Goal: Task Accomplishment & Management: Use online tool/utility

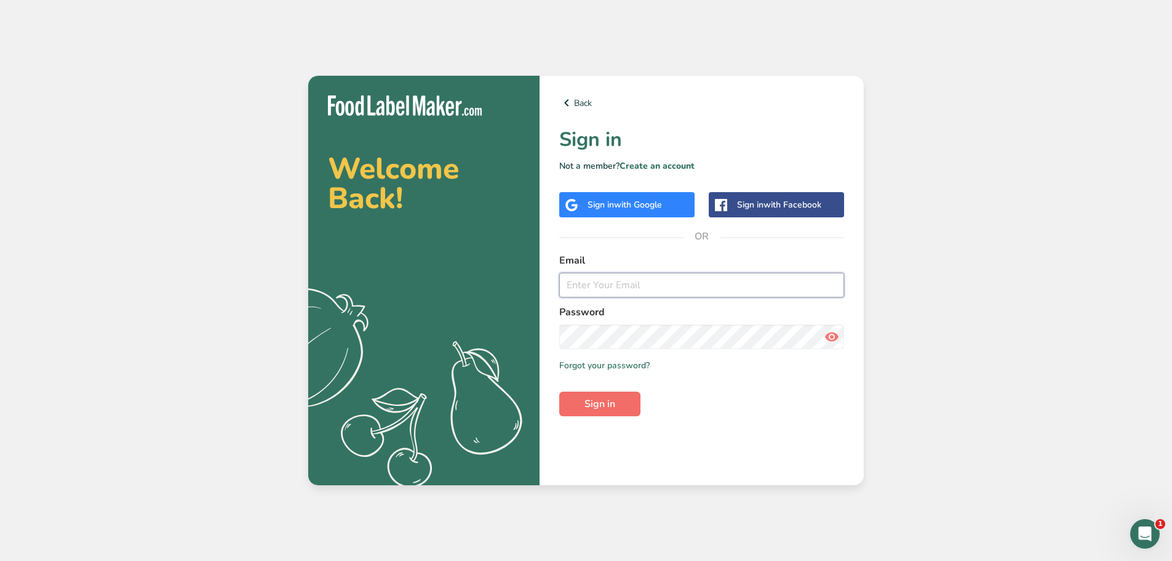
type input "[EMAIL_ADDRESS][DOMAIN_NAME]"
click at [589, 404] on span "Sign in" at bounding box center [600, 403] width 31 height 15
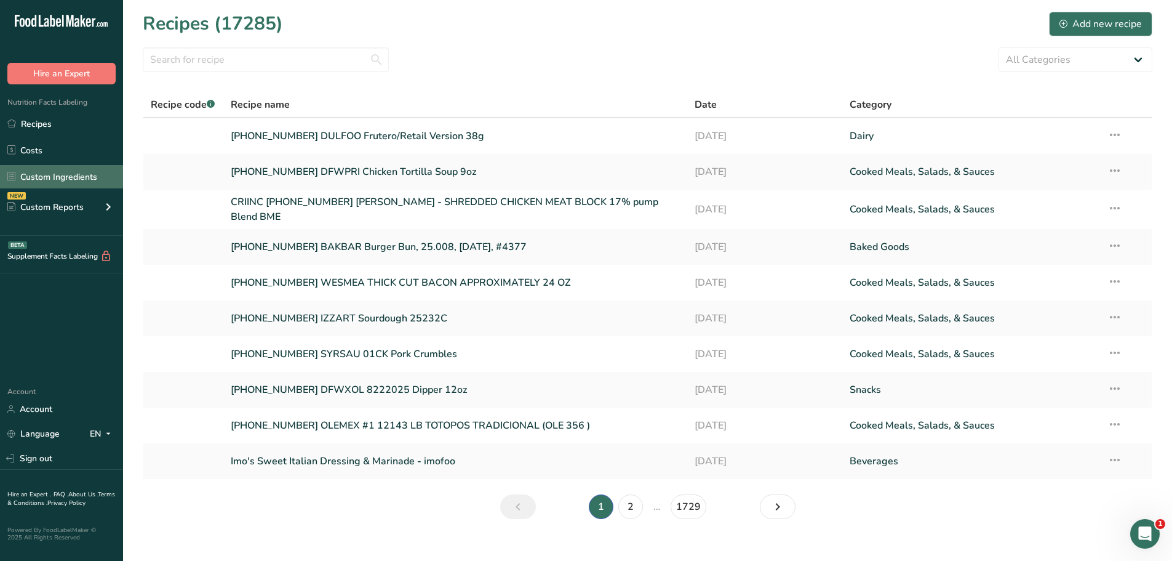
click at [47, 182] on link "Custom Ingredients" at bounding box center [61, 176] width 123 height 23
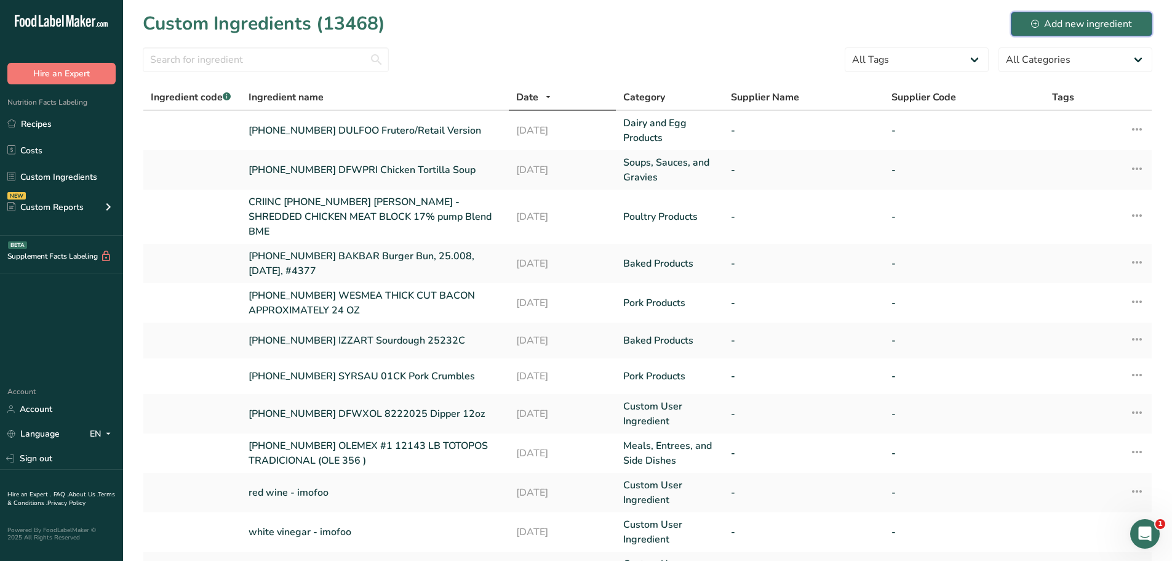
click at [1111, 29] on div "Add new ingredient" at bounding box center [1081, 24] width 101 height 15
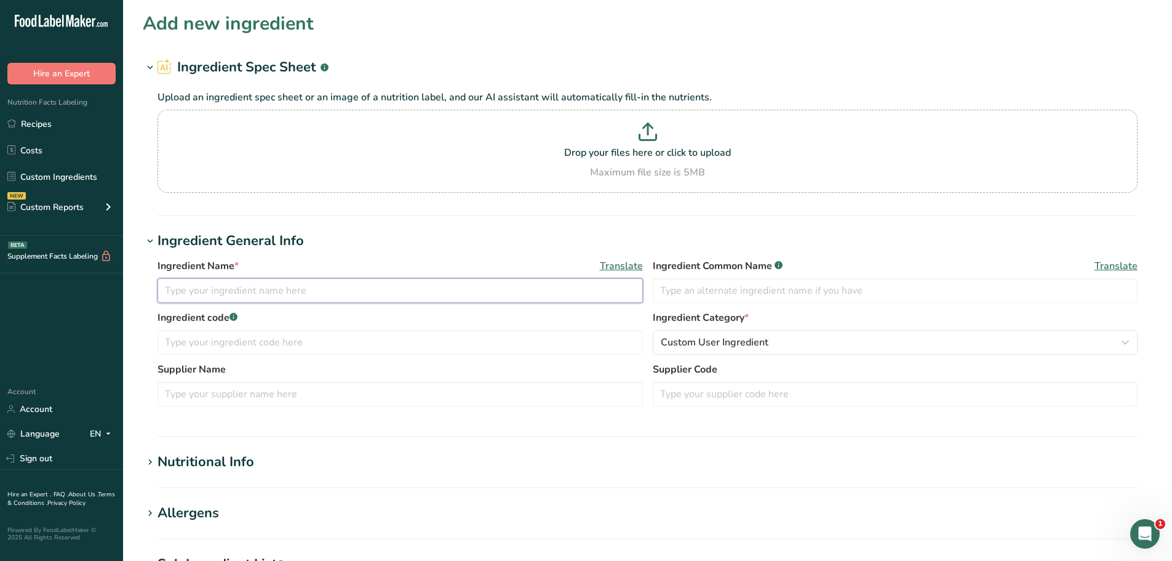
click at [262, 281] on input "text" at bounding box center [400, 290] width 485 height 25
click at [321, 300] on input "[PHONE_NUMBER] TUSCOM" at bounding box center [400, 290] width 485 height 25
paste input "Lemon Pepper Chicken Wings Seasoned with Black Pepper"
type input "[PHONE_NUMBER] TUSCOM Lemon Pepper Chicken Wings Seasoned with Black Pepper"
click at [764, 346] on span "Custom User Ingredient" at bounding box center [715, 342] width 108 height 15
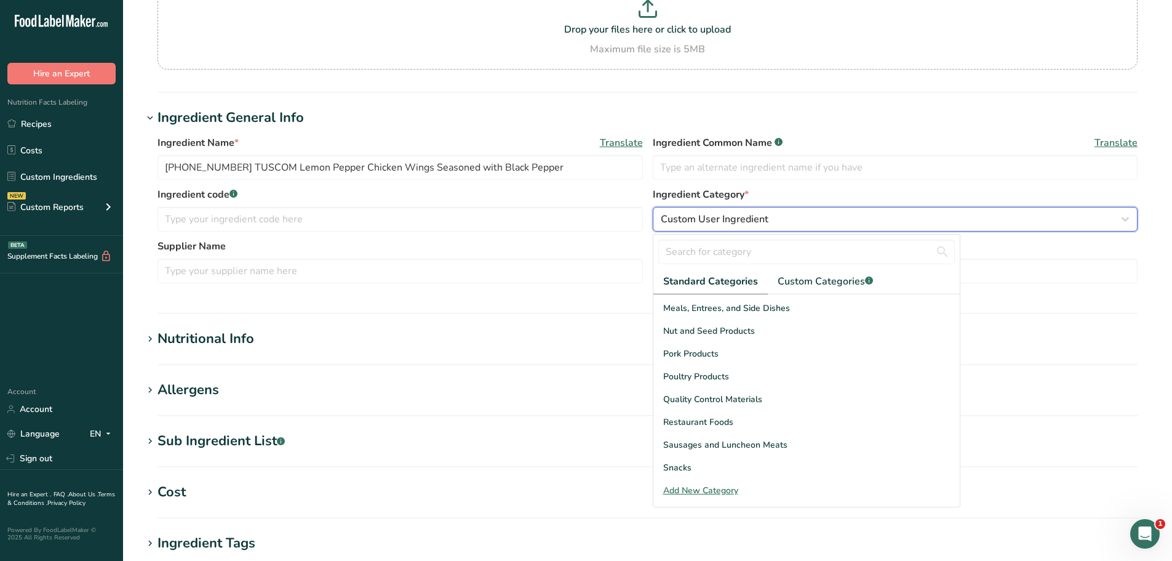
scroll to position [353, 0]
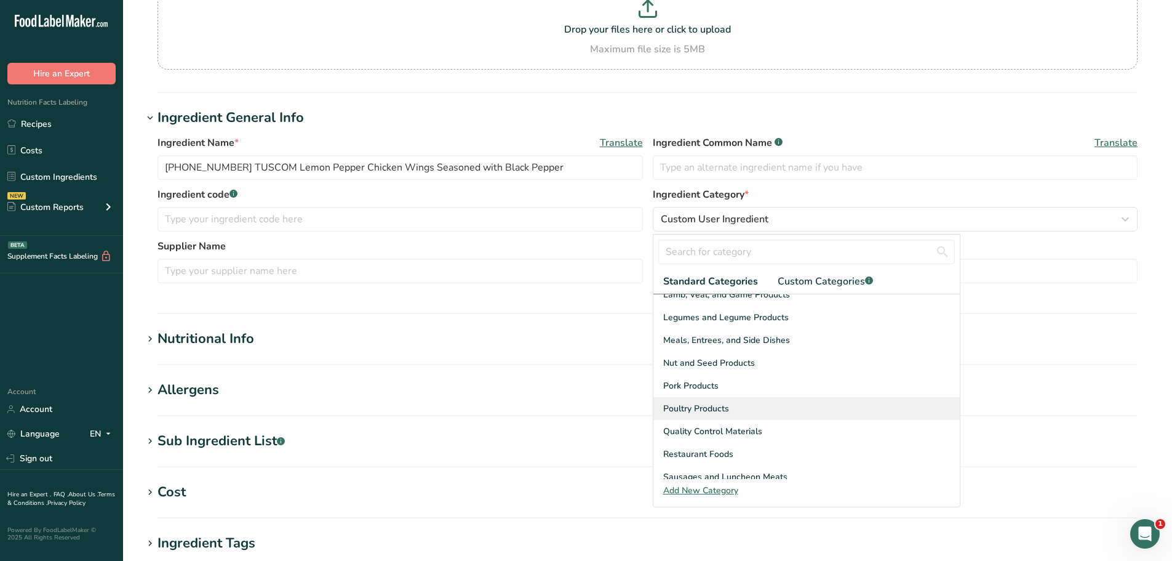
click at [738, 407] on div "Poultry Products" at bounding box center [806, 408] width 306 height 23
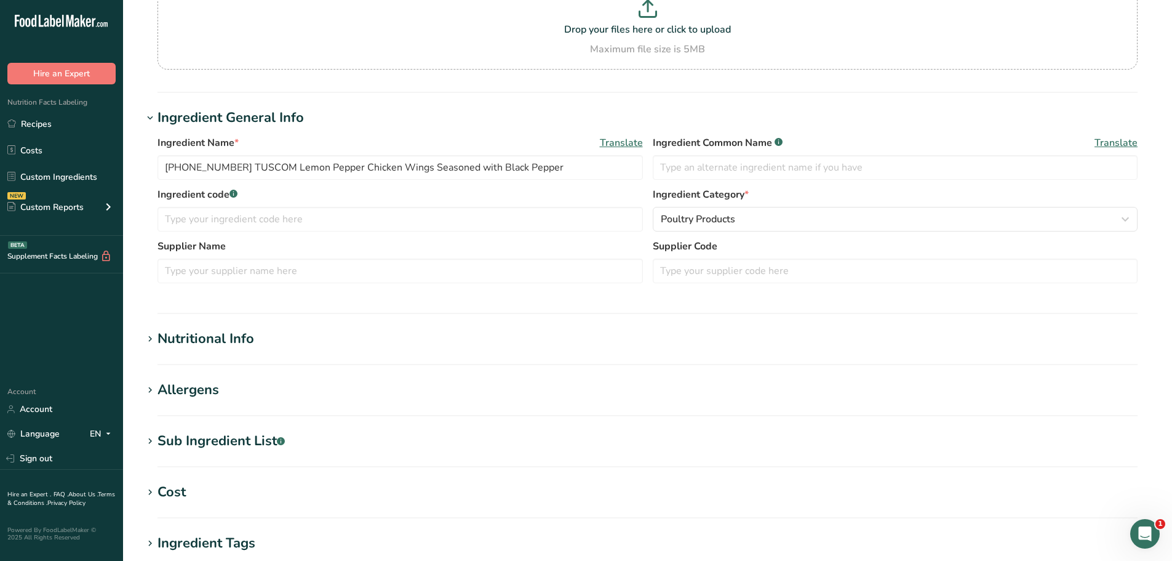
click at [217, 333] on div "Nutritional Info" at bounding box center [206, 339] width 97 height 20
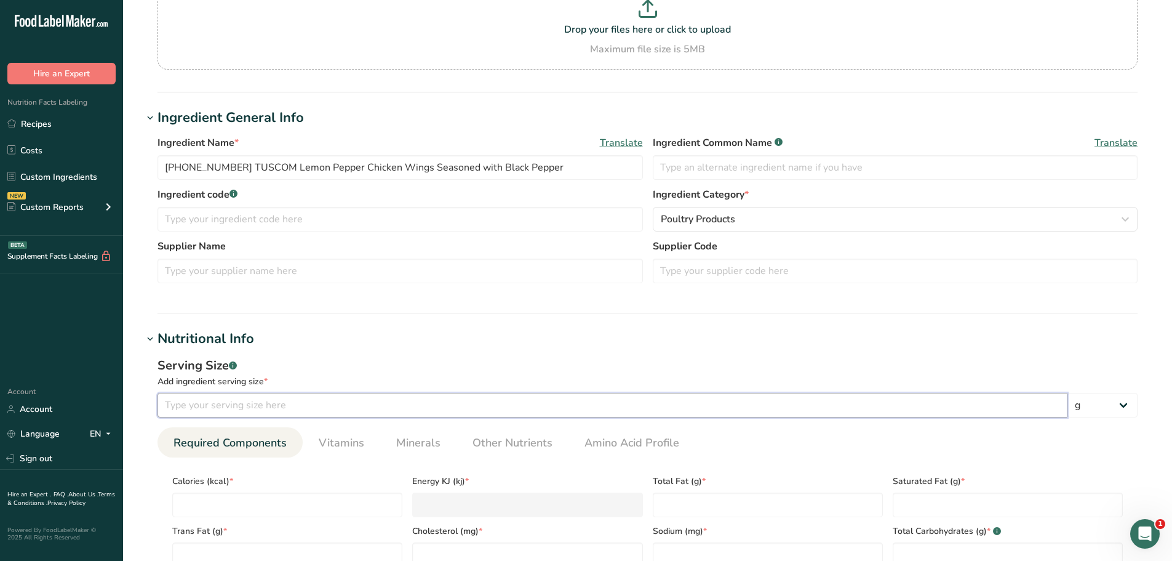
click at [234, 399] on input "number" at bounding box center [613, 405] width 910 height 25
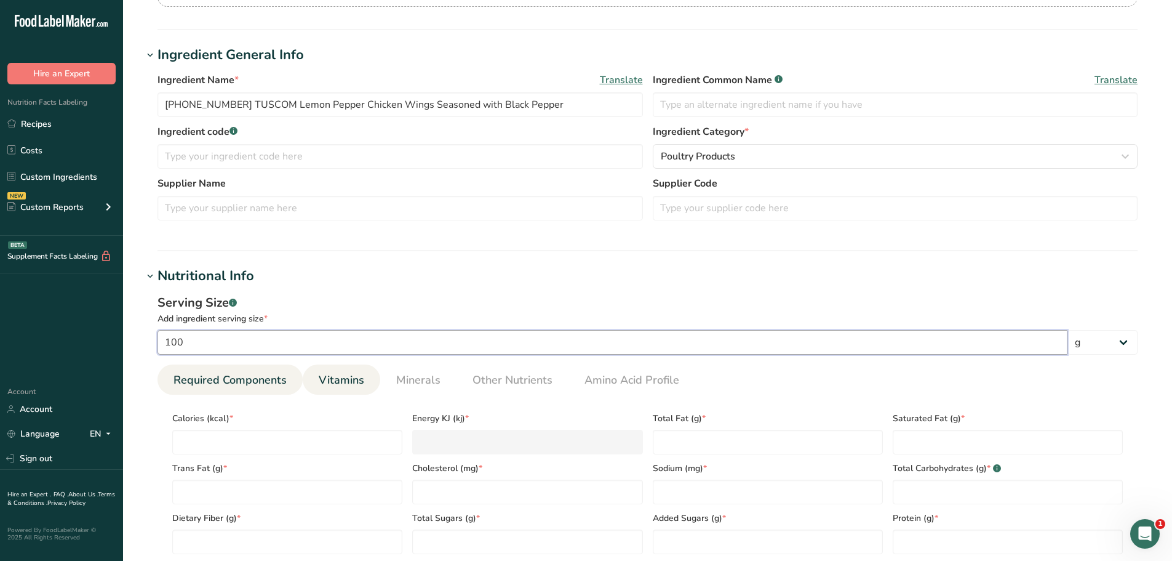
scroll to position [246, 0]
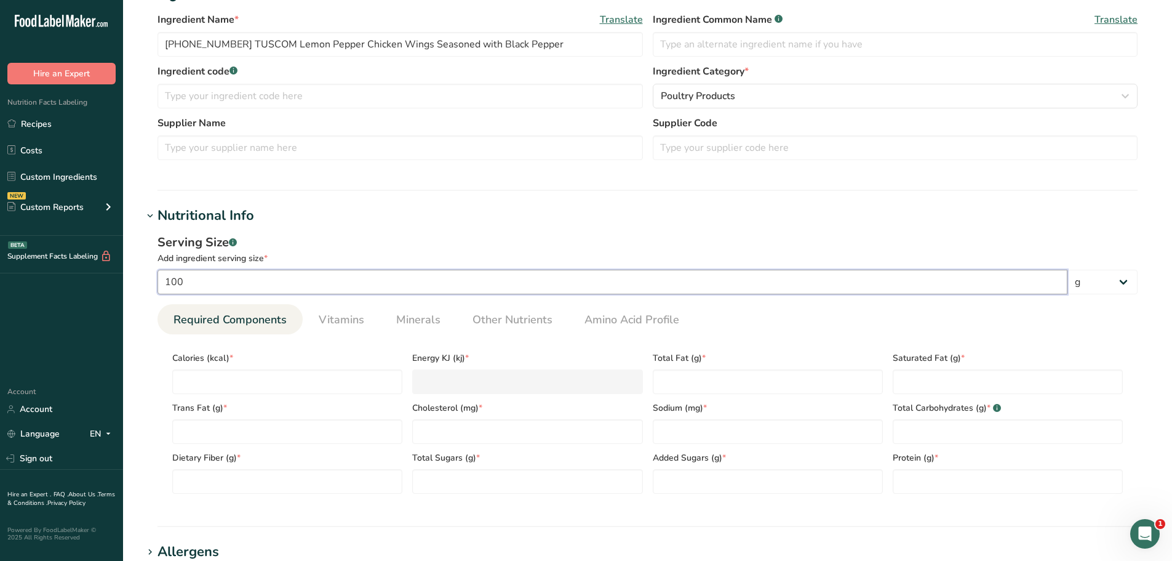
type input "100"
click at [434, 172] on div "Ingredient Name * Translate [PHONE_NUMBER] TUSCOM Lemon Pepper Chicken Wings Se…" at bounding box center [648, 90] width 1010 height 170
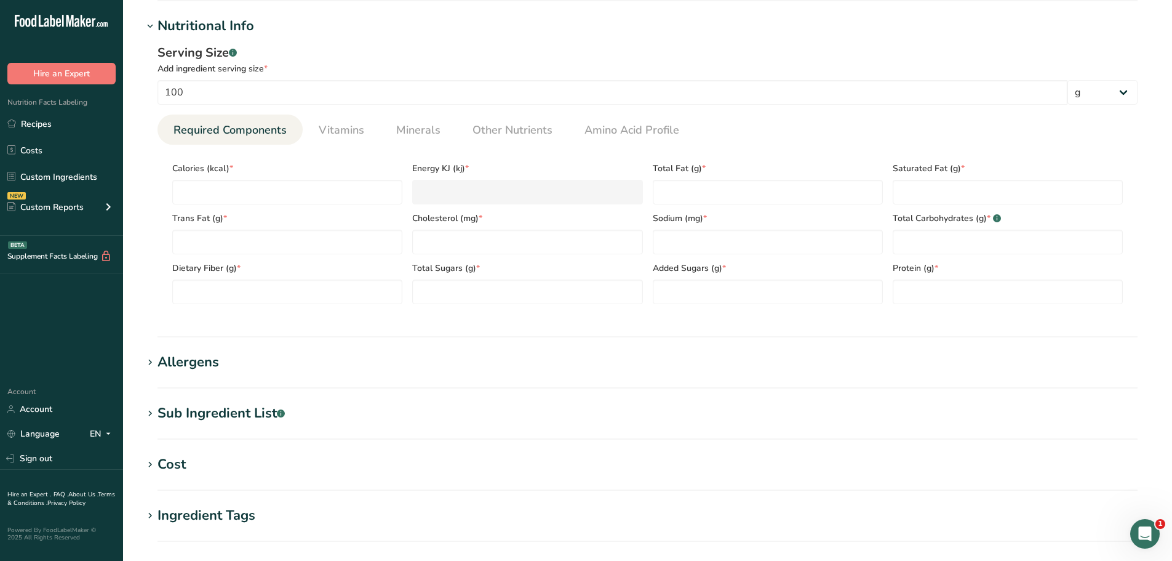
scroll to position [431, 0]
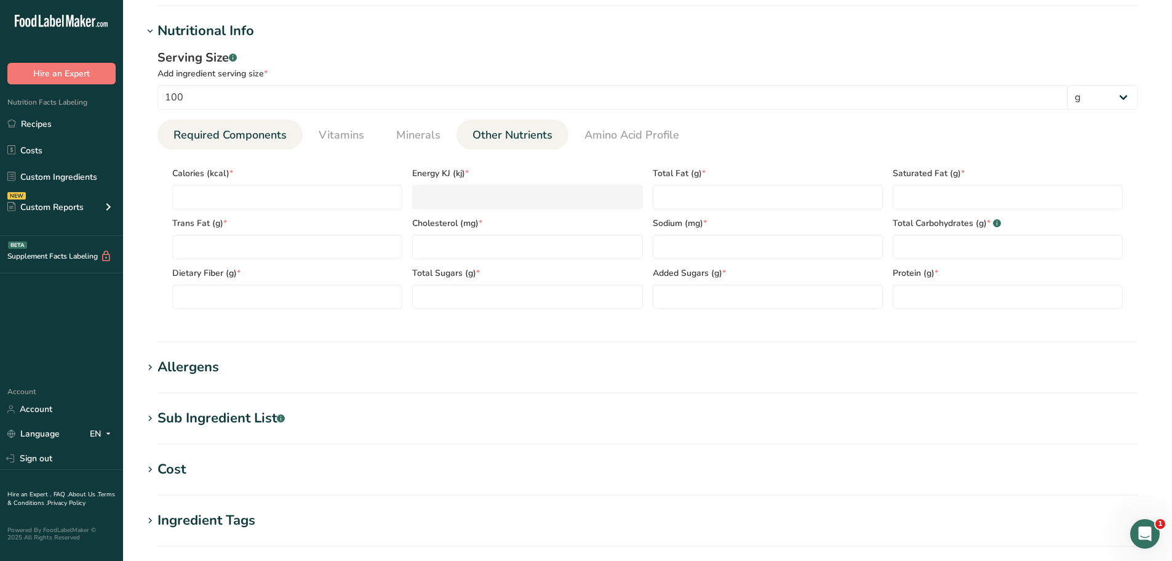
click at [532, 134] on span "Other Nutrients" at bounding box center [513, 135] width 80 height 17
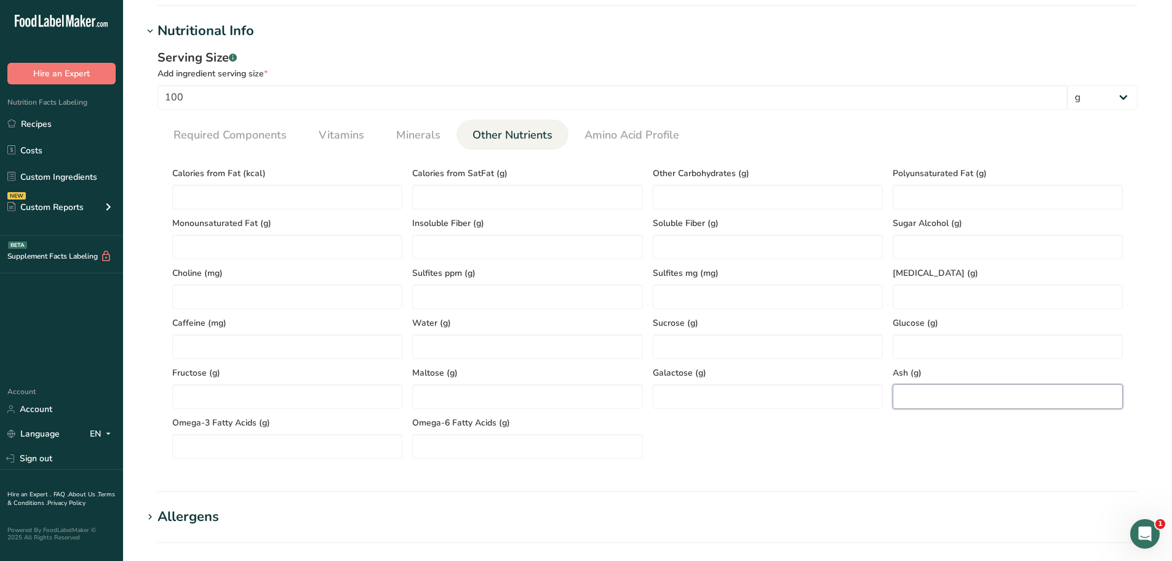
click at [928, 399] on input "number" at bounding box center [1008, 396] width 230 height 25
paste input "2.25"
type input "2.25"
click at [241, 135] on span "Required Components" at bounding box center [230, 135] width 113 height 17
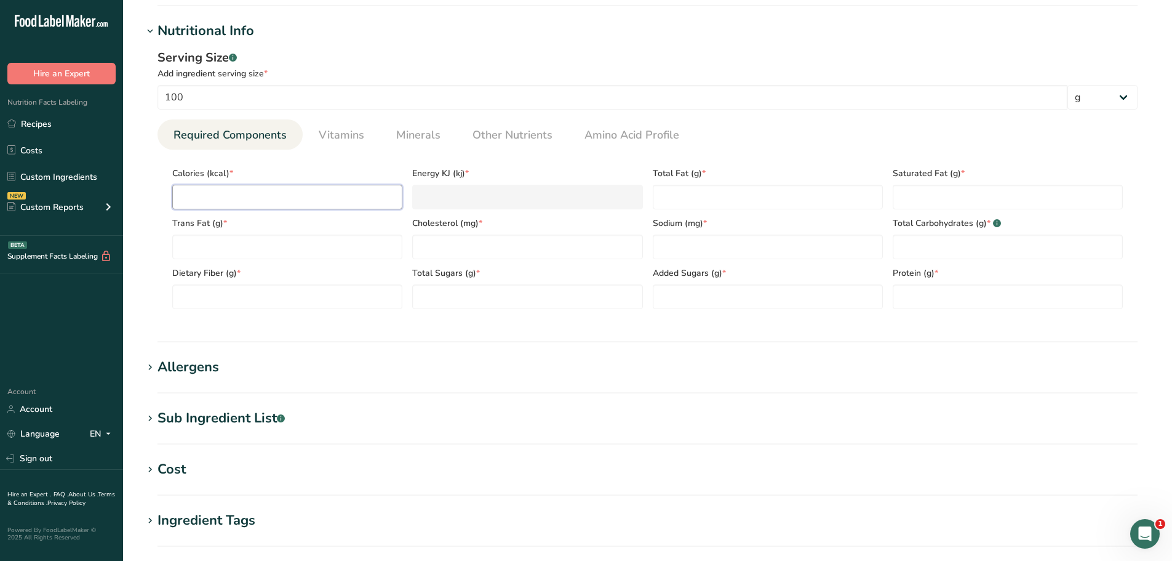
click at [238, 195] on input "number" at bounding box center [287, 197] width 230 height 25
paste input "146.02"
type input "146.02"
type KJ "610.9"
type input "146.02"
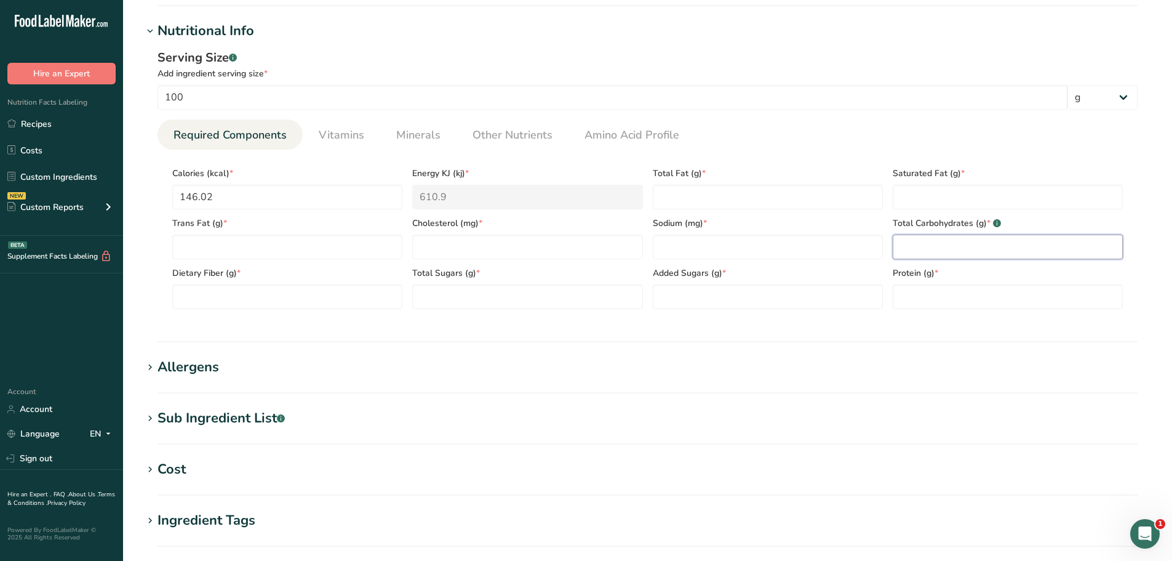
click at [927, 238] on Carbohydrates "number" at bounding box center [1008, 246] width 230 height 25
paste Carbohydrates "1"
type Carbohydrates "1"
click at [495, 246] on input "number" at bounding box center [527, 246] width 230 height 25
paste input "87.1"
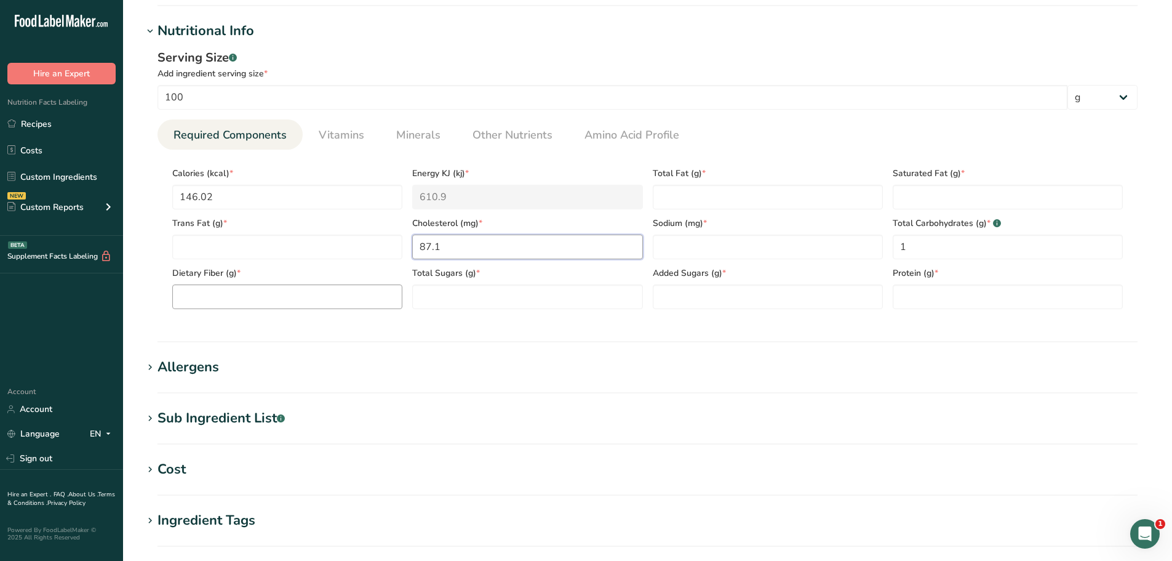
type input "87.1"
click at [232, 292] on Fiber "number" at bounding box center [287, 296] width 230 height 25
type Fiber "0"
click at [511, 138] on span "Other Nutrients" at bounding box center [513, 135] width 80 height 17
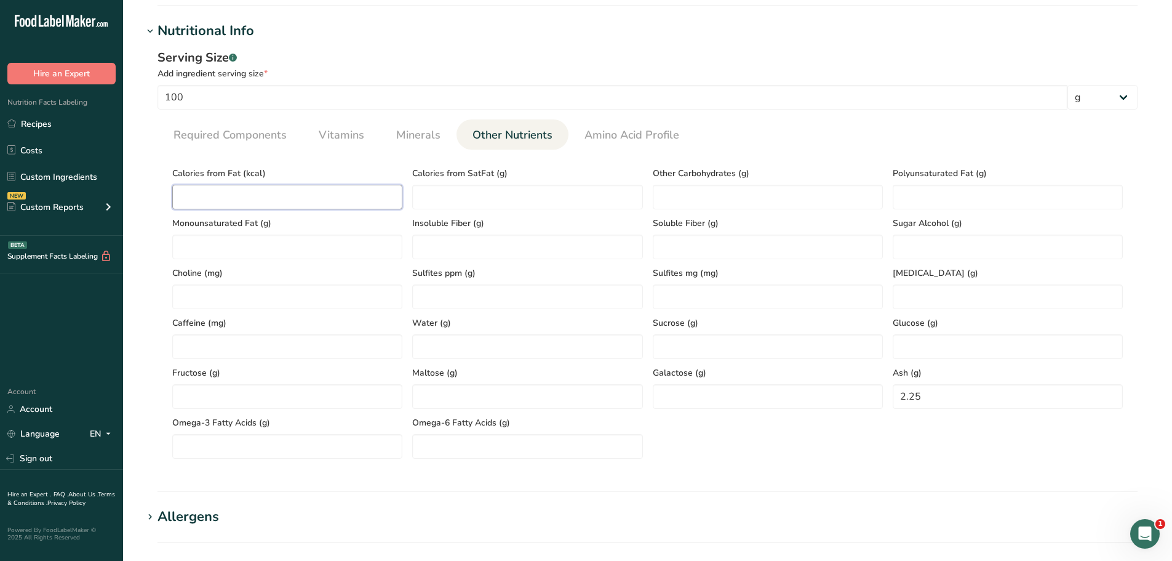
click at [283, 197] on Fat "number" at bounding box center [287, 197] width 230 height 25
paste Fat "75.51"
type Fat "75.51"
drag, startPoint x: 267, startPoint y: 135, endPoint x: 275, endPoint y: 135, distance: 8.0
click at [267, 135] on span "Required Components" at bounding box center [230, 135] width 113 height 17
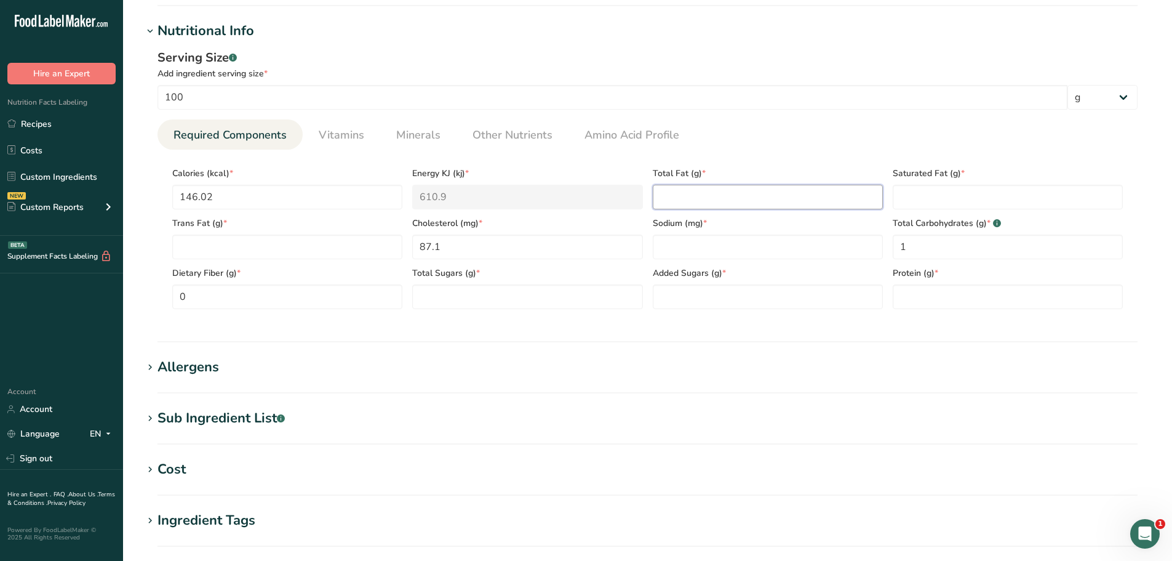
click at [722, 206] on Fat "number" at bounding box center [768, 197] width 230 height 25
paste Fat "8.39"
type Fat "8.39"
click at [426, 142] on span "Minerals" at bounding box center [418, 135] width 44 height 17
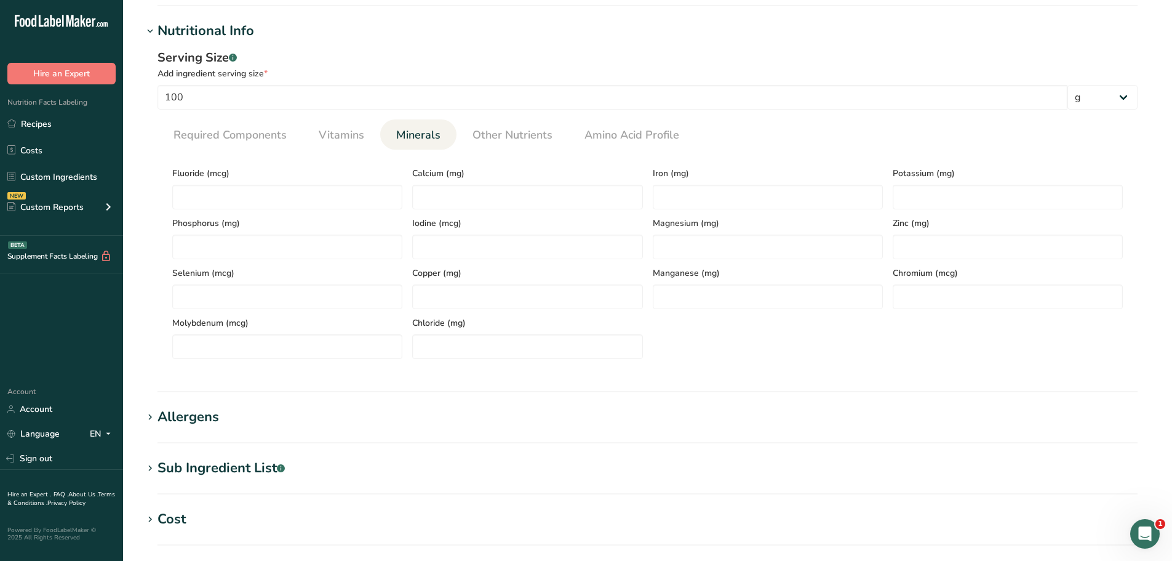
click at [428, 140] on span "Minerals" at bounding box center [418, 135] width 44 height 17
click at [445, 193] on input "number" at bounding box center [527, 197] width 230 height 25
paste input "17.98"
type input "17.98"
click at [686, 196] on input "number" at bounding box center [768, 197] width 230 height 25
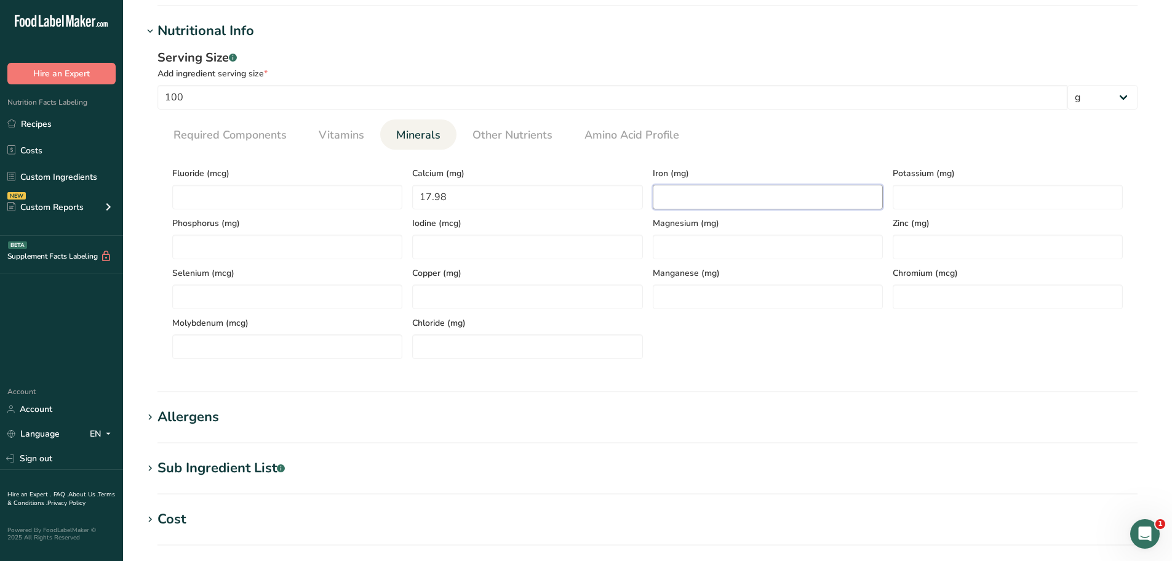
paste input "0.64"
type input "0.64"
click at [963, 197] on input "number" at bounding box center [1008, 197] width 230 height 25
paste input "158.75"
type input "158.75"
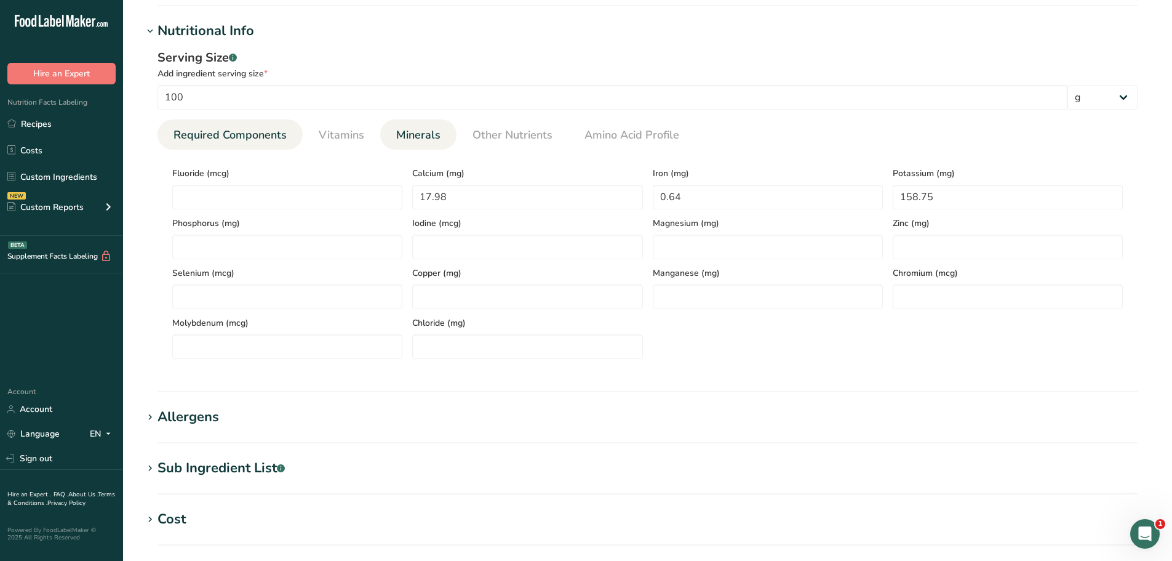
click at [260, 137] on span "Required Components" at bounding box center [230, 135] width 113 height 17
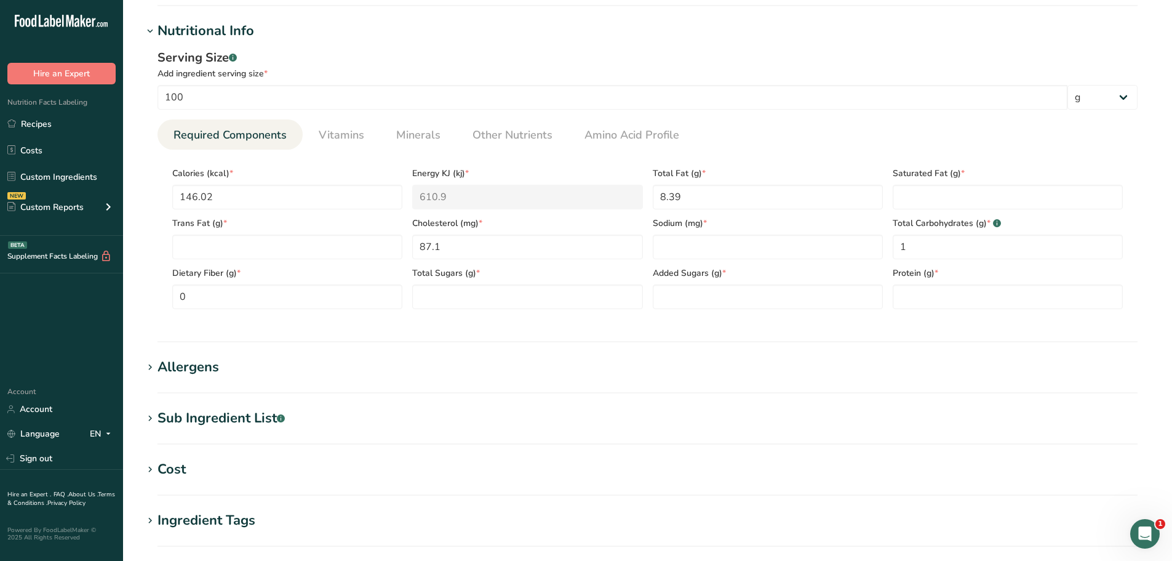
click at [254, 142] on span "Required Components" at bounding box center [230, 135] width 113 height 17
click at [345, 137] on span "Vitamins" at bounding box center [342, 135] width 46 height 17
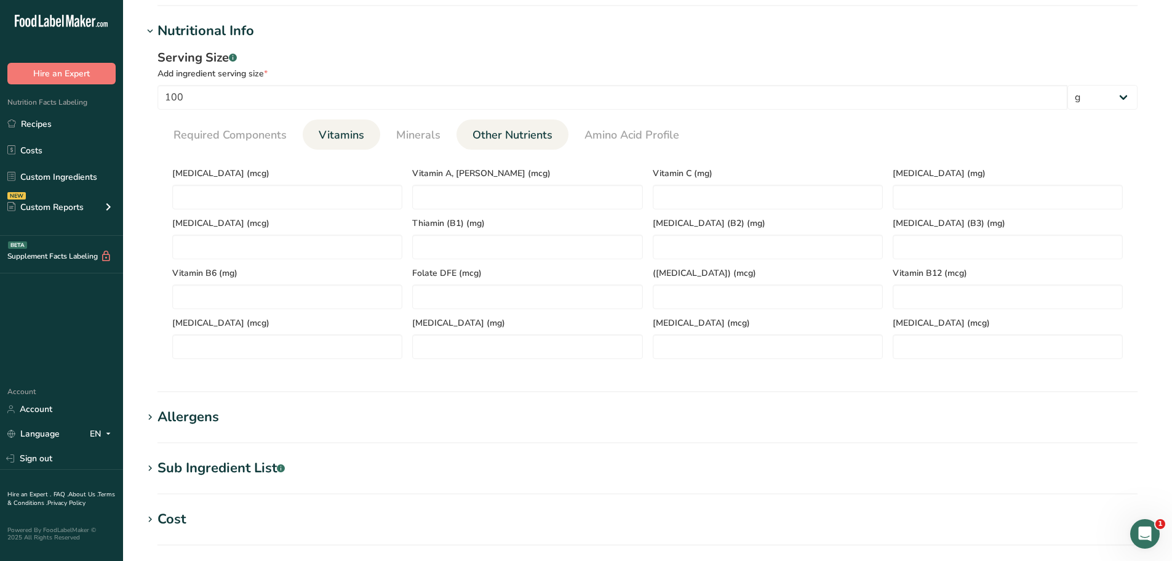
click at [492, 138] on span "Other Nutrients" at bounding box center [513, 135] width 80 height 17
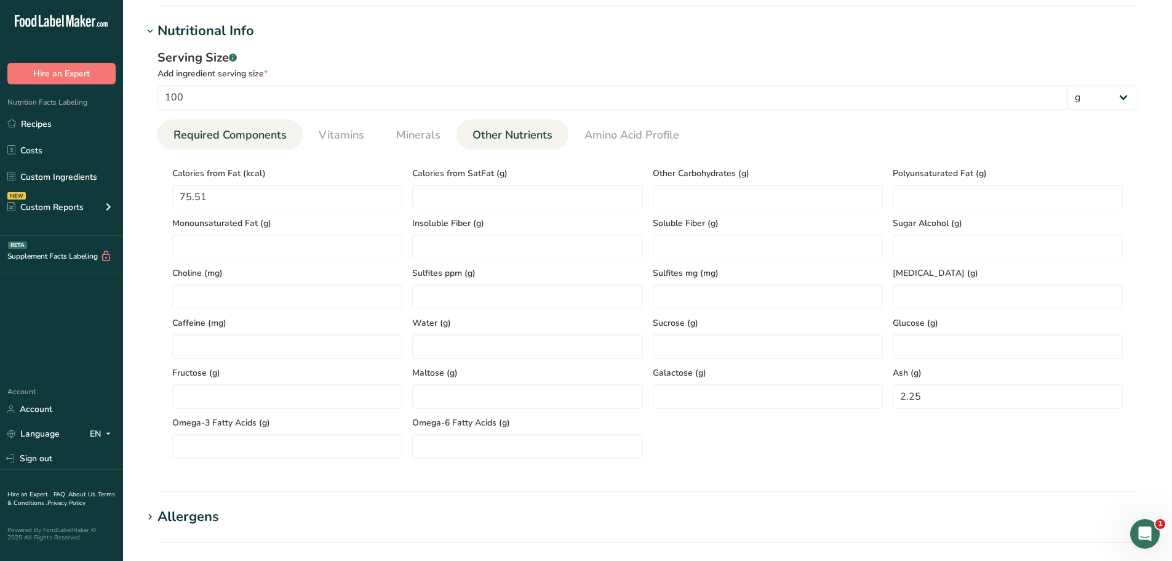
click at [252, 132] on span "Required Components" at bounding box center [230, 135] width 113 height 17
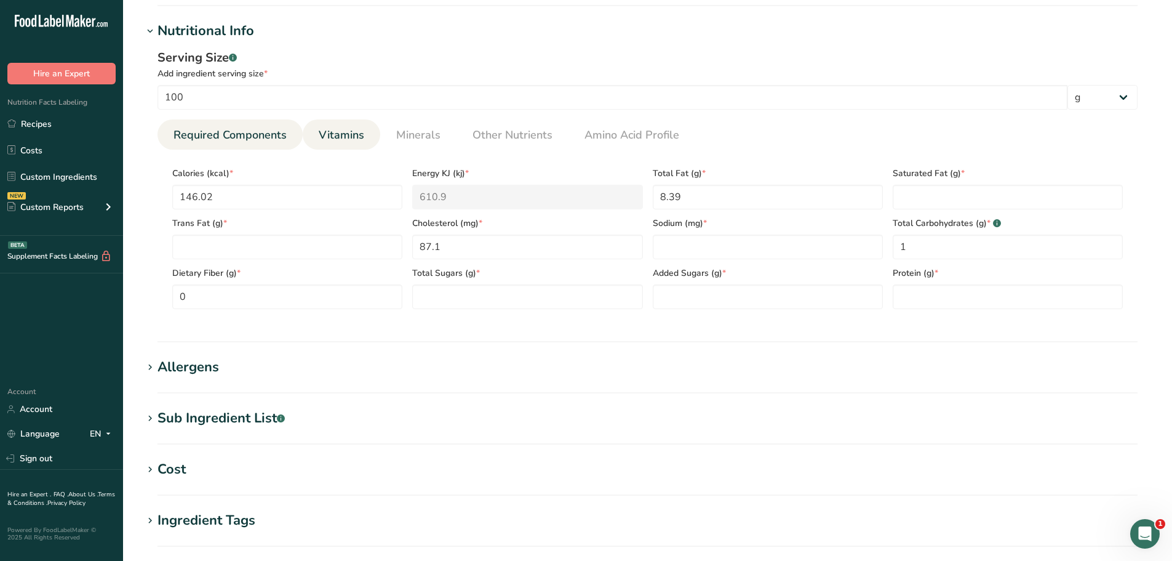
click at [347, 135] on span "Vitamins" at bounding box center [342, 135] width 46 height 17
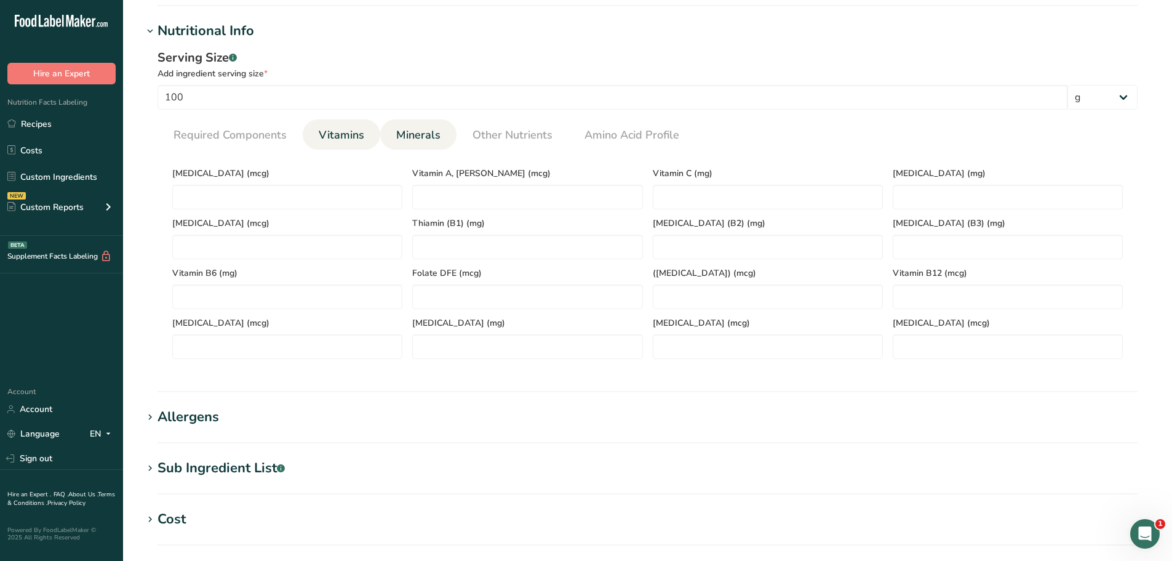
click at [399, 133] on span "Minerals" at bounding box center [418, 135] width 44 height 17
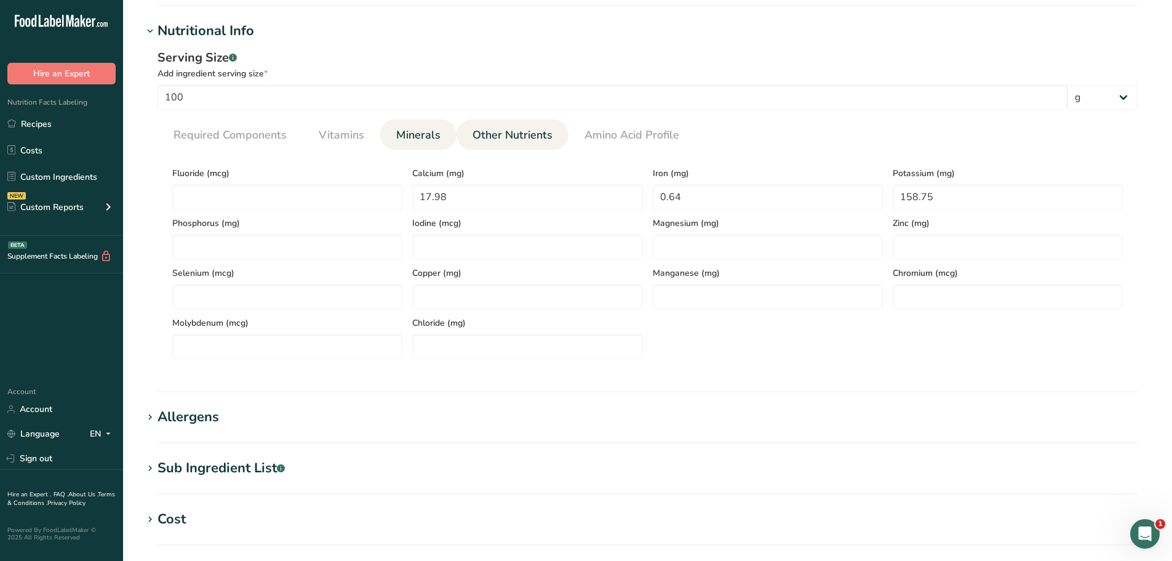
click at [487, 145] on link "Other Nutrients" at bounding box center [513, 134] width 90 height 31
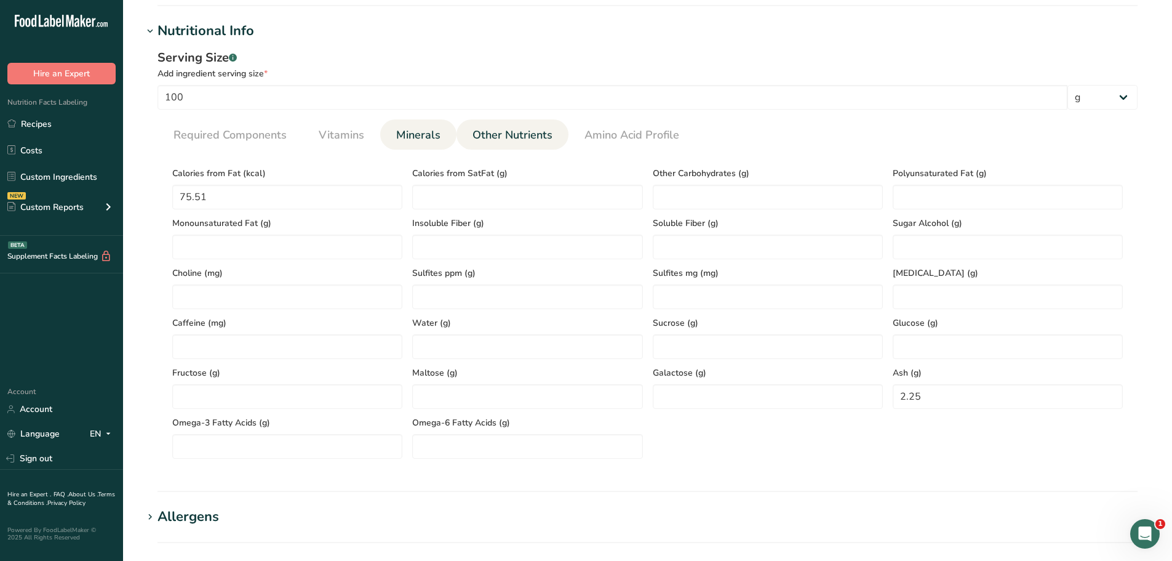
click at [423, 137] on span "Minerals" at bounding box center [418, 135] width 44 height 17
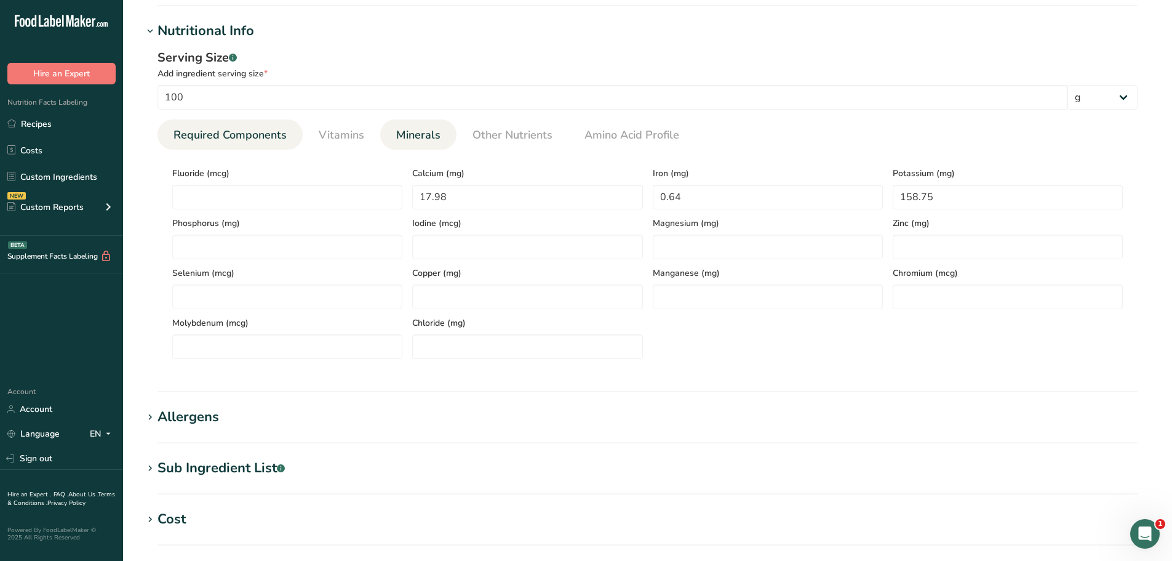
click at [263, 135] on span "Required Components" at bounding box center [230, 135] width 113 height 17
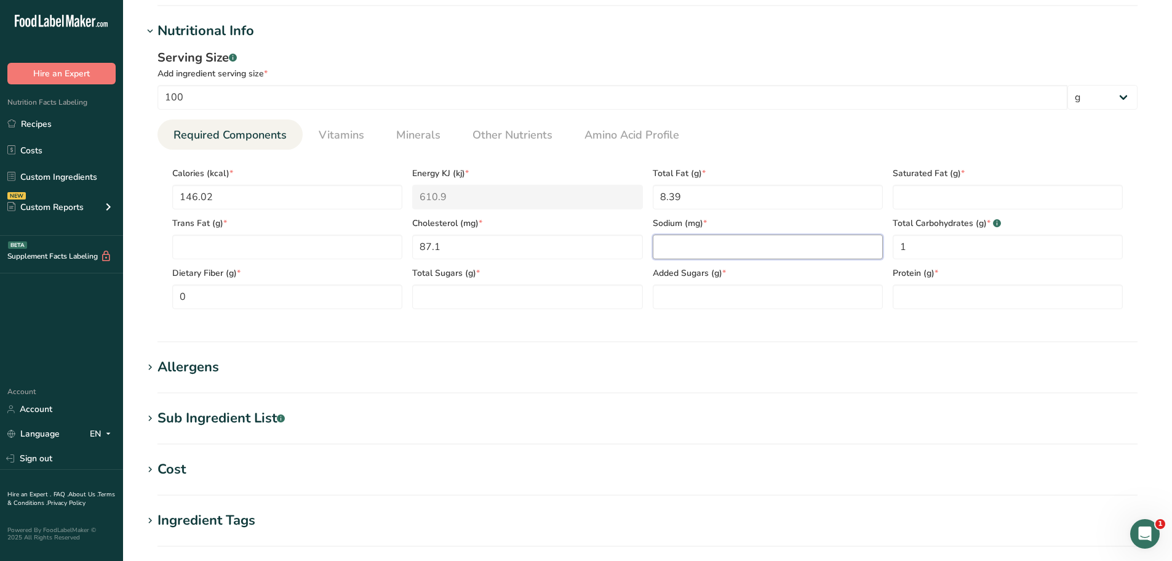
click at [674, 245] on input "number" at bounding box center [768, 246] width 230 height 25
paste input "767.67"
type input "767.67"
click at [500, 136] on span "Other Nutrients" at bounding box center [513, 135] width 80 height 17
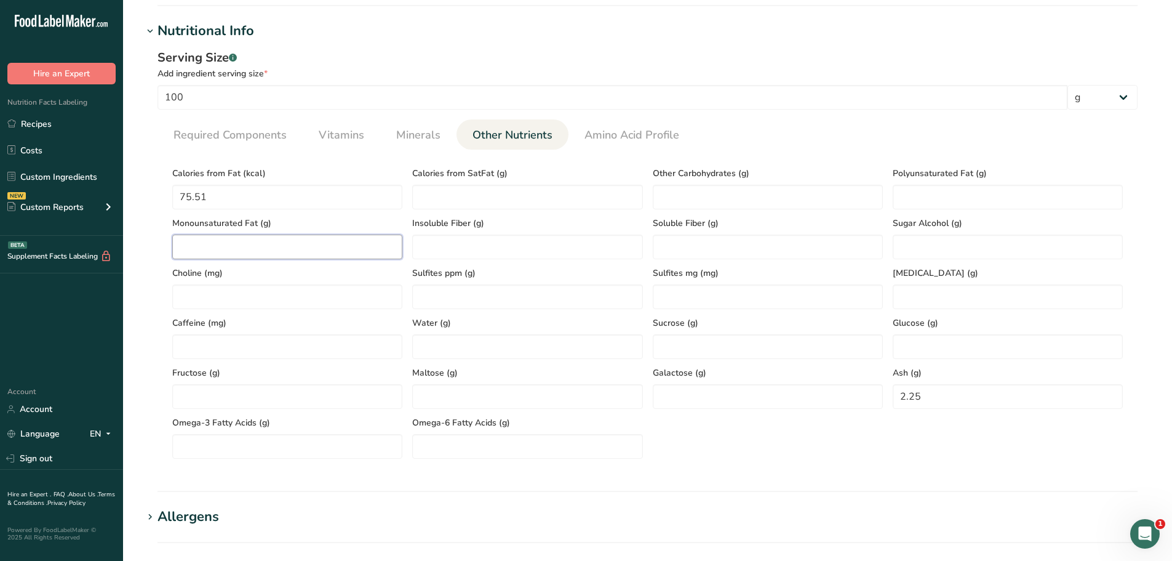
click at [261, 239] on Fat "number" at bounding box center [287, 246] width 230 height 25
paste Fat "3.54"
type Fat "3.54"
click at [928, 191] on Fat "number" at bounding box center [1008, 197] width 230 height 25
paste Fat "2.17"
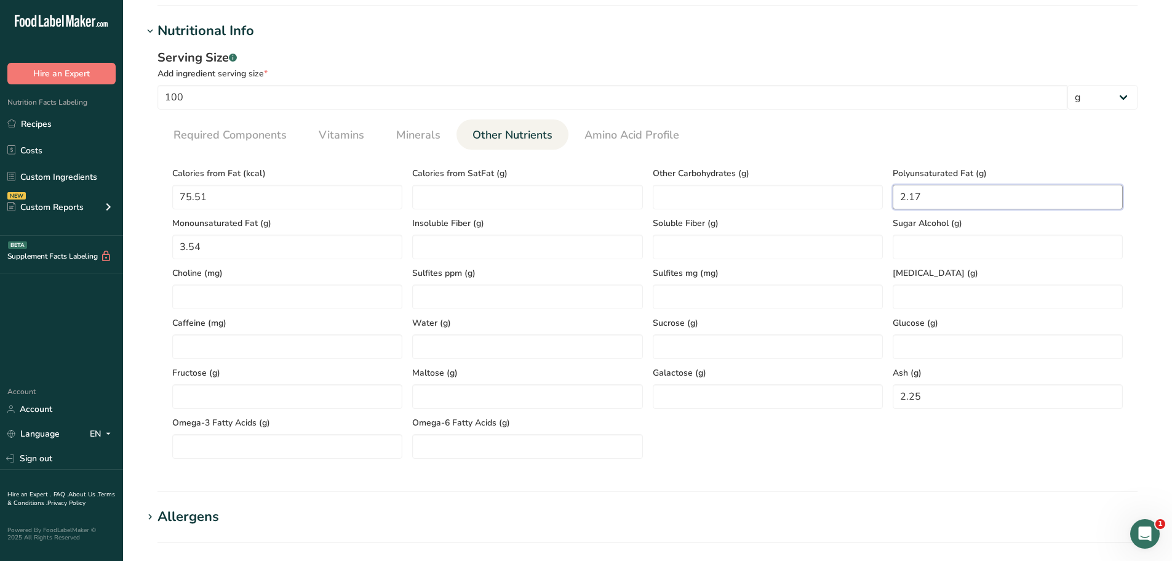
type Fat "2.17"
click at [257, 143] on link "Required Components" at bounding box center [230, 134] width 123 height 31
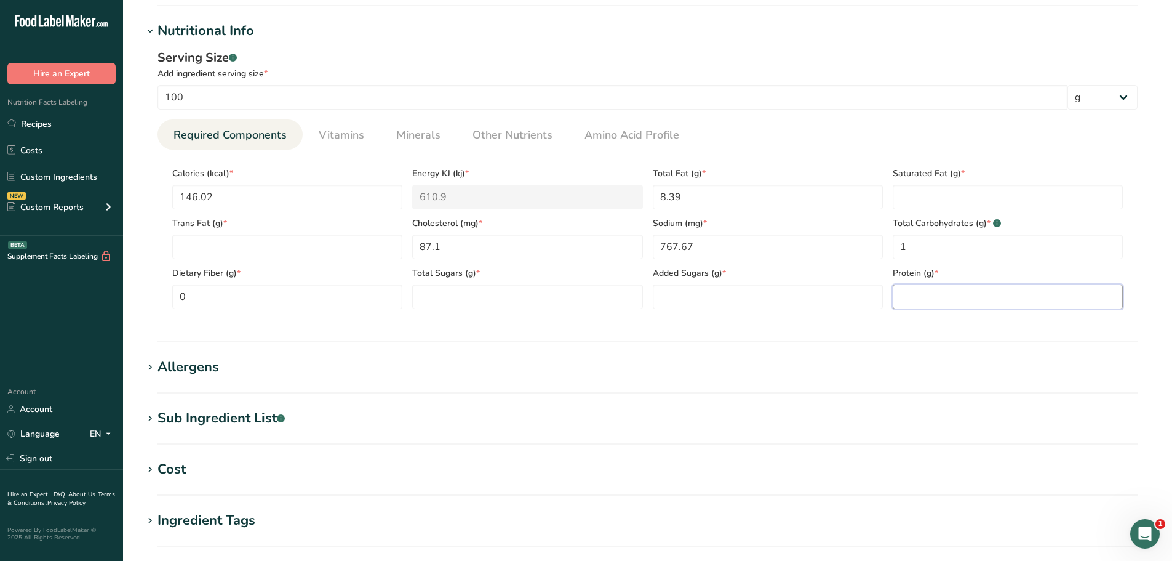
click at [914, 294] on input "number" at bounding box center [1008, 296] width 230 height 25
paste input "16.63"
type input "16.63"
click at [967, 199] on Fat "number" at bounding box center [1008, 197] width 230 height 25
paste Fat "2.68"
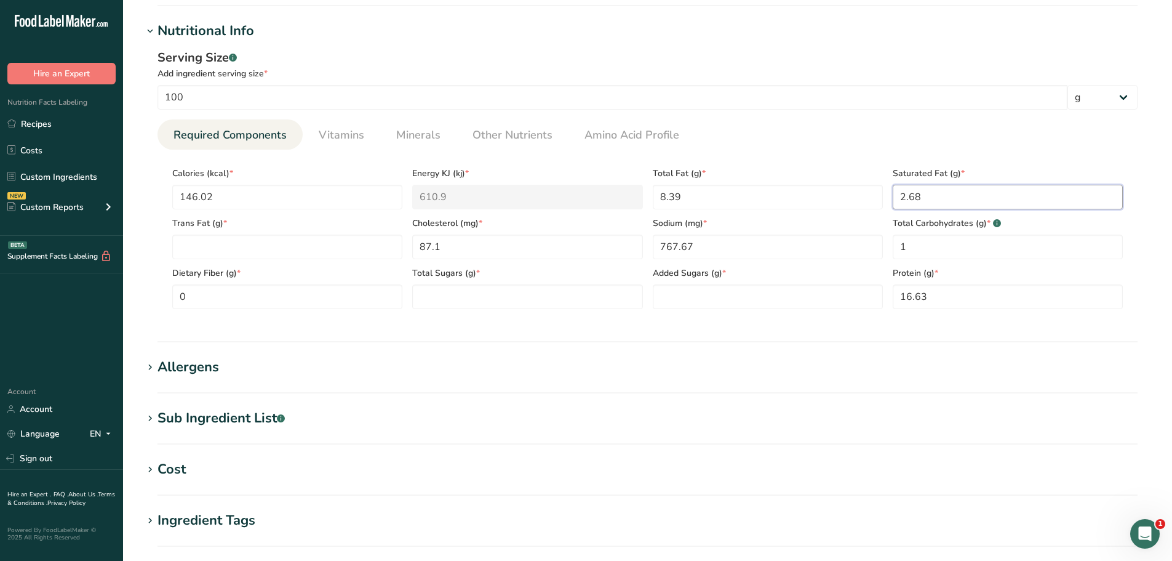
type Fat "2.68"
click at [542, 300] on Sugars "number" at bounding box center [527, 296] width 230 height 25
paste Sugars "0.77"
type Sugars "0.77"
click at [710, 304] on Sugars "number" at bounding box center [768, 296] width 230 height 25
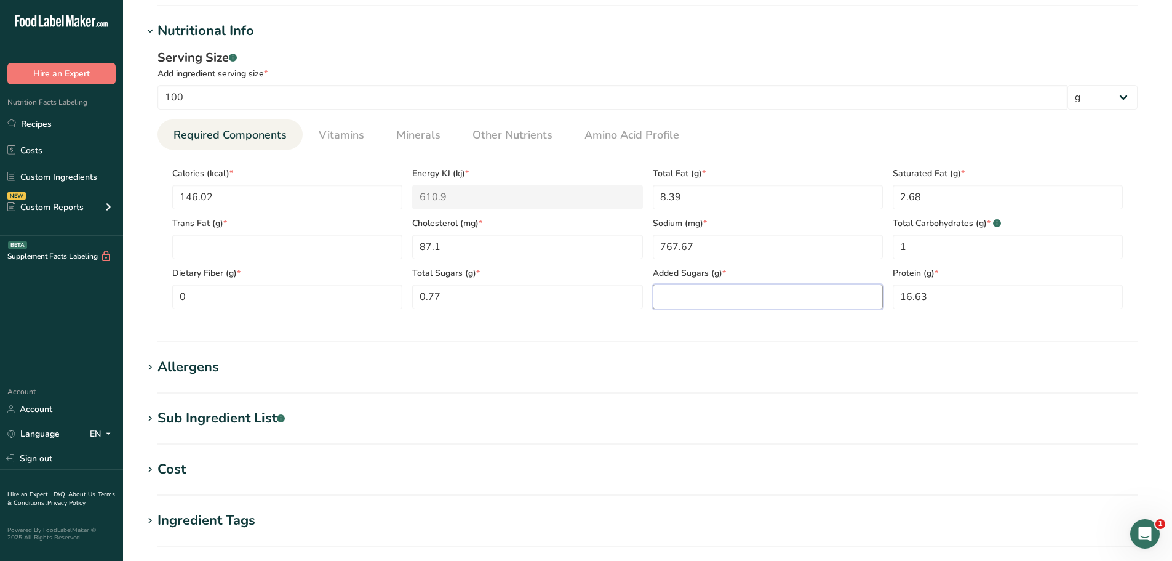
paste Sugars "0.04"
type Sugars "0.04"
click at [347, 136] on span "Vitamins" at bounding box center [342, 135] width 46 height 17
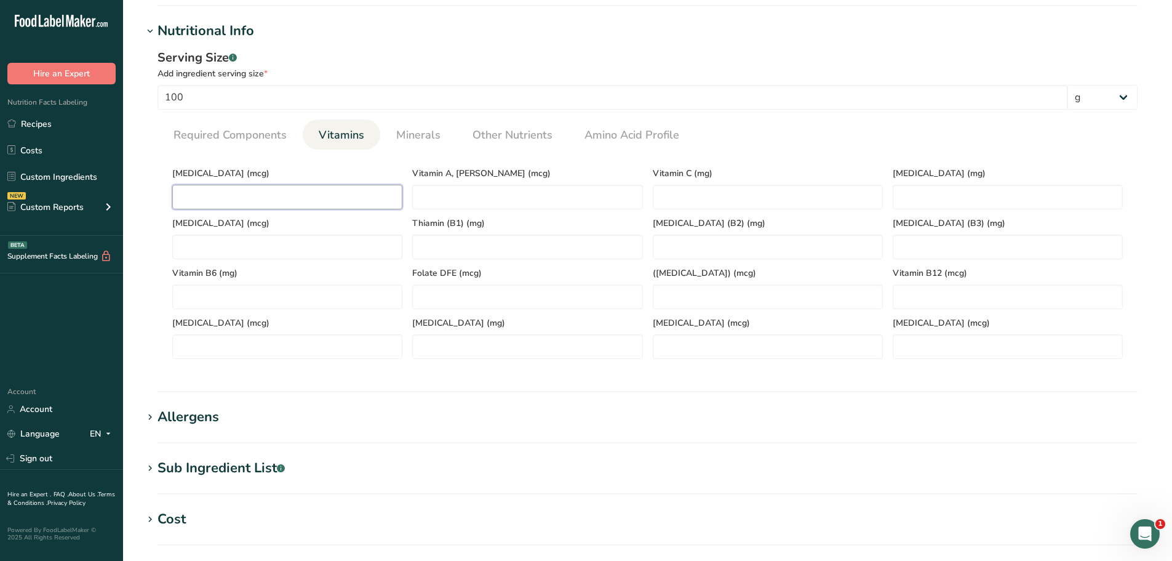
click at [273, 194] on D "number" at bounding box center [287, 197] width 230 height 25
type D "0"
click at [273, 123] on link "Required Components" at bounding box center [230, 134] width 123 height 31
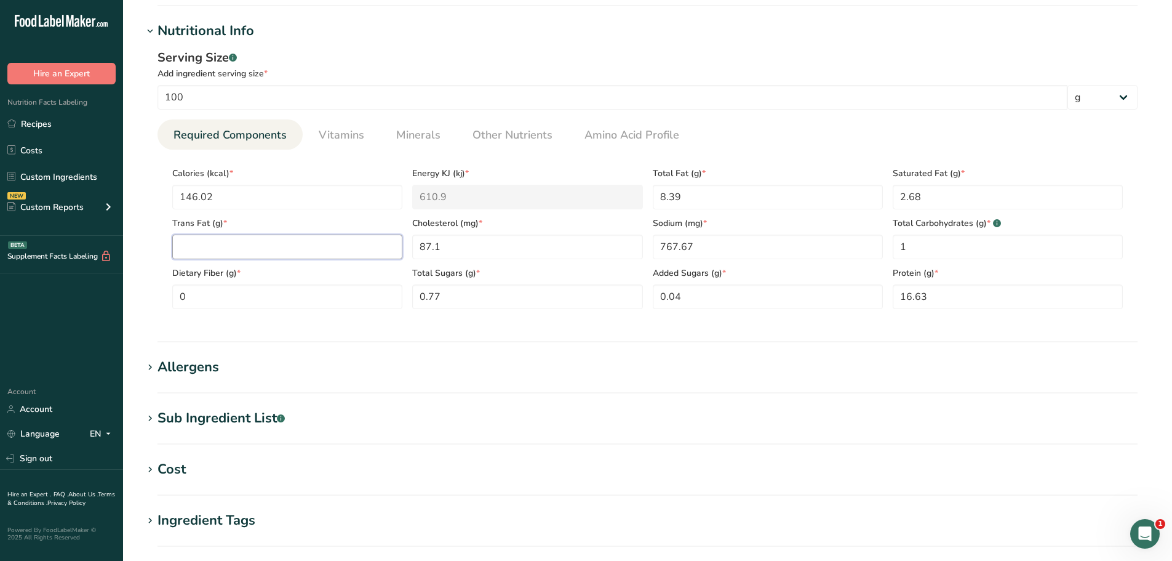
click at [250, 249] on Fat "number" at bounding box center [287, 246] width 230 height 25
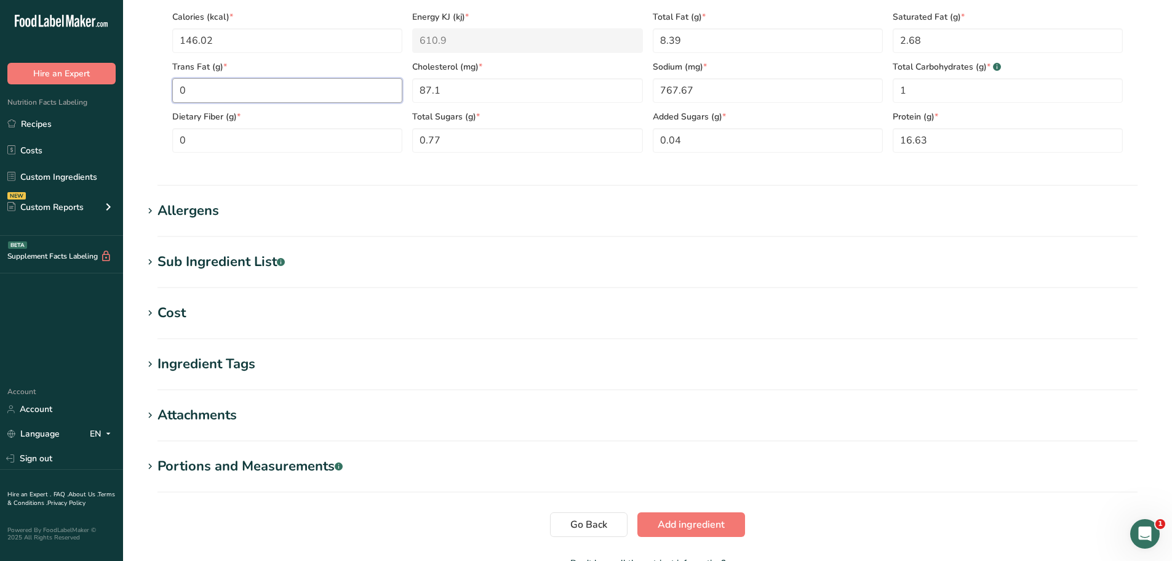
scroll to position [615, 0]
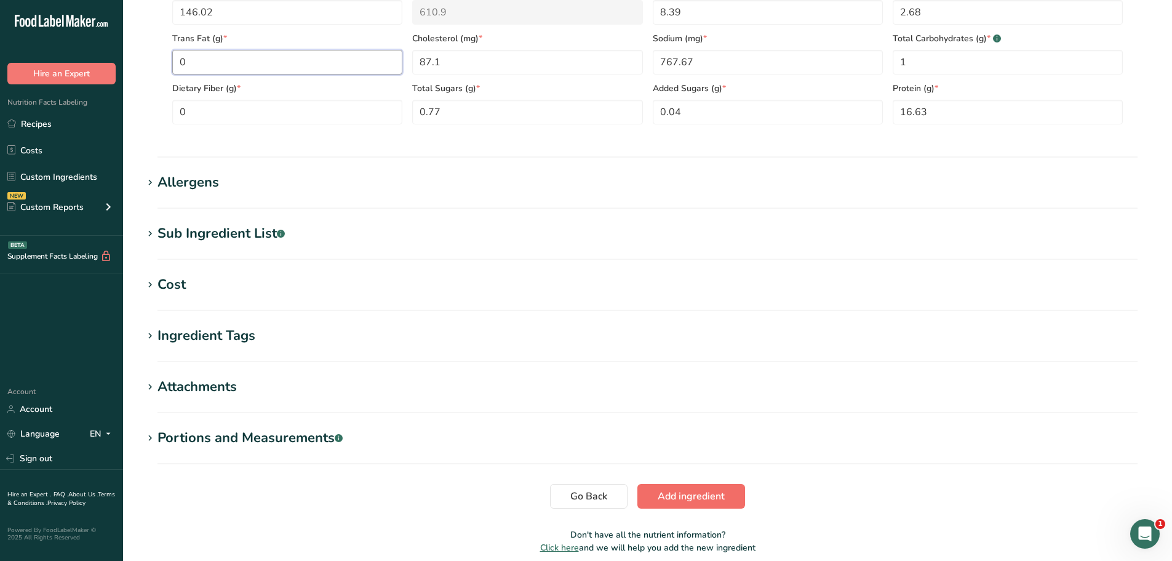
type Fat "0"
click at [700, 498] on span "Add ingredient" at bounding box center [691, 496] width 67 height 15
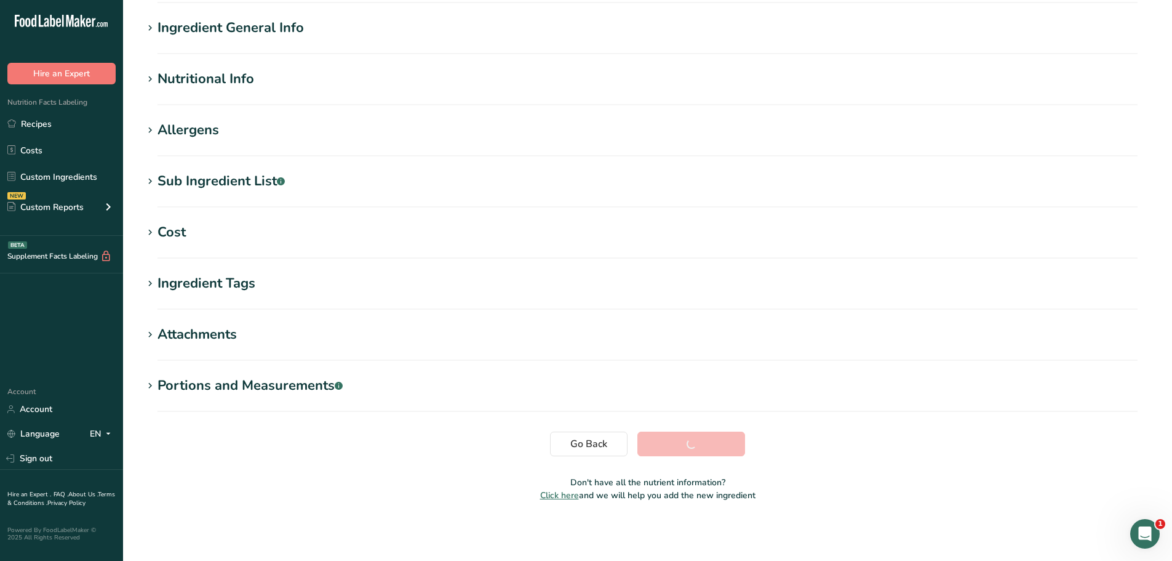
scroll to position [90, 0]
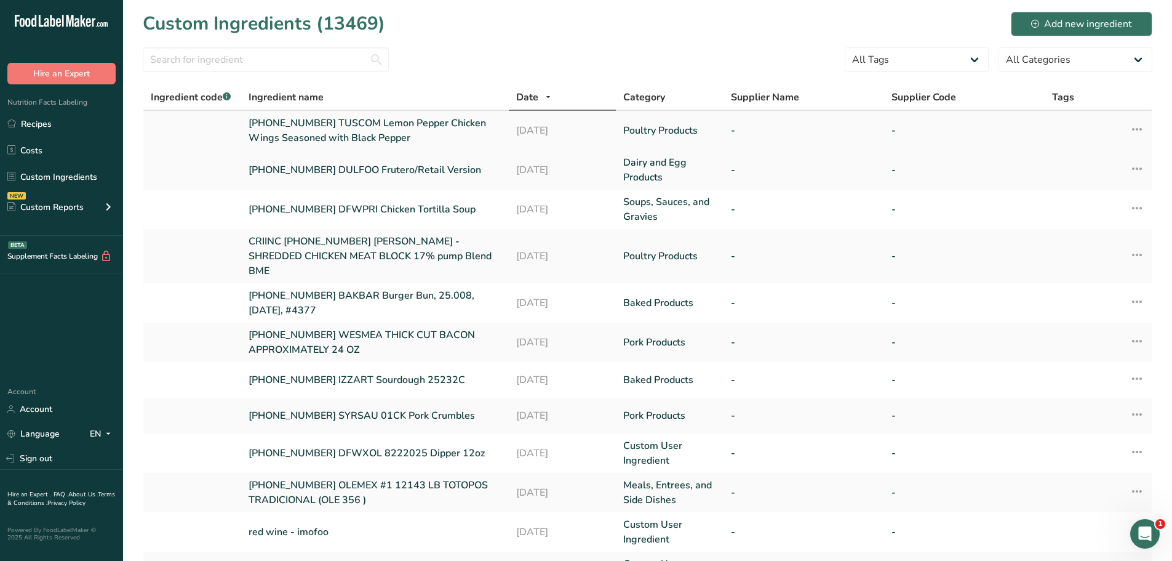
click at [385, 123] on link "[PHONE_NUMBER] TUSCOM Lemon Pepper Chicken Wings Seasoned with Black Pepper" at bounding box center [375, 131] width 253 height 30
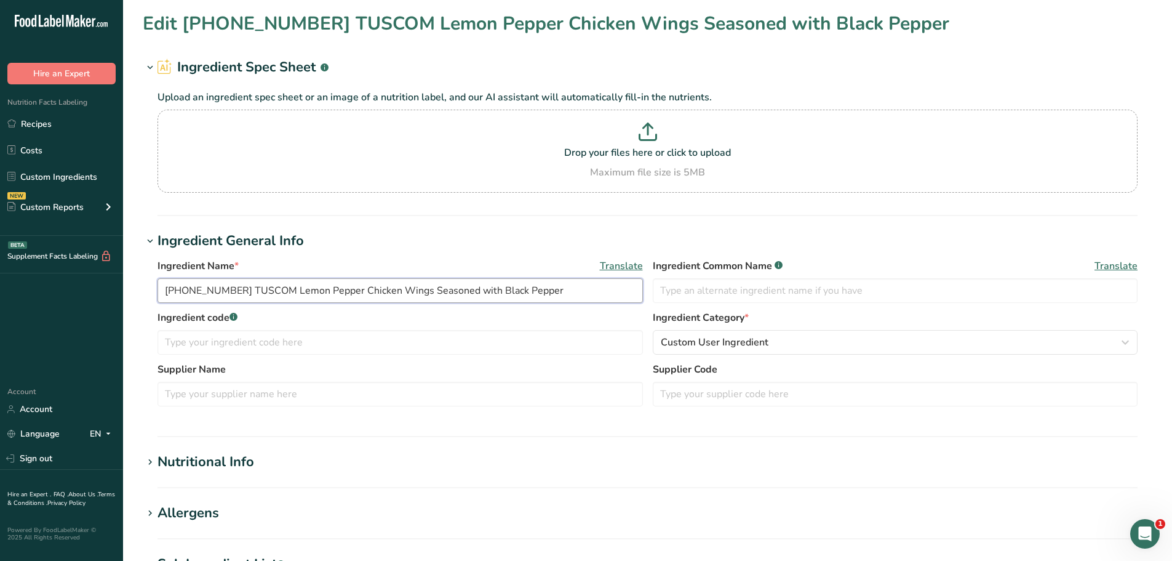
drag, startPoint x: 518, startPoint y: 294, endPoint x: 141, endPoint y: 252, distance: 379.5
click at [141, 252] on section "Edit [PHONE_NUMBER] TUSCOM Lemon Pepper Chicken Wings Seasoned with Black Peppe…" at bounding box center [647, 452] width 1049 height 904
drag, startPoint x: 428, startPoint y: 283, endPoint x: 439, endPoint y: 285, distance: 11.2
click at [429, 284] on input "[PHONE_NUMBER] TUSCOM Lemon Pepper Chicken Wings Seasoned with Black Pepper" at bounding box center [400, 290] width 485 height 25
click at [571, 296] on input "[PHONE_NUMBER] TUSCOM Lemon Pepper Chicken Wings Seasoned with Black Pepper" at bounding box center [400, 290] width 485 height 25
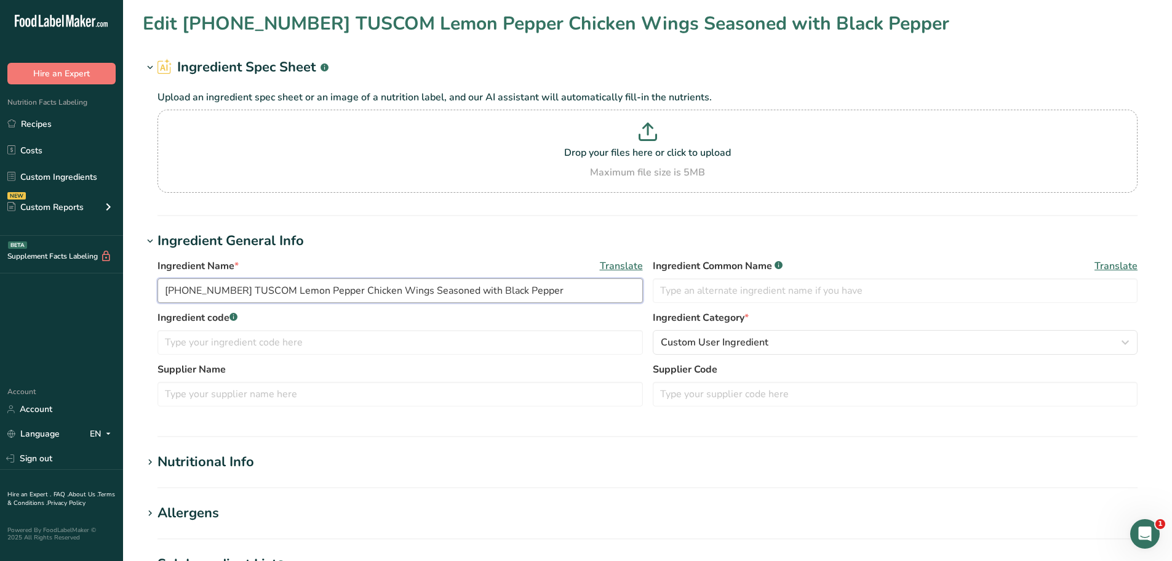
drag, startPoint x: 547, startPoint y: 292, endPoint x: 158, endPoint y: 270, distance: 390.1
click at [158, 270] on div "Ingredient Name * Translate [PHONE_NUMBER] TUSCOM Lemon Pepper Chicken Wings Se…" at bounding box center [400, 280] width 485 height 44
click at [46, 129] on link "Recipes" at bounding box center [61, 123] width 123 height 23
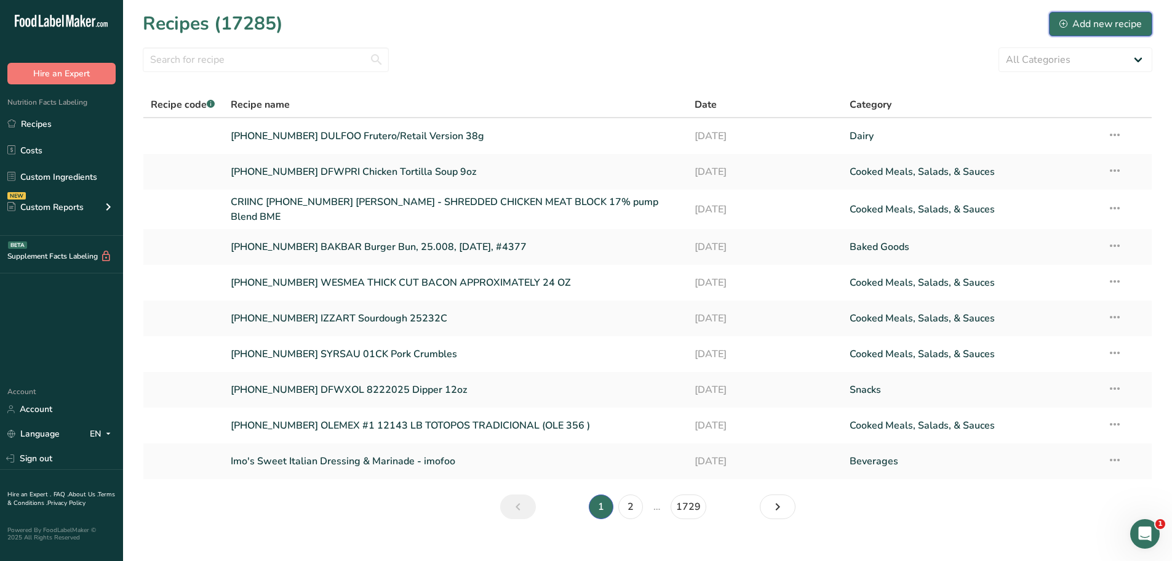
click at [1114, 20] on div "Add new recipe" at bounding box center [1101, 24] width 82 height 15
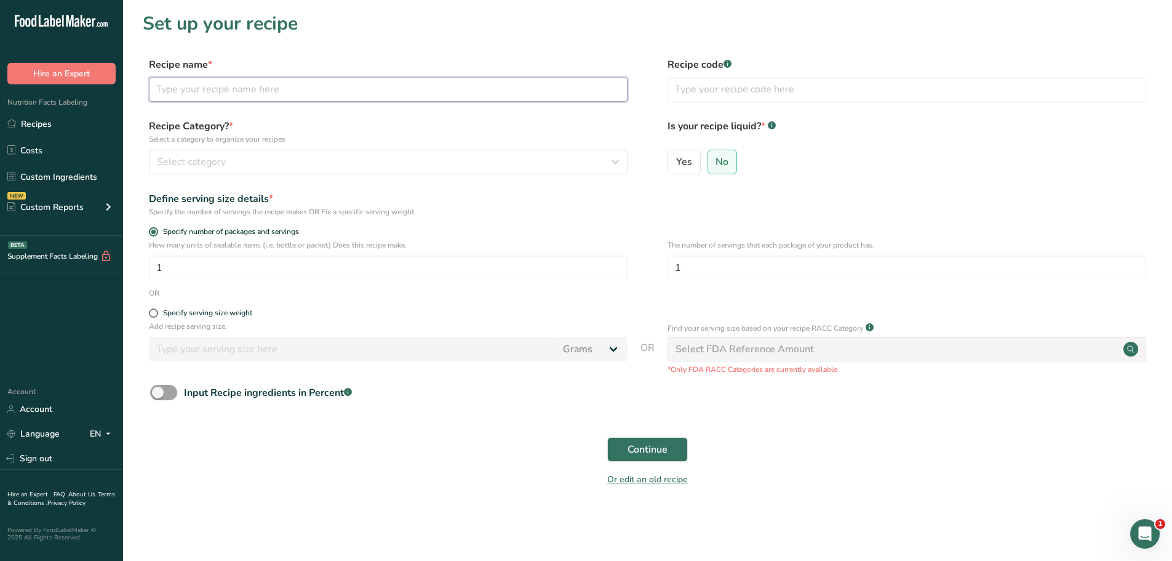
click at [294, 93] on input "text" at bounding box center [388, 89] width 479 height 25
paste input "[PHONE_NUMBER] TUSCOM Lemon Pepper Chicken Wings Seasoned with Black Pepper"
type input "[PHONE_NUMBER] TUSCOM Lemon Pepper Chicken Wings Seasoned with Black Pepper"
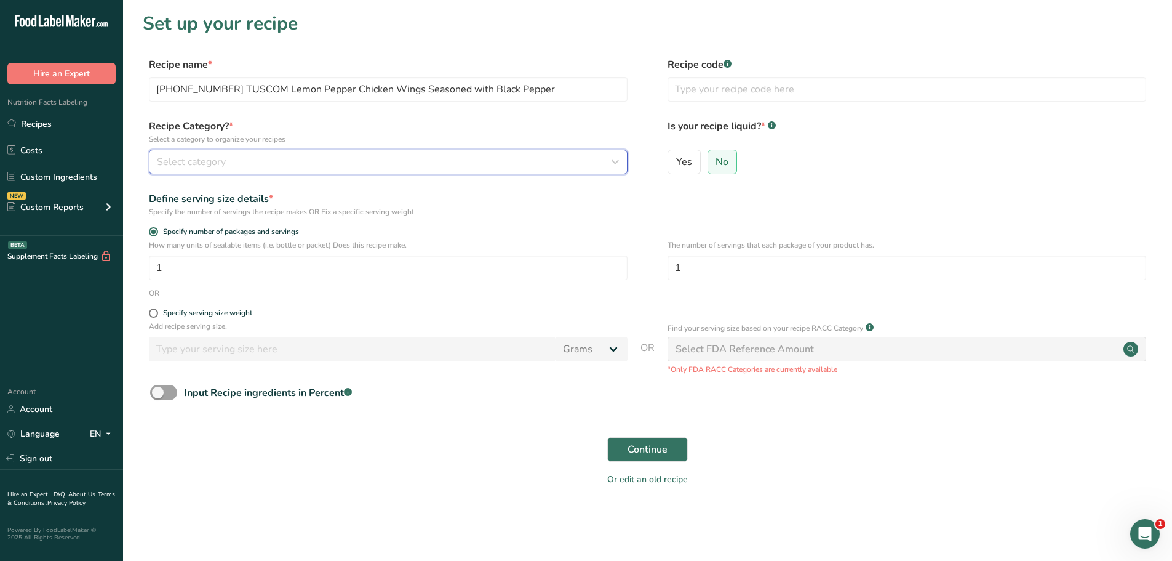
click at [402, 167] on div "Select category" at bounding box center [384, 161] width 455 height 15
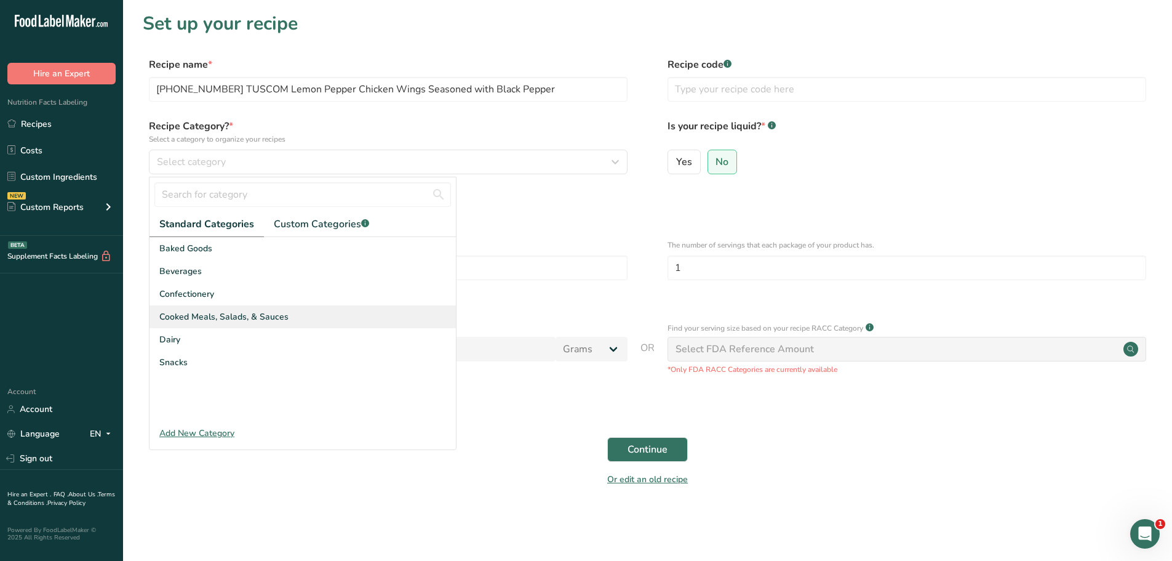
click at [233, 312] on span "Cooked Meals, Salads, & Sauces" at bounding box center [223, 316] width 129 height 13
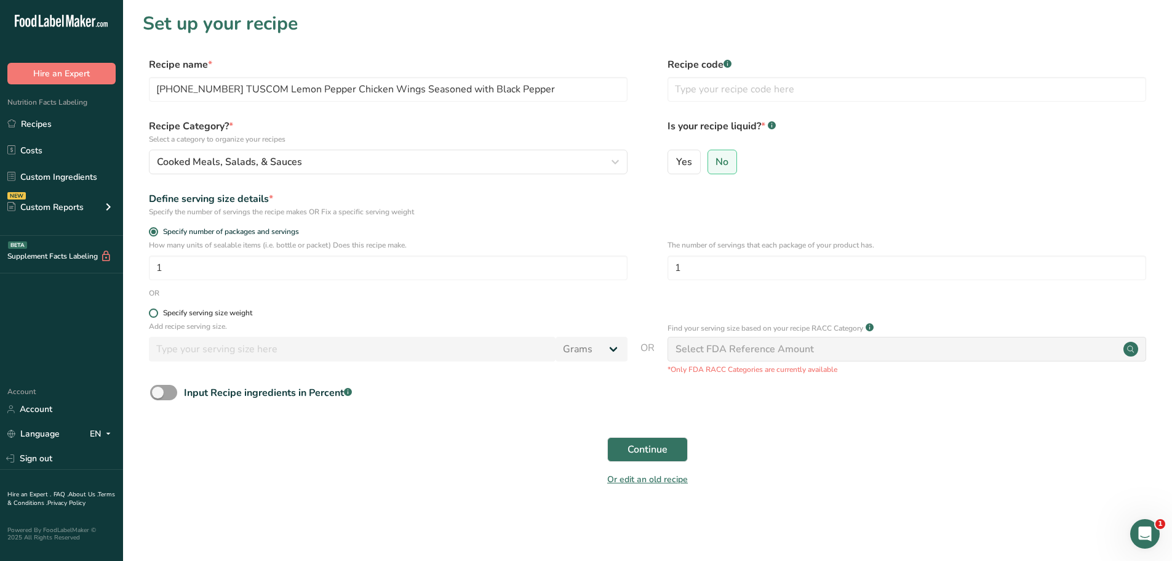
click at [156, 315] on span at bounding box center [153, 312] width 9 height 9
click at [156, 315] on input "Specify serving size weight" at bounding box center [153, 313] width 8 height 8
radio input "true"
radio input "false"
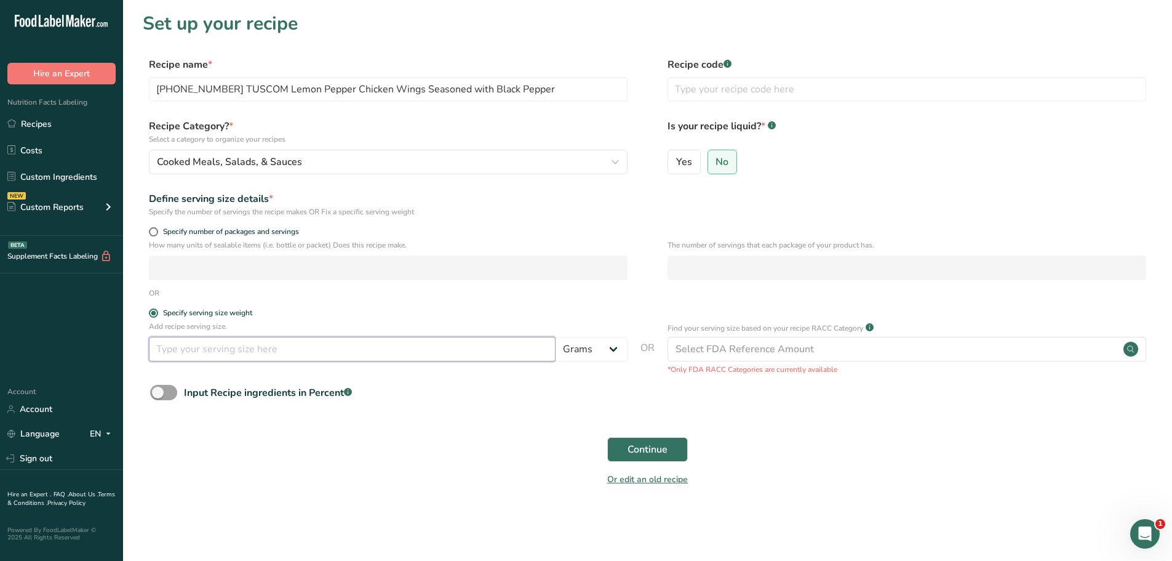
click at [186, 347] on input "number" at bounding box center [352, 349] width 407 height 25
type input "100"
click at [655, 444] on span "Continue" at bounding box center [648, 449] width 40 height 15
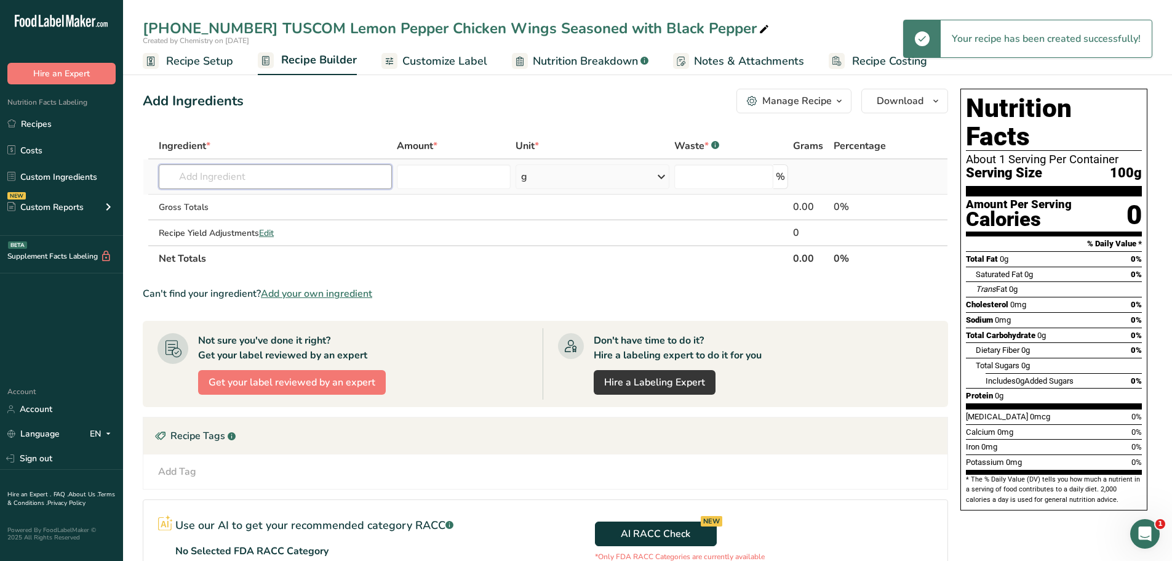
click at [252, 174] on input "text" at bounding box center [275, 176] width 233 height 25
paste input "[PHONE_NUMBER] TUSCOM Lemon Pepper Chicken Wings Seasoned with Black Pepper"
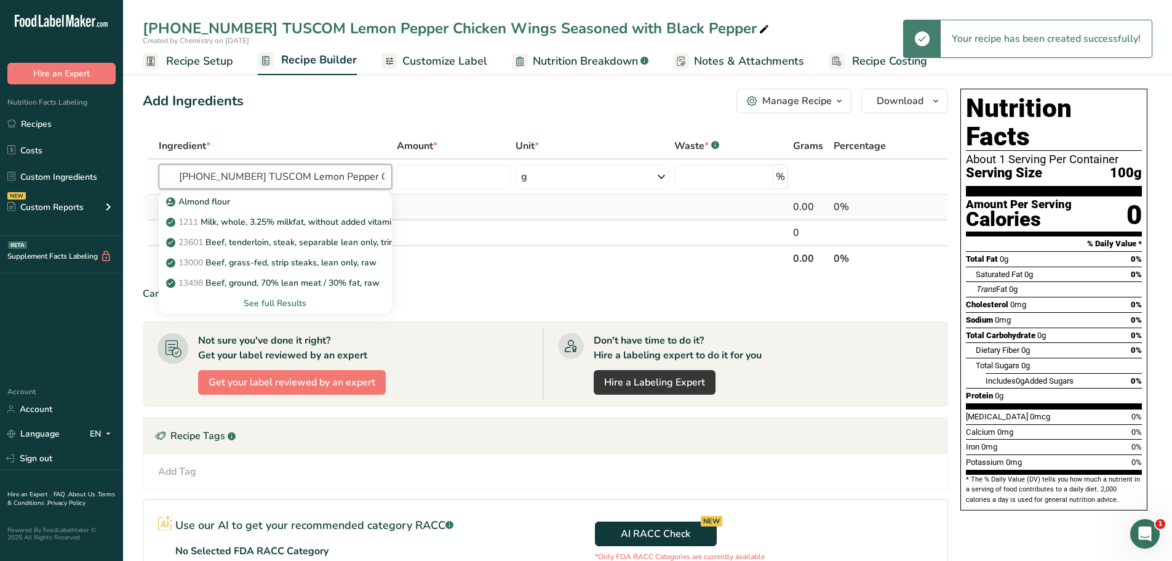
scroll to position [0, 177]
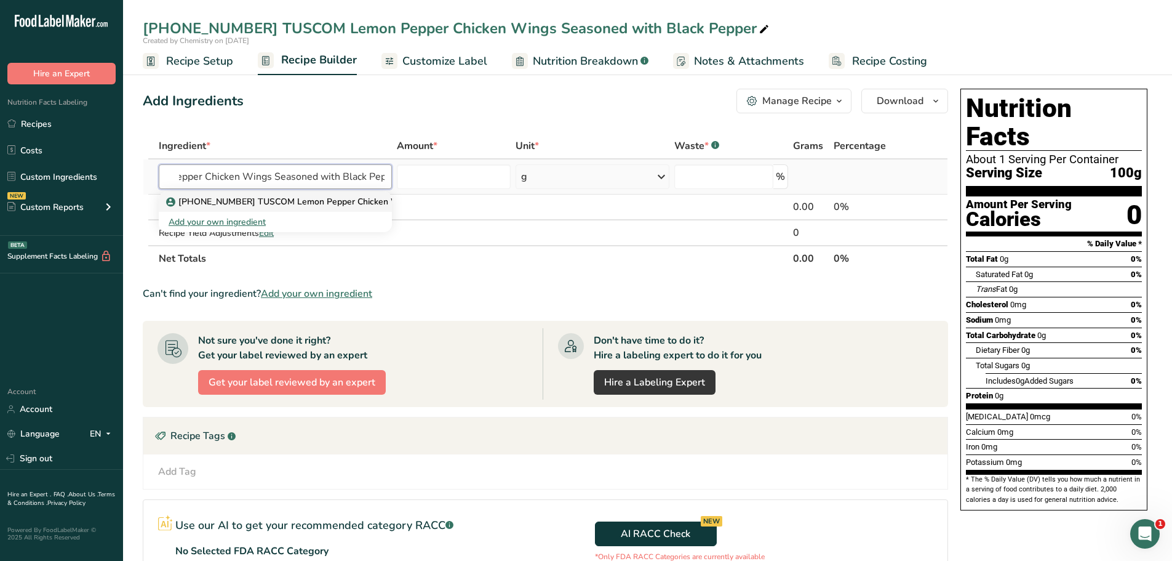
type input "[PHONE_NUMBER] TUSCOM Lemon Pepper Chicken Wings Seasoned with Black Pepper"
click at [340, 201] on p "[PHONE_NUMBER] TUSCOM Lemon Pepper Chicken Wings Seasoned with Black Pepper" at bounding box center [351, 201] width 365 height 13
type input "[PHONE_NUMBER] TUSCOM Lemon Pepper Chicken Wings Seasoned with Black Pepper"
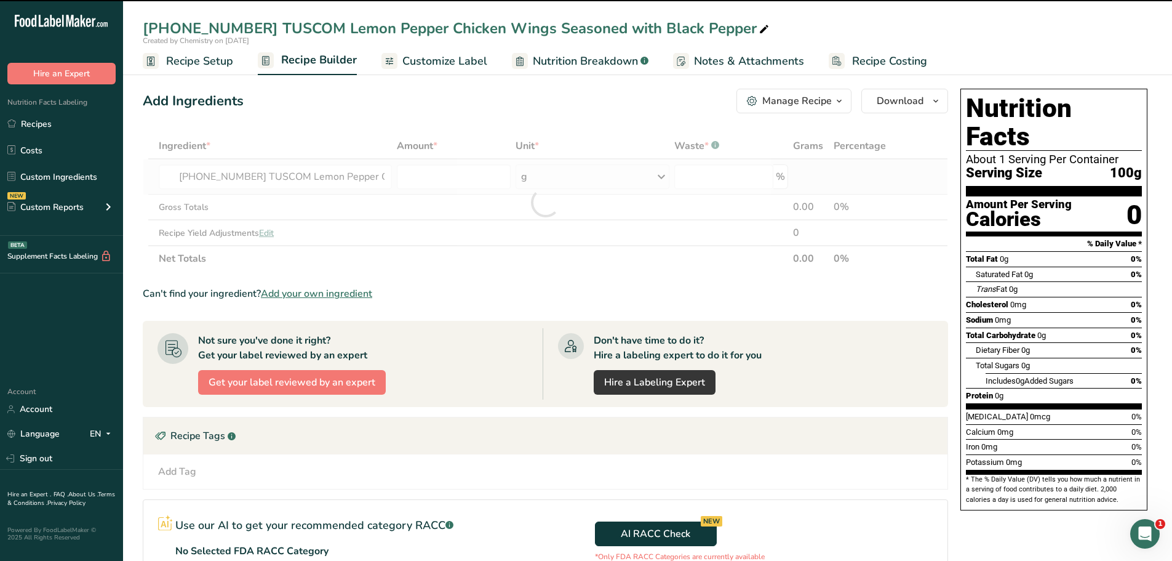
type input "0"
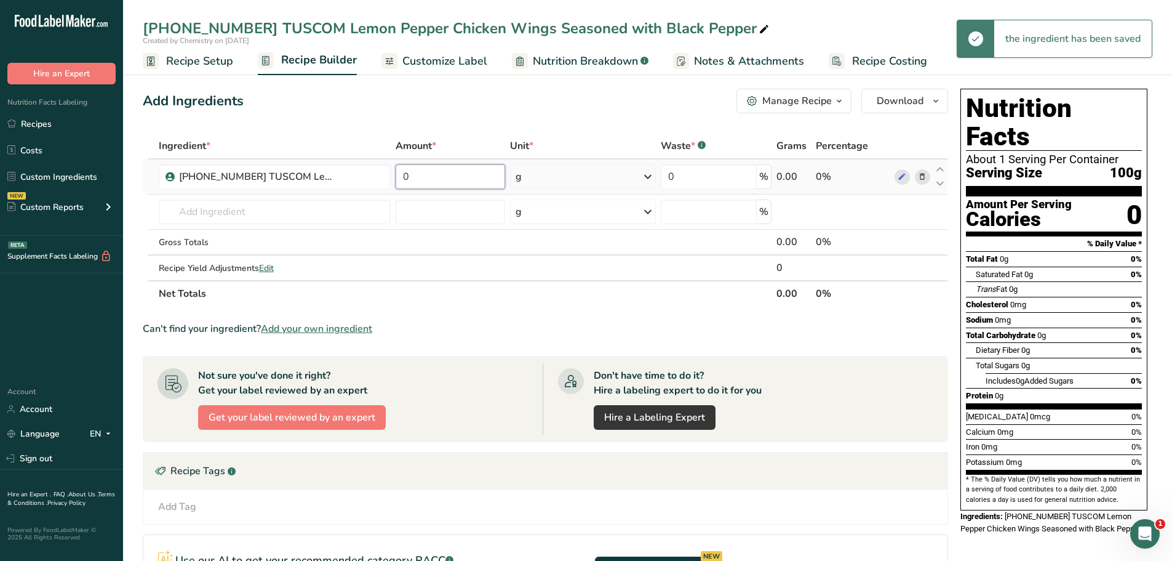
click at [419, 174] on input "0" at bounding box center [451, 176] width 110 height 25
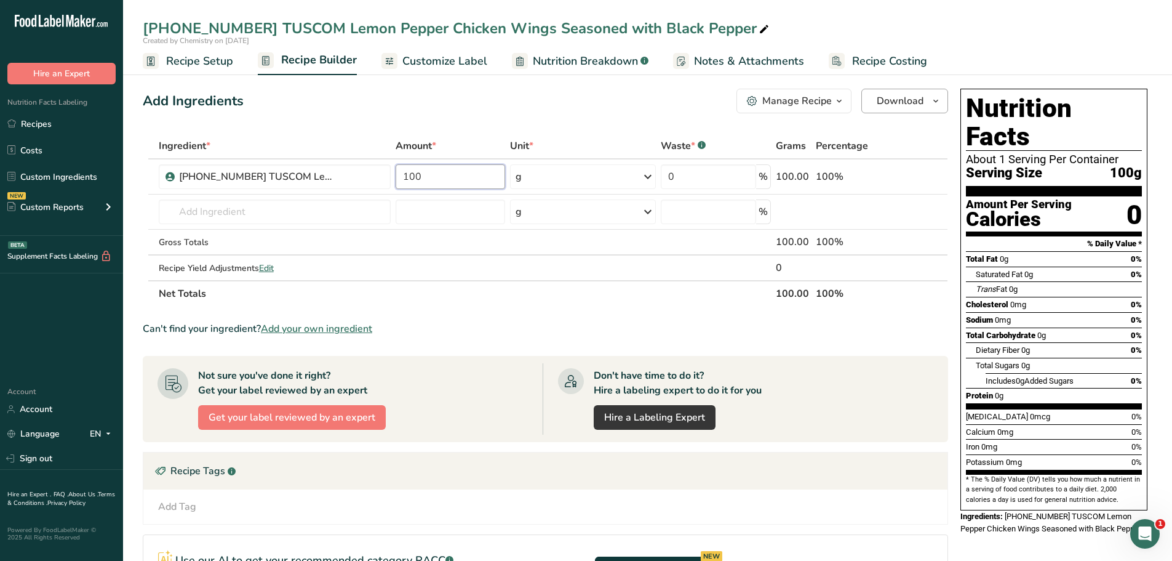
type input "100"
click at [939, 106] on icon "button" at bounding box center [936, 101] width 10 height 15
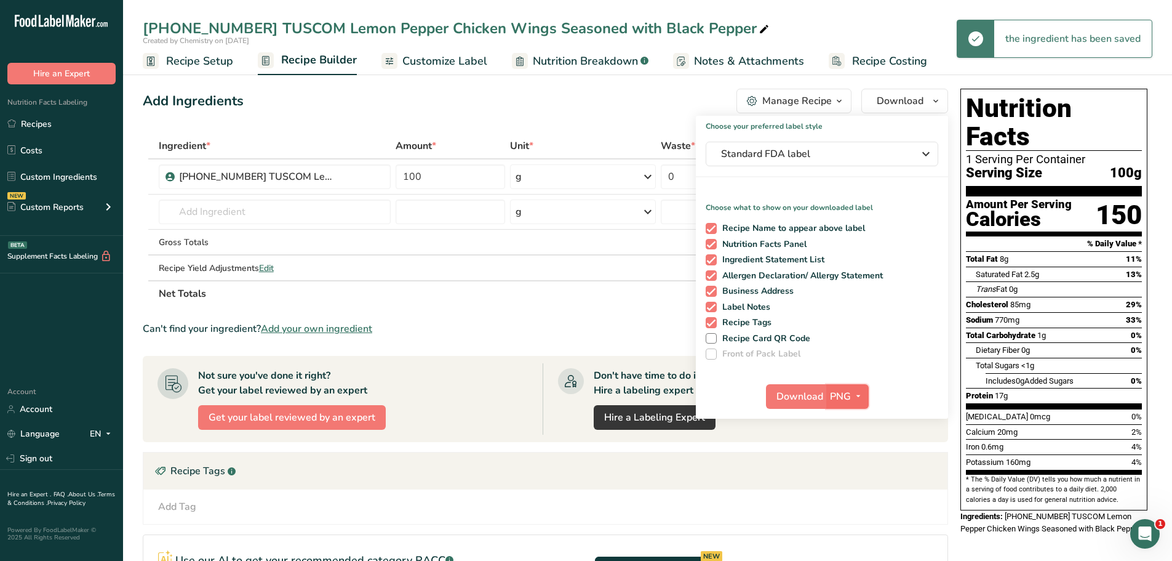
click at [857, 394] on icon "button" at bounding box center [858, 395] width 10 height 15
click at [853, 485] on link "PDF" at bounding box center [848, 482] width 39 height 20
click at [809, 400] on span "Download" at bounding box center [800, 396] width 47 height 15
click at [212, 66] on span "Recipe Setup" at bounding box center [199, 61] width 67 height 17
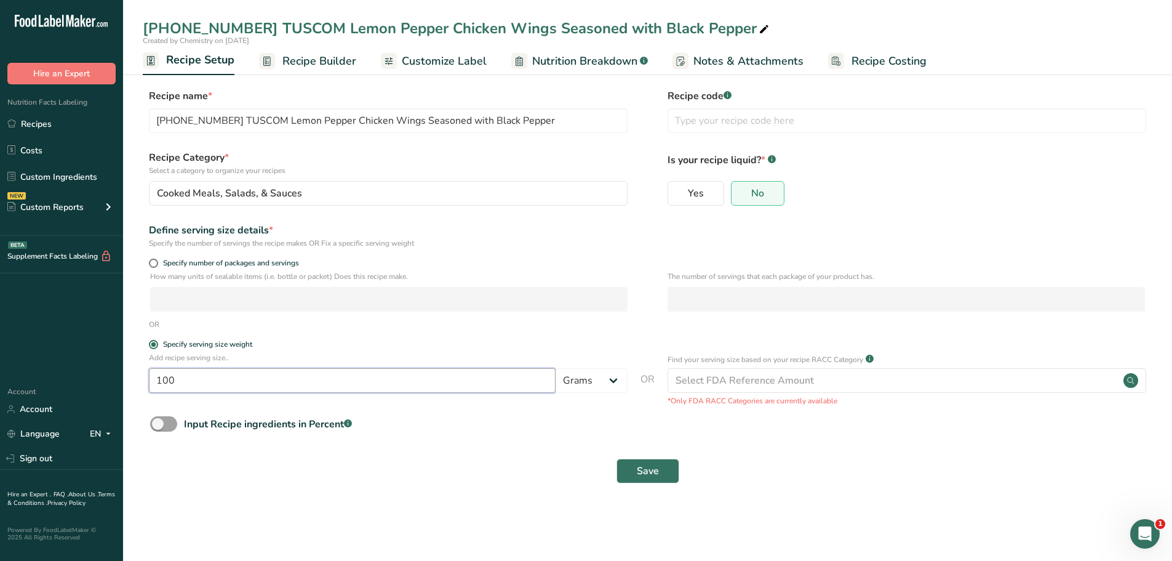
click at [209, 381] on input "100" at bounding box center [352, 380] width 407 height 25
type input "113"
click at [649, 472] on span "Save" at bounding box center [648, 470] width 22 height 15
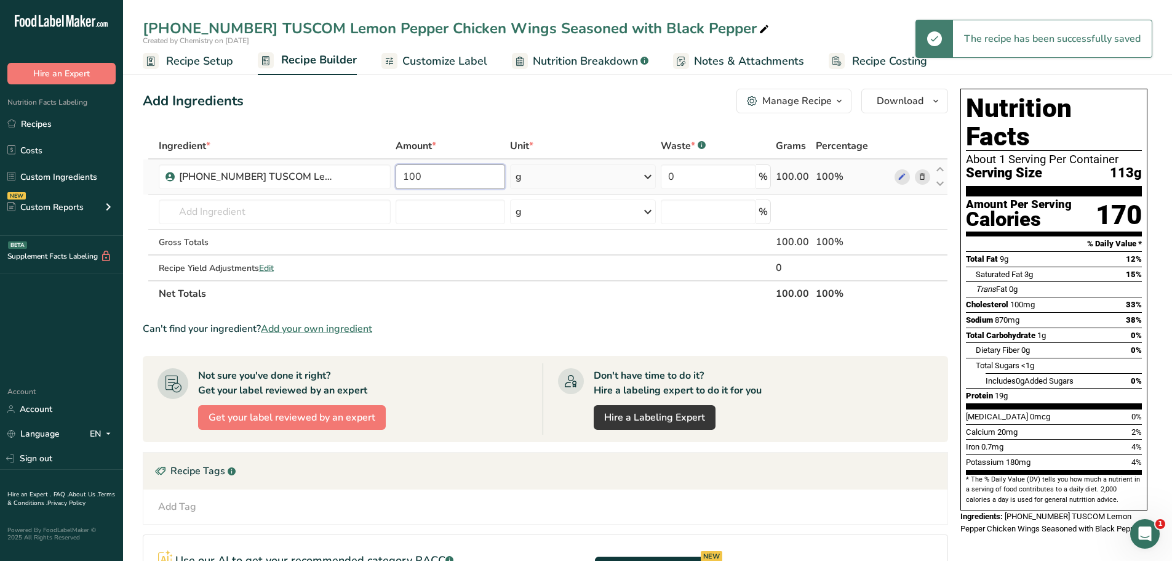
click at [453, 182] on input "100" at bounding box center [451, 176] width 110 height 25
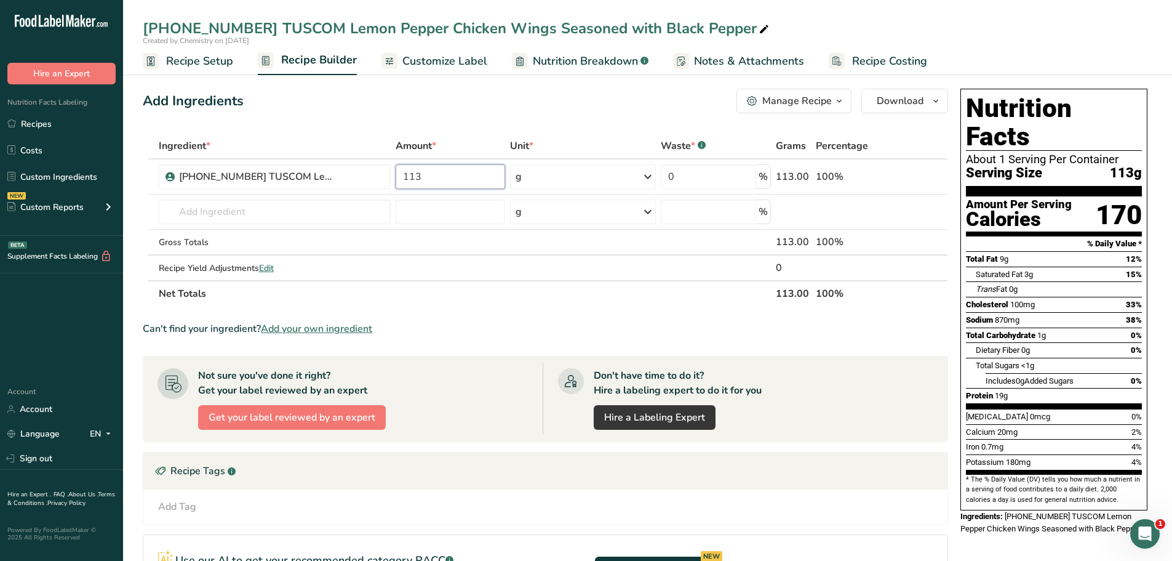
type input "113"
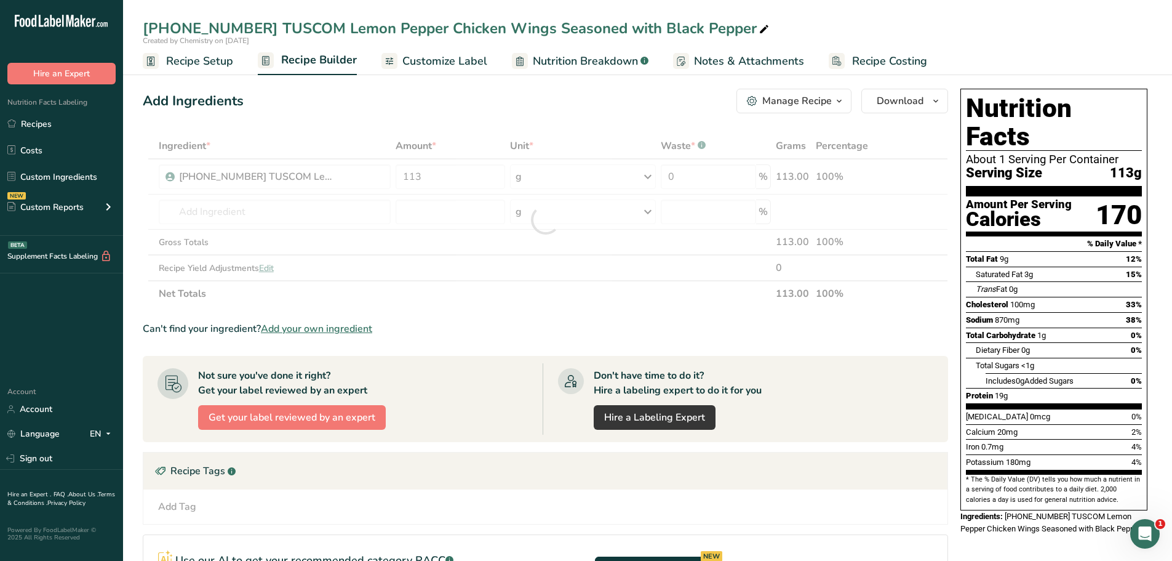
click at [464, 66] on span "Customize Label" at bounding box center [444, 61] width 85 height 17
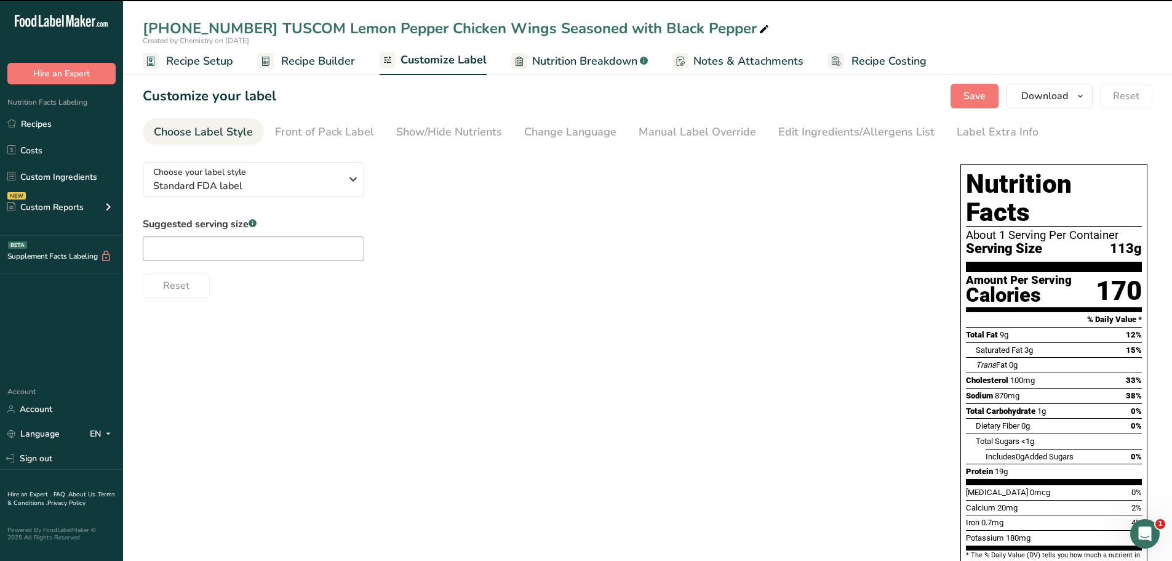
type input "1 Serving Per Container"
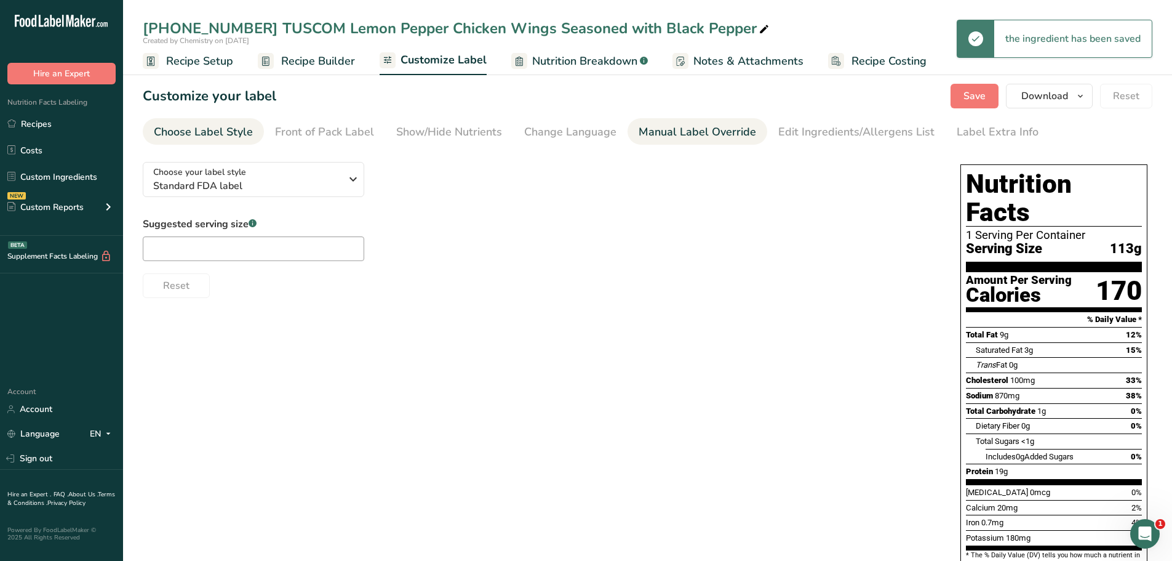
click at [700, 135] on div "Manual Label Override" at bounding box center [698, 132] width 118 height 17
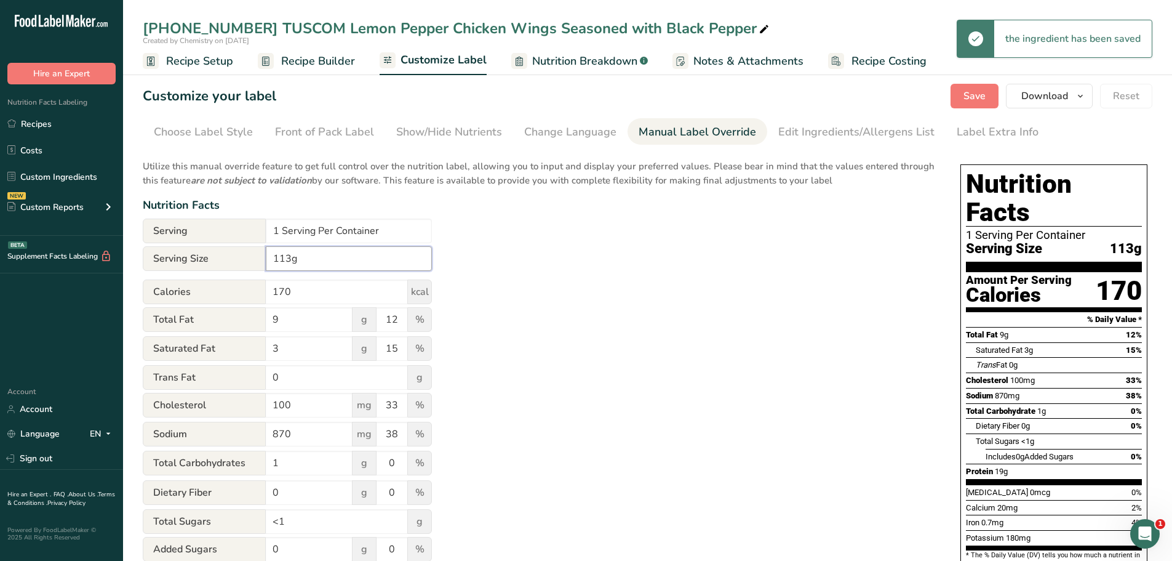
click at [274, 260] on input "113g" at bounding box center [349, 258] width 166 height 25
type input "4oz (113g)"
click at [280, 231] on input "1 Serving Per Container" at bounding box center [349, 230] width 166 height 25
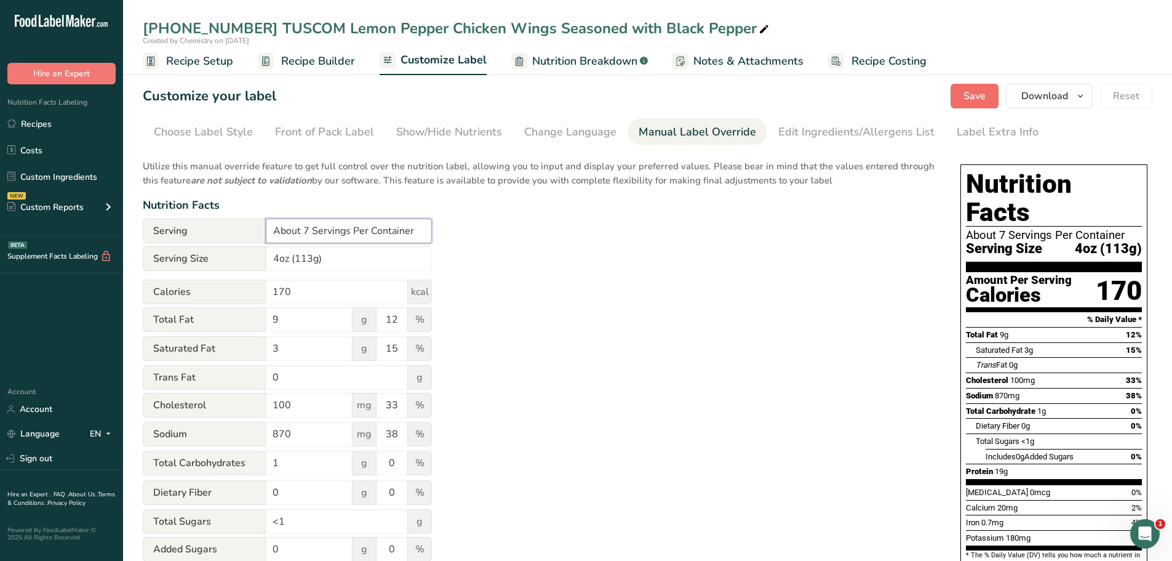
type input "About 7 Servings Per Container"
click at [968, 95] on span "Save" at bounding box center [975, 96] width 22 height 15
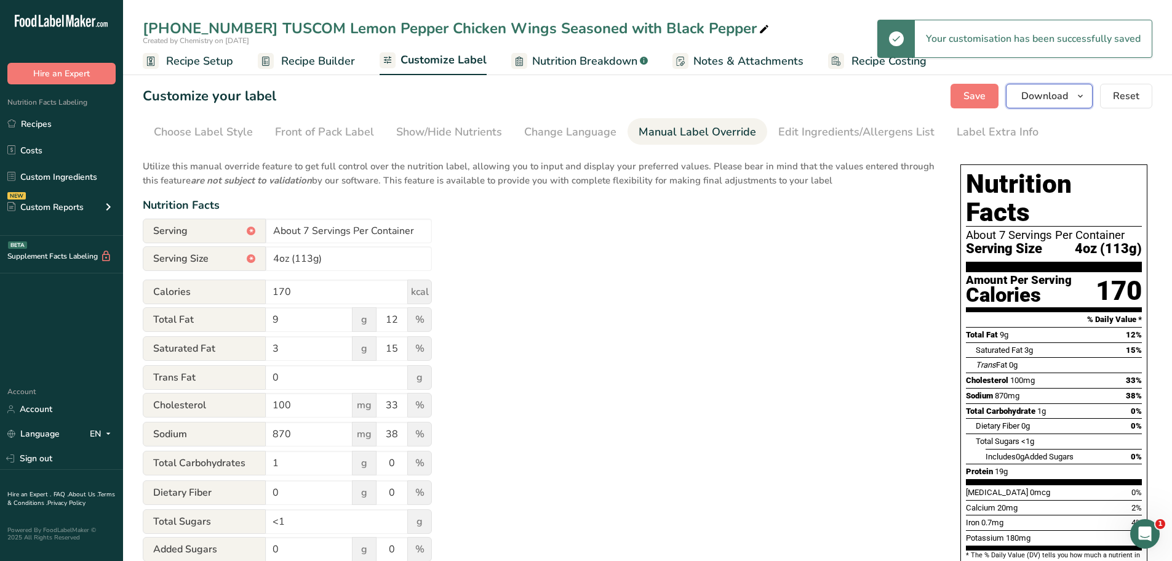
click at [1082, 95] on icon "button" at bounding box center [1081, 96] width 10 height 15
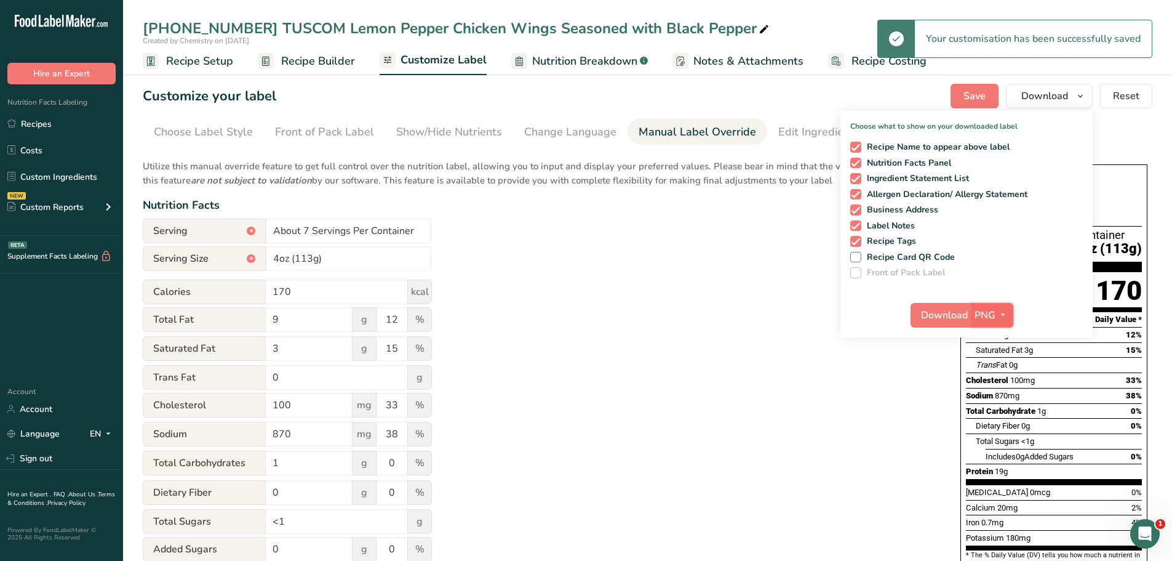
click at [1004, 311] on icon "button" at bounding box center [1003, 314] width 10 height 15
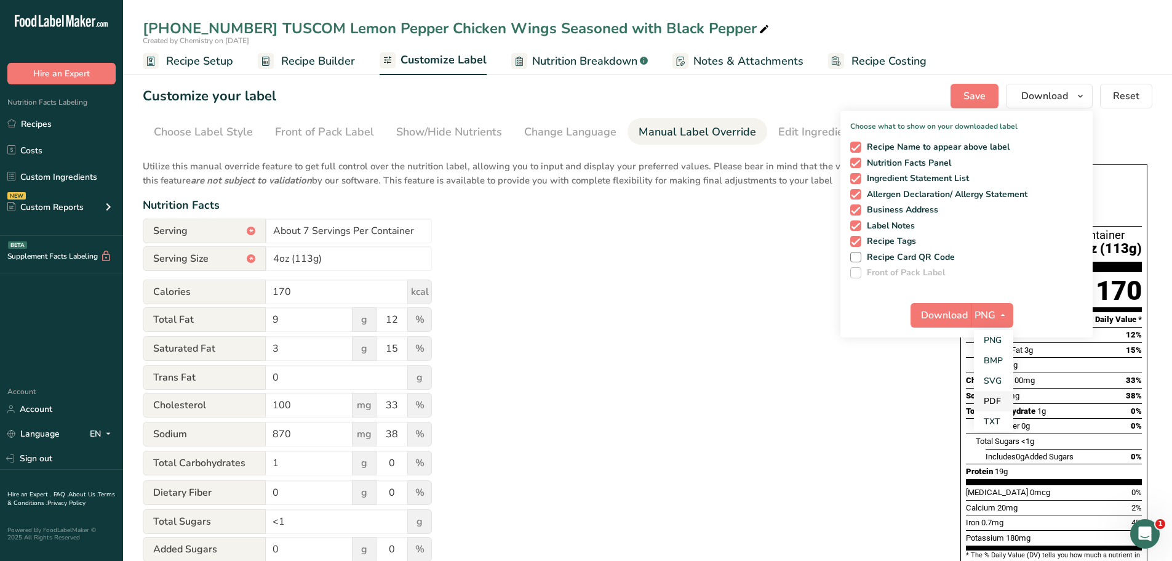
click at [993, 400] on link "PDF" at bounding box center [993, 401] width 39 height 20
click at [956, 314] on span "Download" at bounding box center [945, 315] width 47 height 15
drag, startPoint x: 78, startPoint y: 178, endPoint x: 68, endPoint y: 177, distance: 9.9
click at [78, 178] on link "Custom Ingredients" at bounding box center [61, 176] width 123 height 23
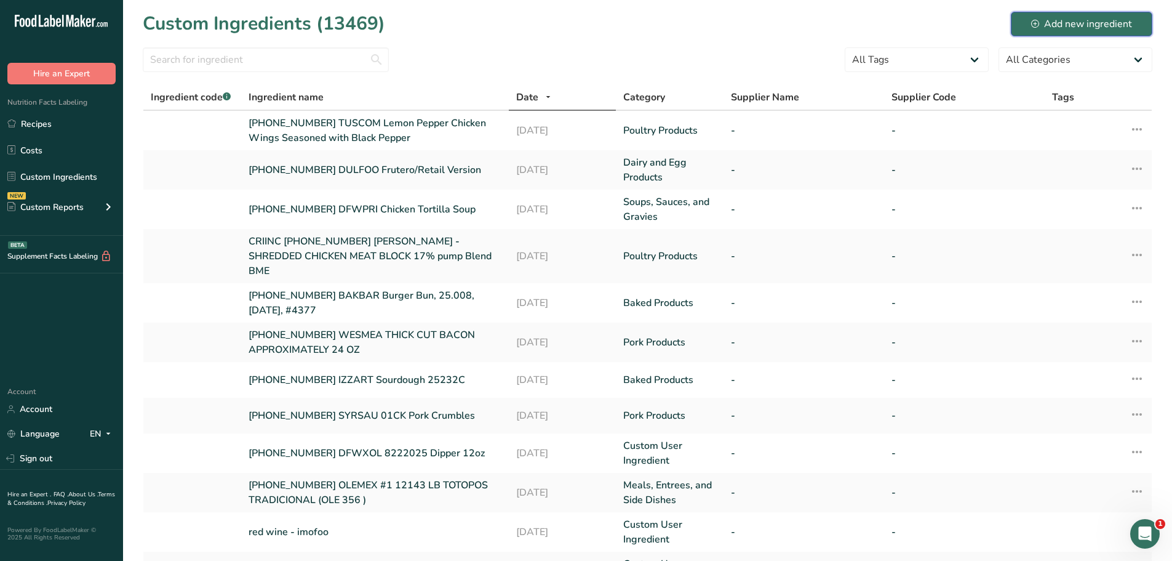
click at [1074, 19] on div "Add new ingredient" at bounding box center [1081, 24] width 101 height 15
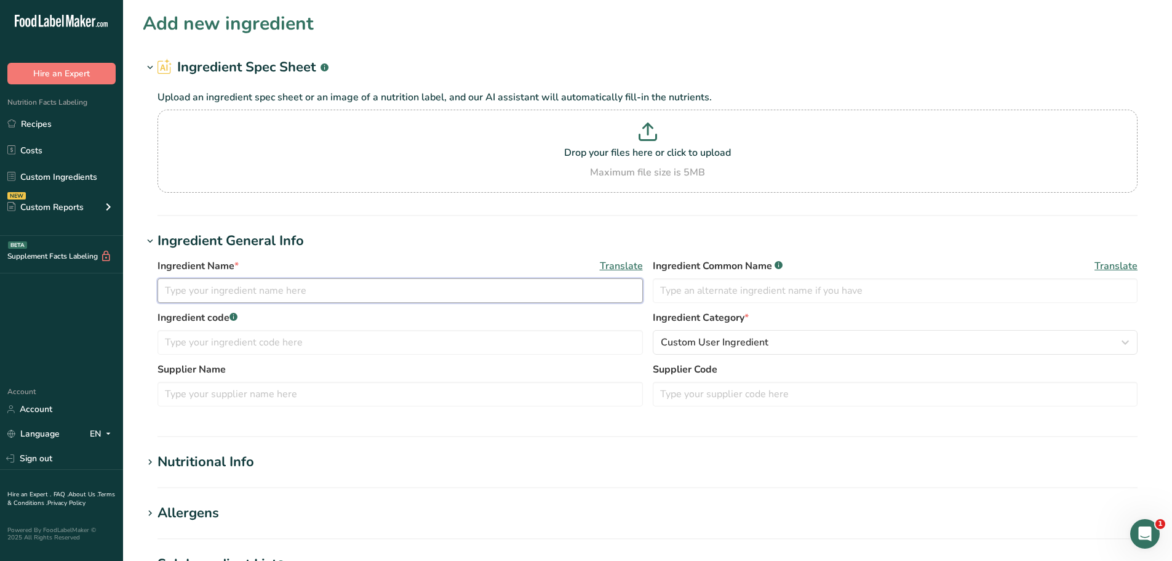
click at [272, 297] on input "text" at bounding box center [400, 290] width 485 height 25
click at [317, 289] on input "[PHONE_NUMBER] TUSCOM" at bounding box center [400, 290] width 485 height 25
paste input "Bufalo Chicken Wings"
type input "[PHONE_NUMBER] TUSCOM Bufalo Chicken Wings"
drag, startPoint x: 776, startPoint y: 343, endPoint x: 781, endPoint y: 337, distance: 8.3
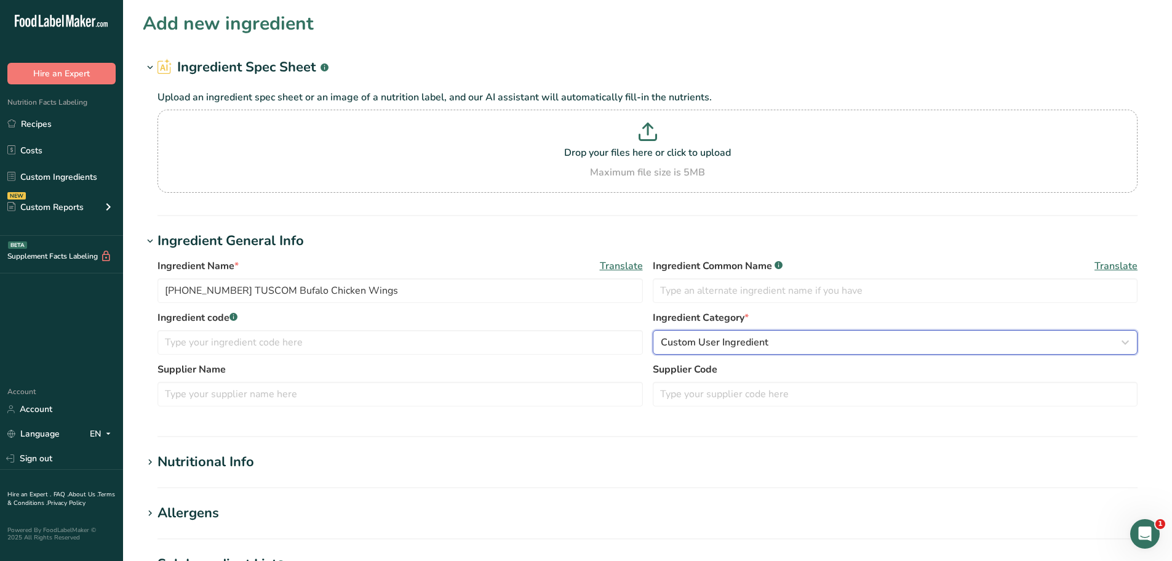
click at [777, 341] on div "Custom User Ingredient" at bounding box center [892, 342] width 462 height 15
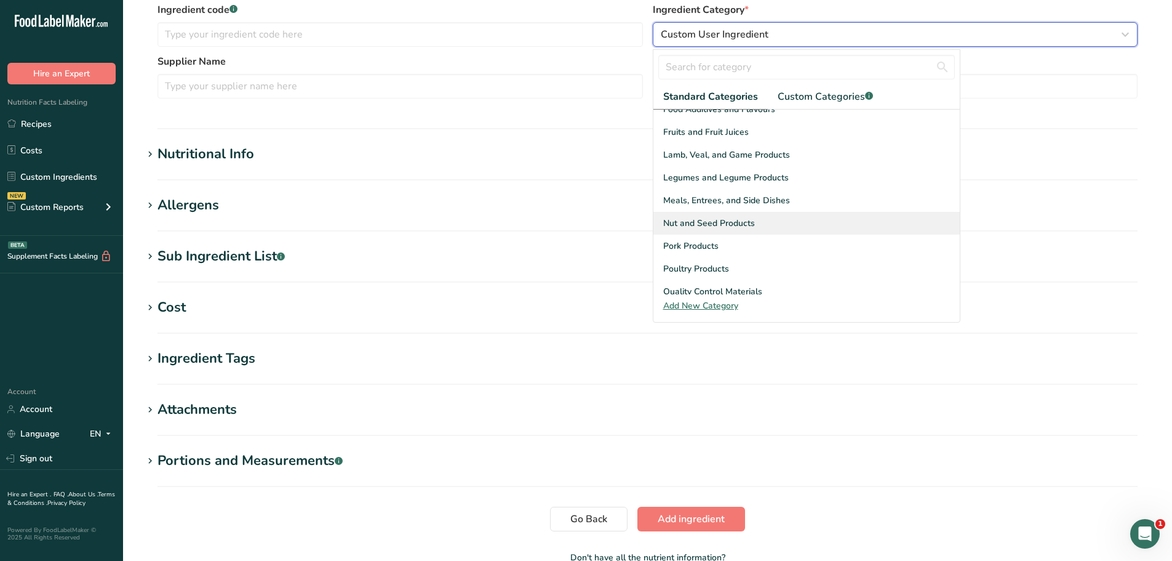
scroll to position [369, 0]
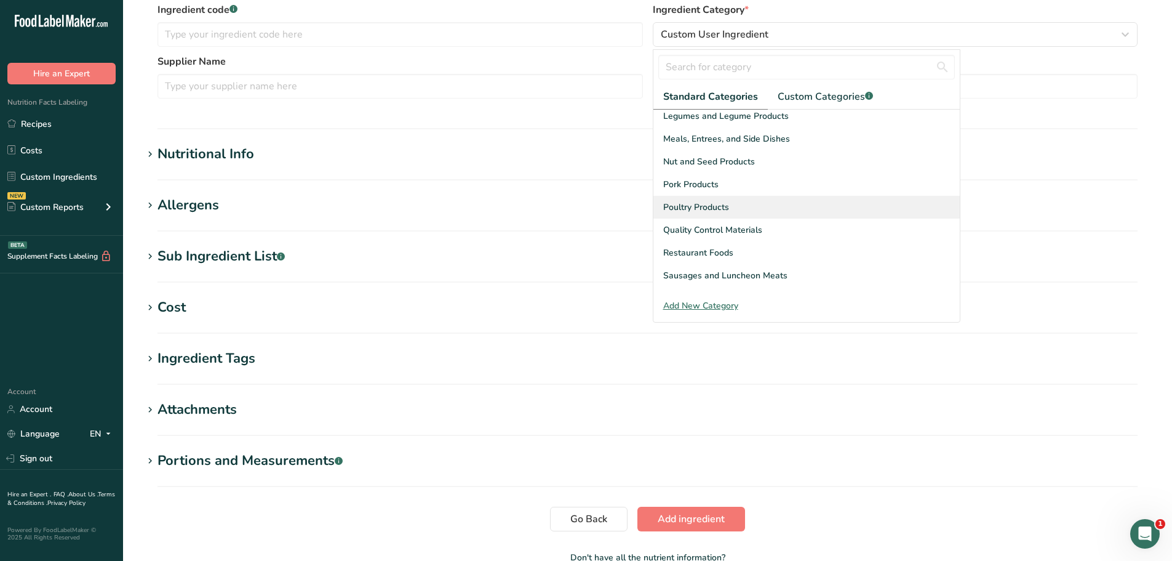
click at [709, 207] on span "Poultry Products" at bounding box center [696, 207] width 66 height 13
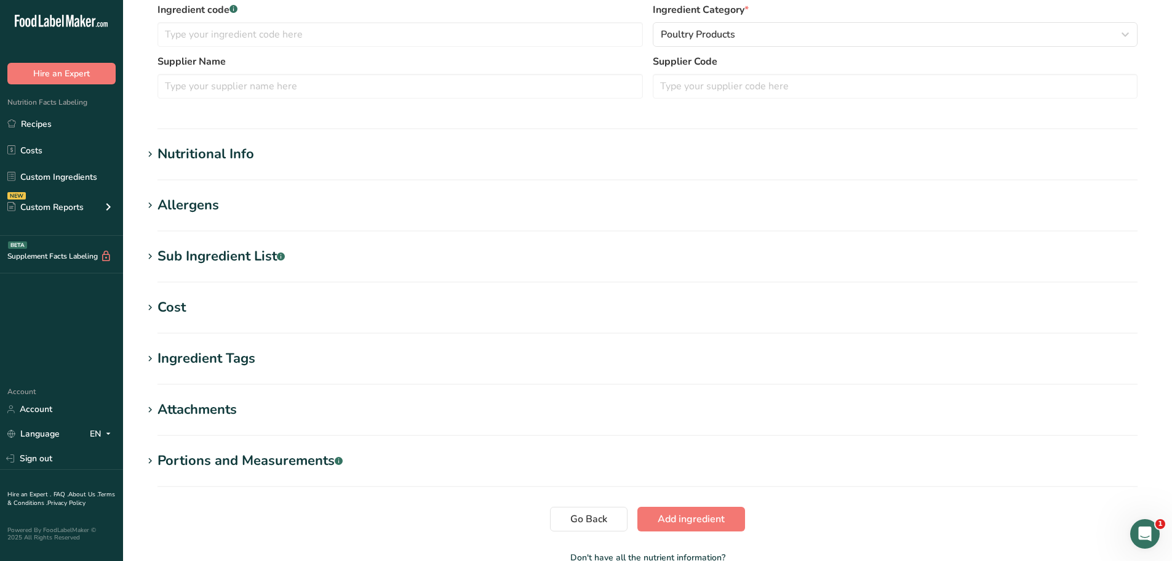
click at [249, 153] on div "Nutritional Info" at bounding box center [206, 154] width 97 height 20
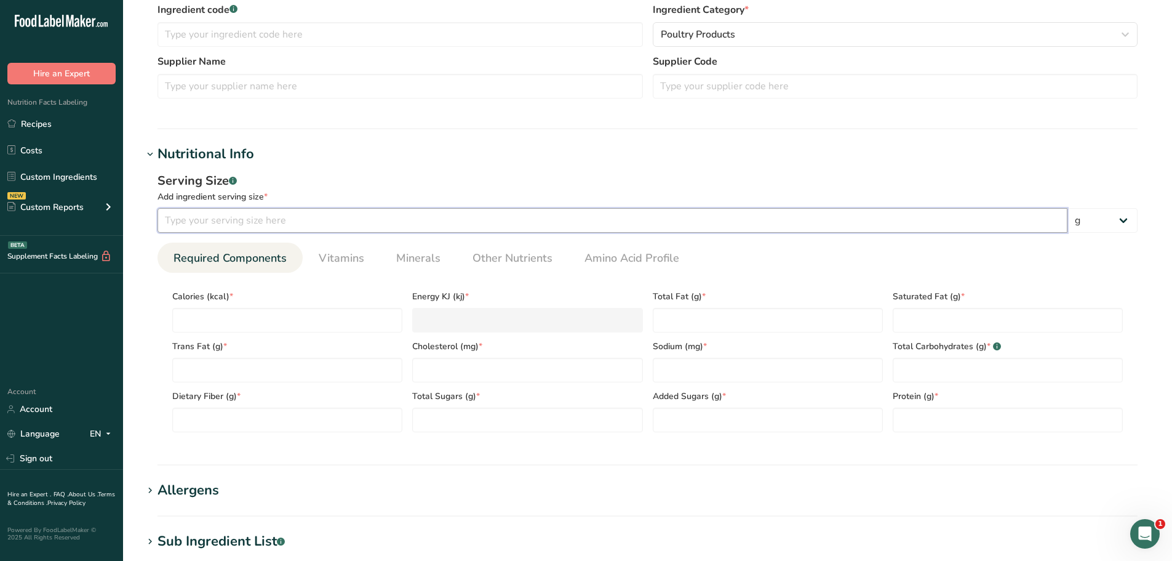
click at [213, 226] on input "number" at bounding box center [613, 220] width 910 height 25
type input "100"
click at [516, 266] on link "Other Nutrients" at bounding box center [513, 257] width 90 height 31
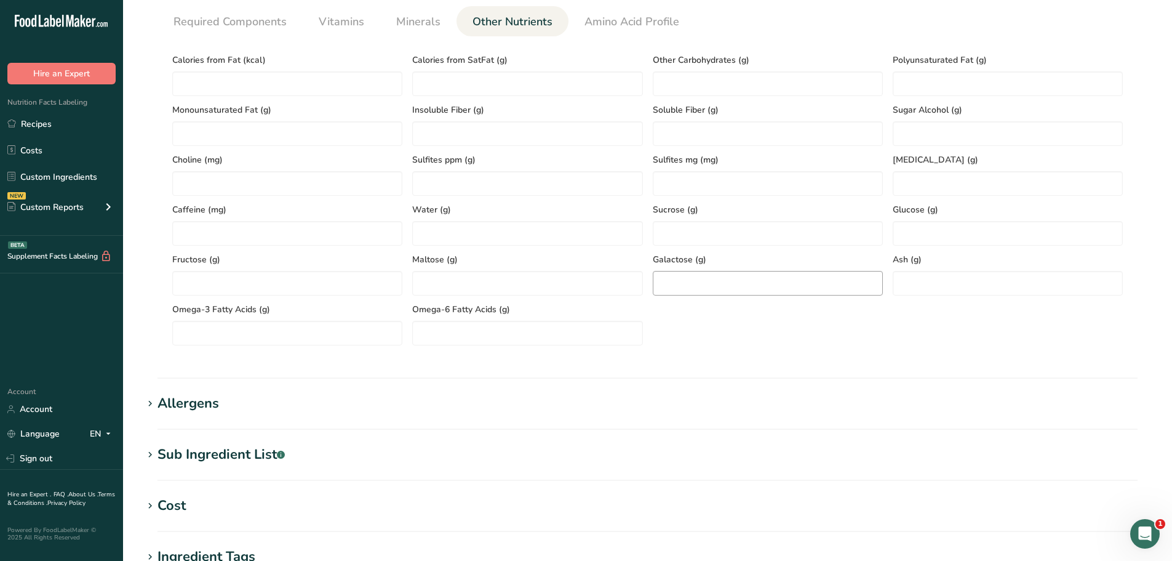
scroll to position [554, 0]
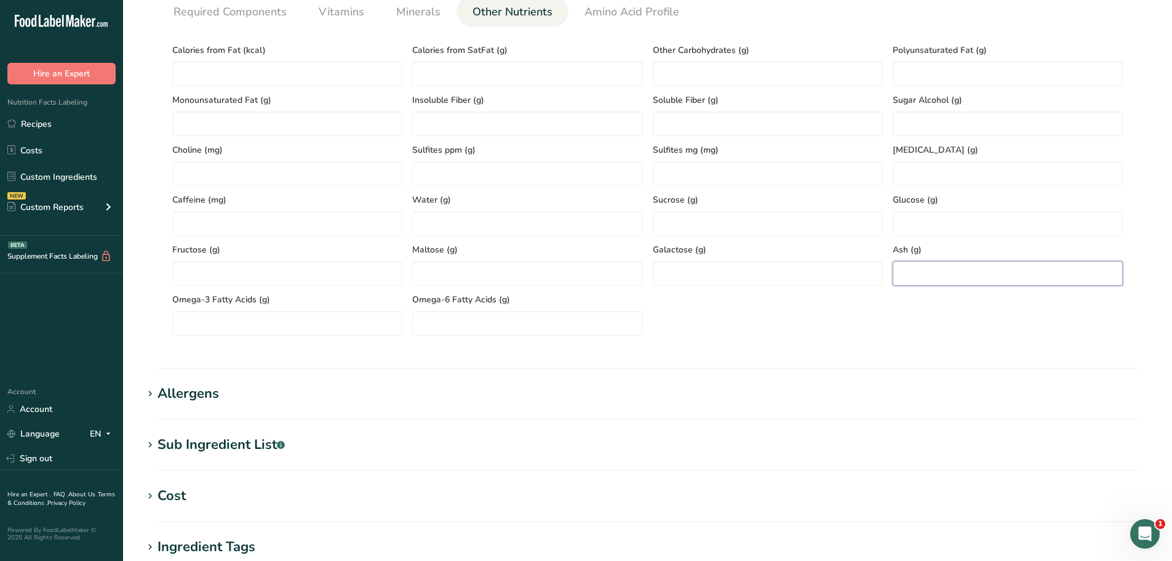
click at [922, 274] on input "number" at bounding box center [1008, 273] width 230 height 25
paste input "2.06"
type input "2.06"
click at [237, 15] on span "Required Components" at bounding box center [230, 12] width 113 height 17
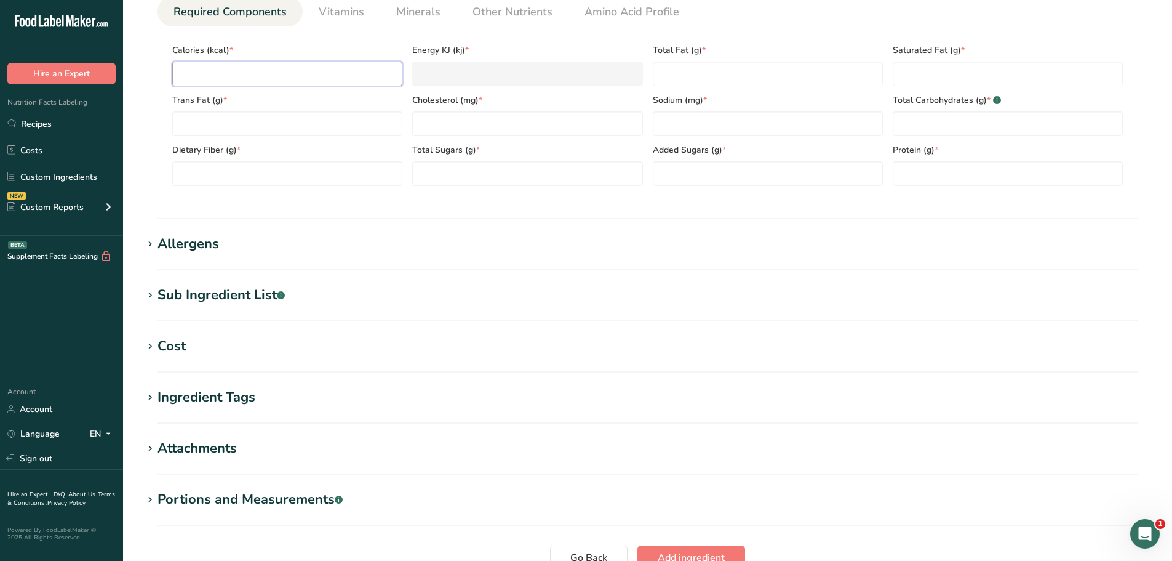
click at [218, 78] on input "number" at bounding box center [287, 74] width 230 height 25
paste input "147.01"
type input "147.01"
type KJ "615.1"
type input "147.01"
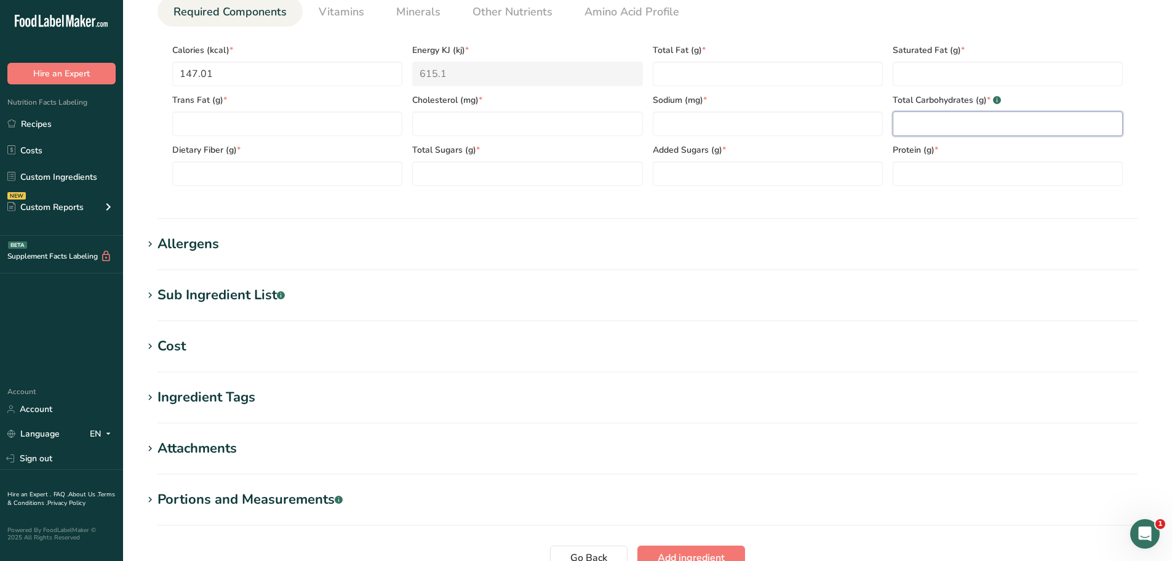
click at [932, 127] on Carbohydrates "number" at bounding box center [1008, 123] width 230 height 25
paste Carbohydrates "1.35"
type Carbohydrates "1.35"
click at [426, 125] on input "number" at bounding box center [527, 123] width 230 height 25
paste input "78.91"
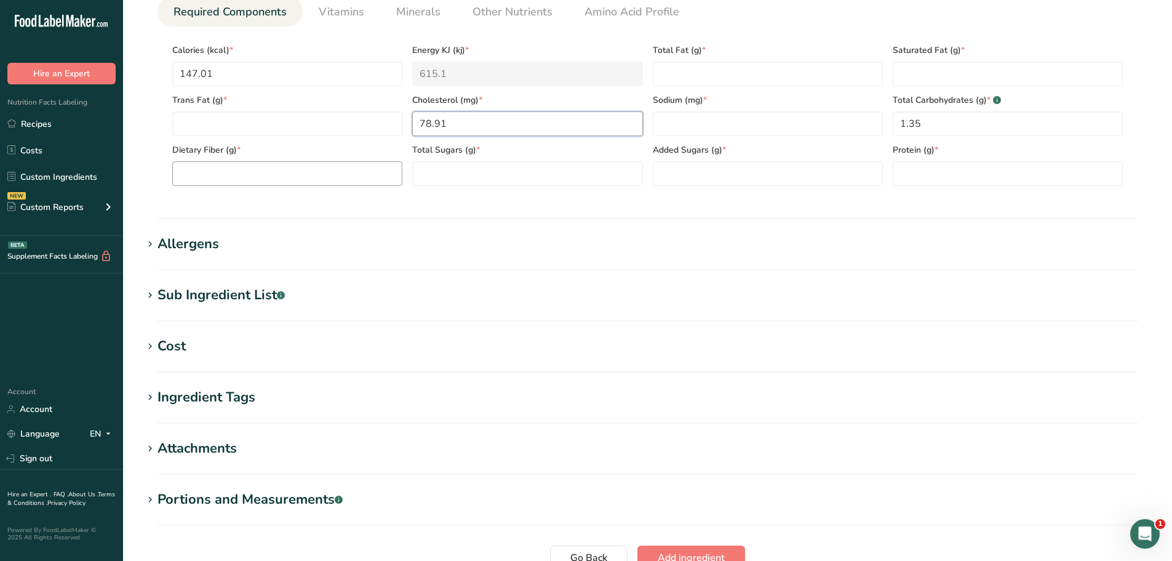
type input "78.91"
click at [247, 170] on Fiber "number" at bounding box center [287, 173] width 230 height 25
type Fiber "0"
drag, startPoint x: 500, startPoint y: 18, endPoint x: 493, endPoint y: 17, distance: 6.9
click at [500, 18] on span "Other Nutrients" at bounding box center [513, 12] width 80 height 17
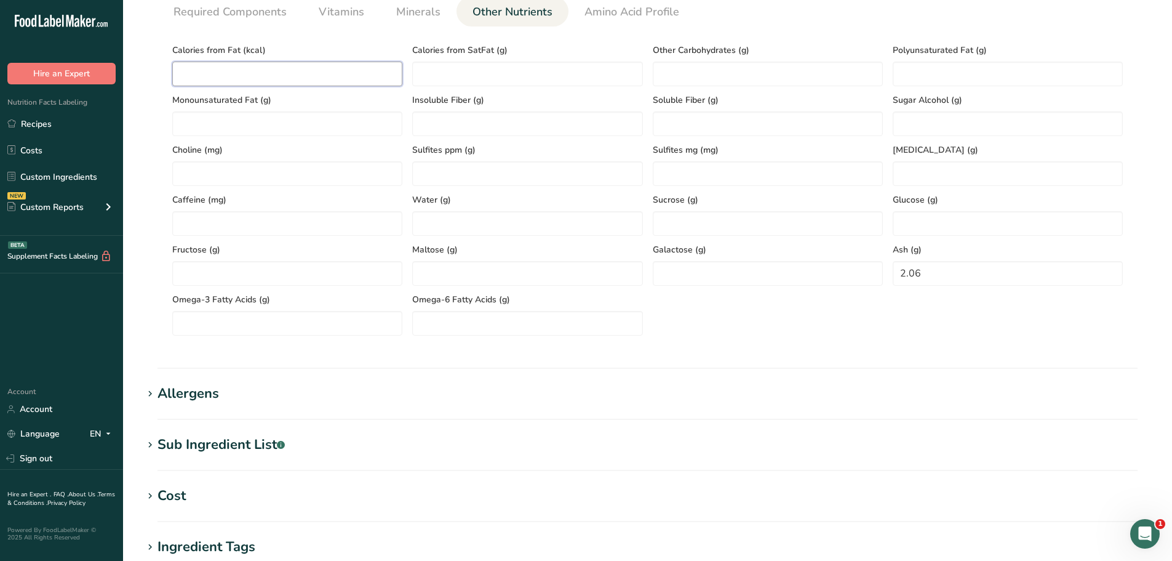
click at [299, 74] on Fat "number" at bounding box center [287, 74] width 230 height 25
paste Fat "75.33"
type Fat "75.33"
click at [238, 8] on span "Required Components" at bounding box center [230, 12] width 113 height 17
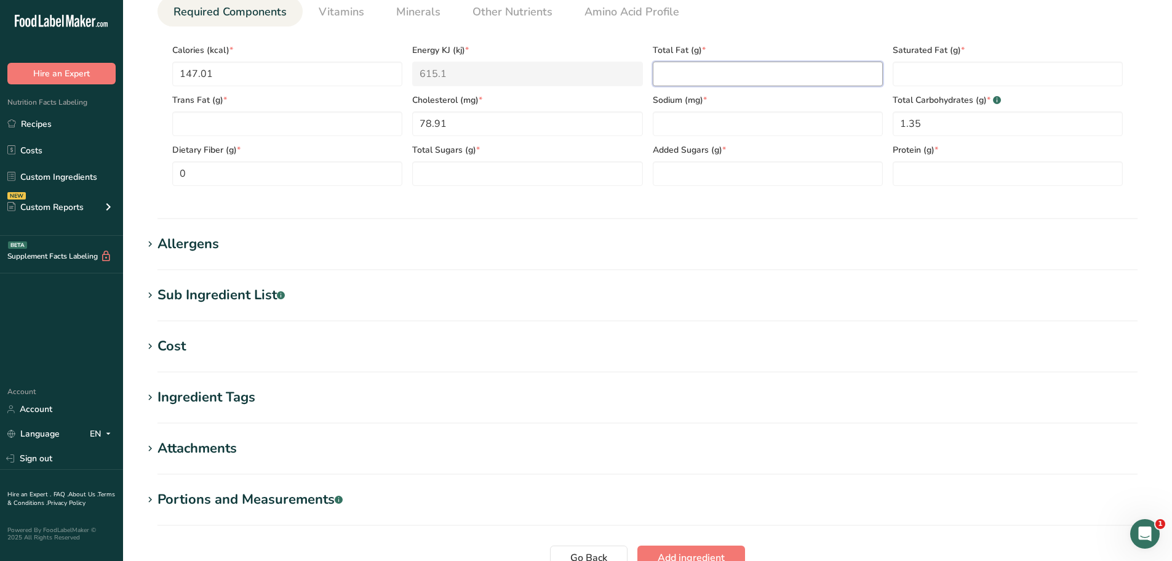
click at [741, 74] on Fat "number" at bounding box center [768, 74] width 230 height 25
paste Fat "8.37"
type Fat "8.37"
click at [410, 17] on span "Minerals" at bounding box center [418, 12] width 44 height 17
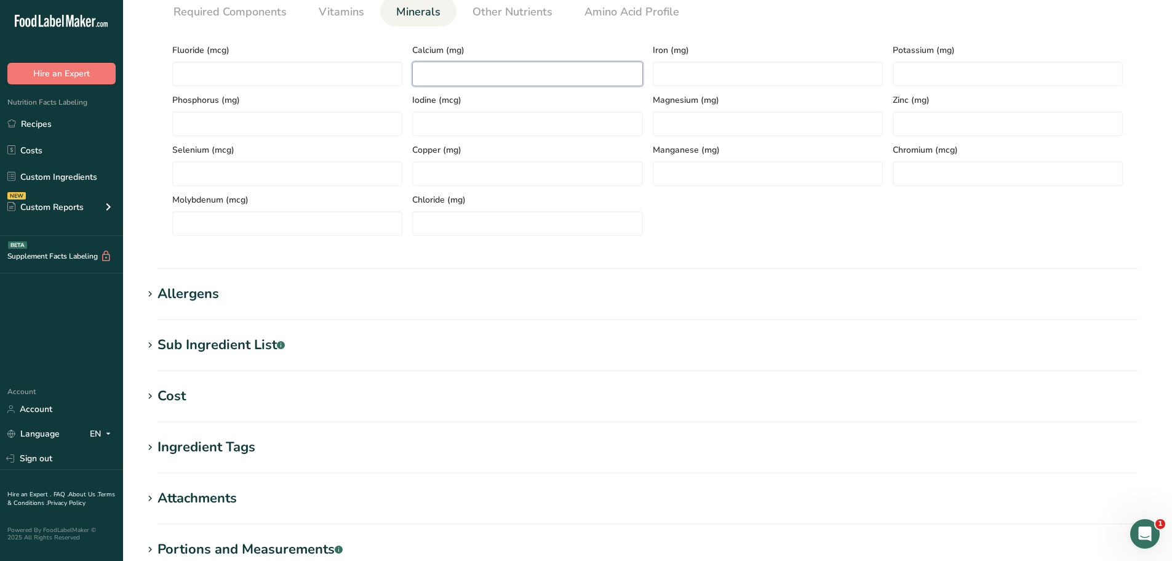
click at [435, 70] on input "number" at bounding box center [527, 74] width 230 height 25
paste input "12.71"
type input "12.71"
click at [695, 74] on input "number" at bounding box center [768, 74] width 230 height 25
paste input "0.59"
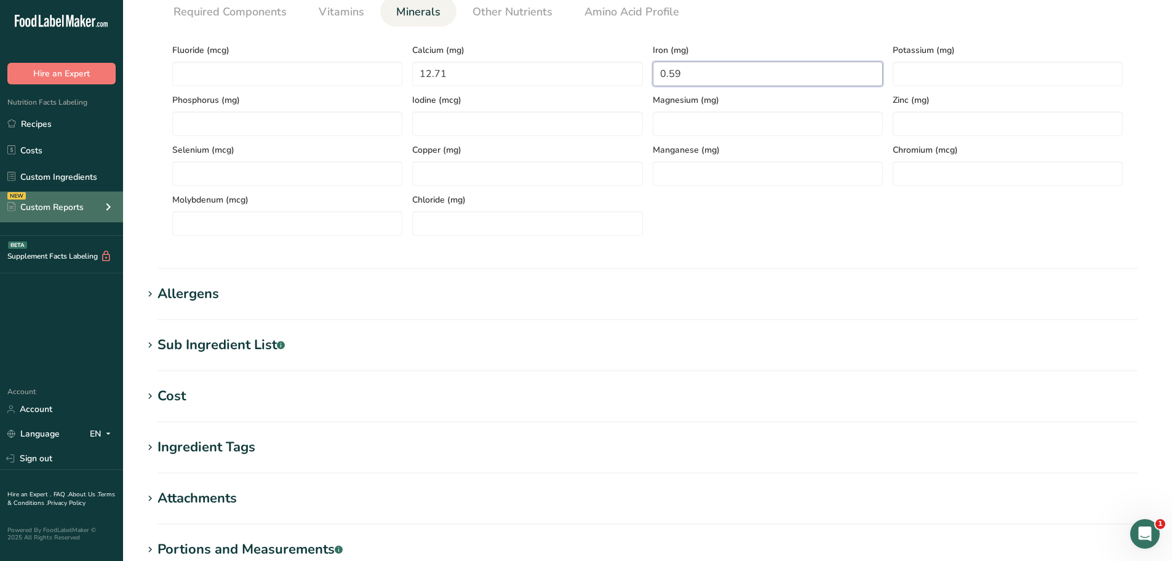
type input "0.59"
click at [930, 77] on input "number" at bounding box center [1008, 74] width 230 height 25
paste input "165.41"
type input "165.41"
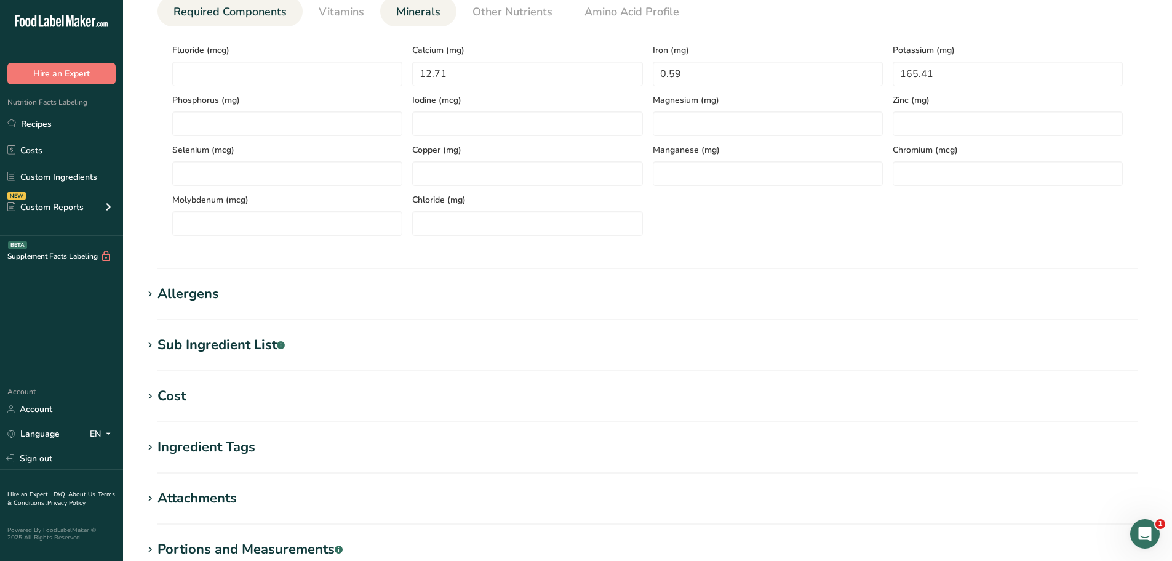
click at [226, 17] on span "Required Components" at bounding box center [230, 12] width 113 height 17
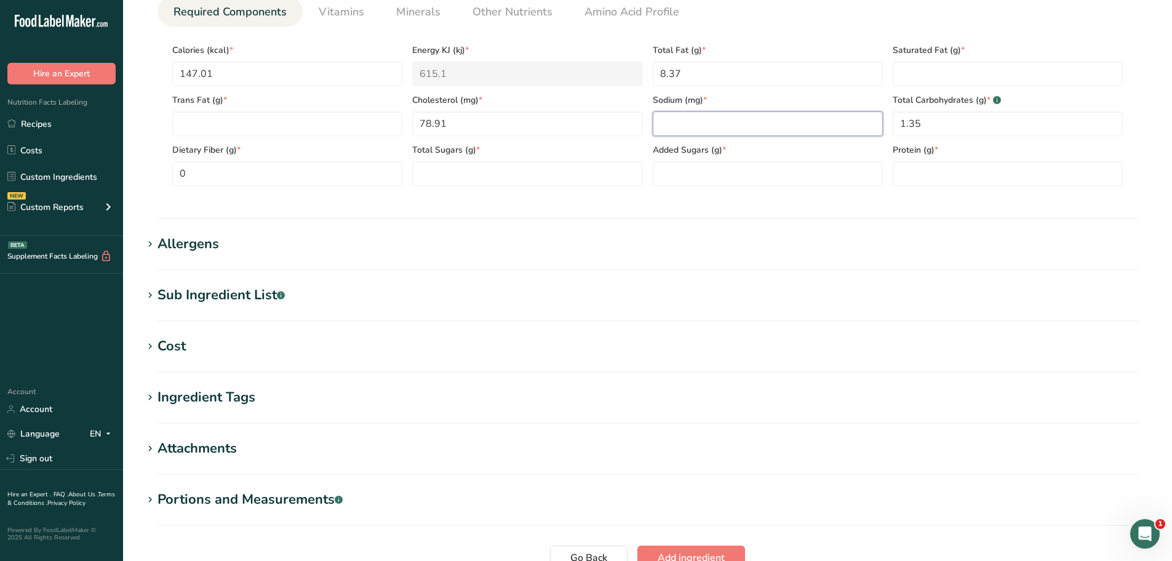
click at [711, 128] on input "number" at bounding box center [768, 123] width 230 height 25
paste input "697.38"
type input "697.38"
click at [516, 9] on span "Other Nutrients" at bounding box center [513, 12] width 80 height 17
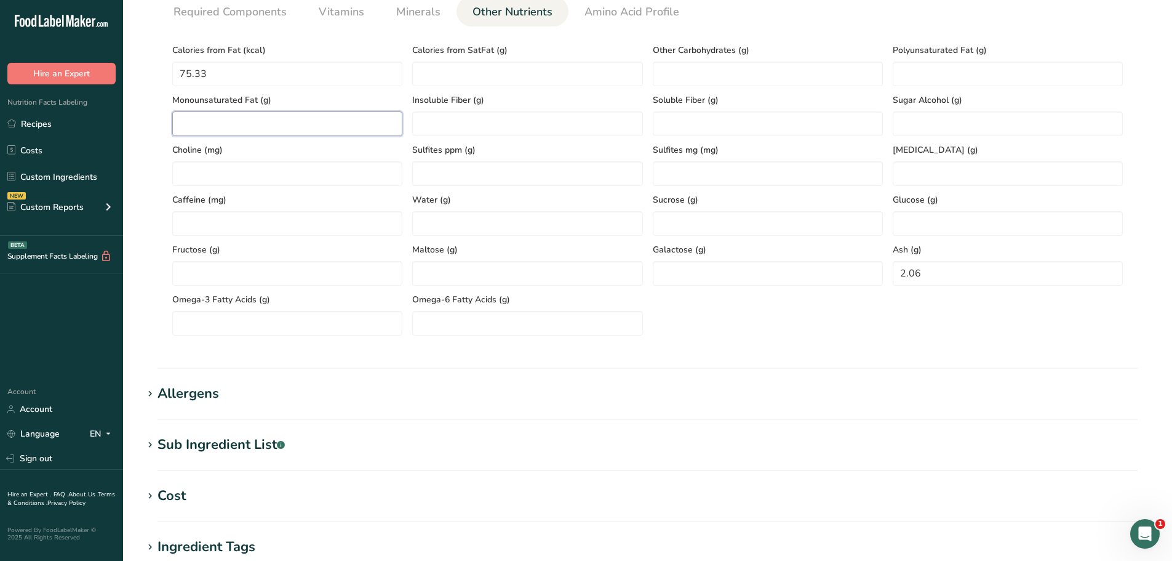
click at [243, 121] on Fat "number" at bounding box center [287, 123] width 230 height 25
paste Fat "3.54"
type Fat "3.54"
click at [973, 77] on Fat "number" at bounding box center [1008, 74] width 230 height 25
paste Fat "2.14"
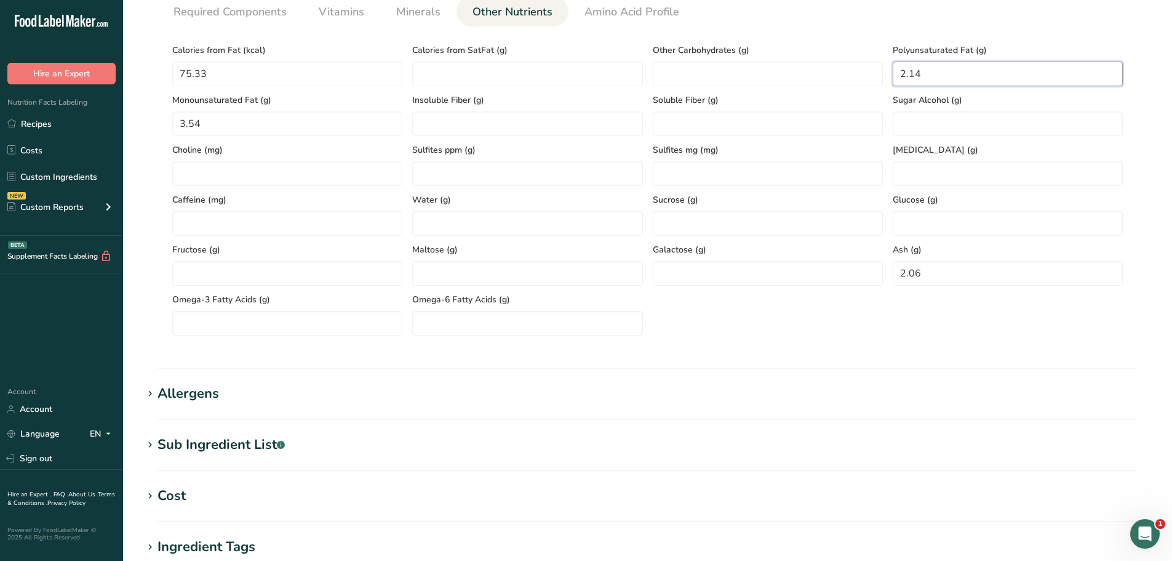
type Fat "2.14"
drag, startPoint x: 251, startPoint y: 16, endPoint x: 283, endPoint y: 15, distance: 32.0
click at [253, 15] on span "Required Components" at bounding box center [230, 12] width 113 height 17
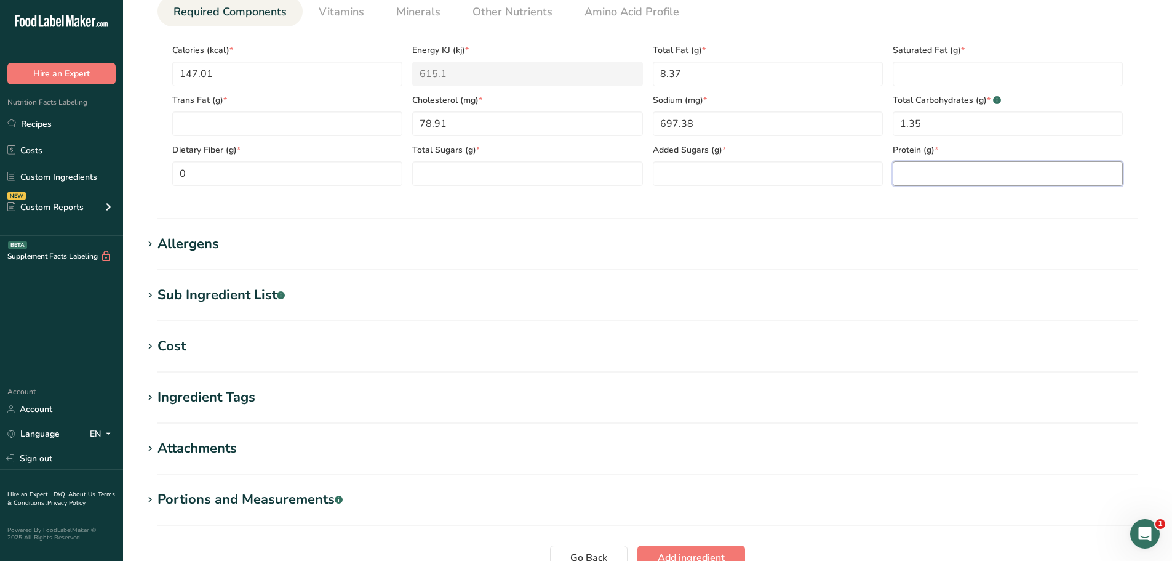
click at [911, 178] on input "number" at bounding box center [1008, 173] width 230 height 25
paste input "16.57"
type input "16.57"
click at [948, 74] on Fat "number" at bounding box center [1008, 74] width 230 height 25
paste Fat "2.7"
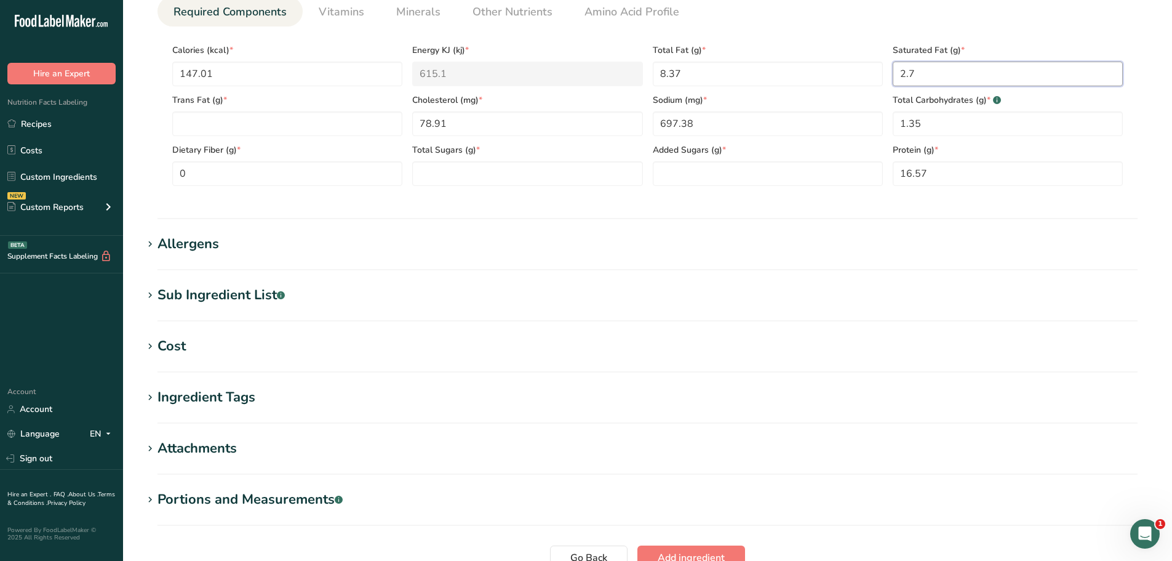
type Fat "2.7"
click at [569, 174] on Sugars "number" at bounding box center [527, 173] width 230 height 25
paste Sugars "1.32"
type Sugars "1.32"
click at [675, 173] on Sugars "number" at bounding box center [768, 173] width 230 height 25
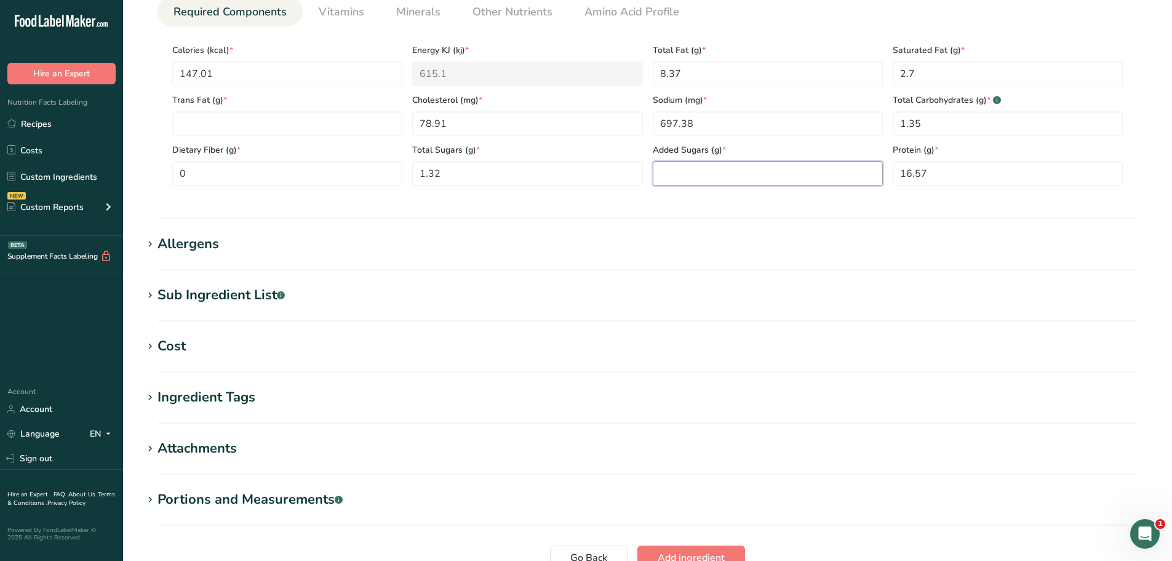
paste Sugars "0.05"
type Sugars "0.05"
click at [345, 12] on span "Vitamins" at bounding box center [342, 12] width 46 height 17
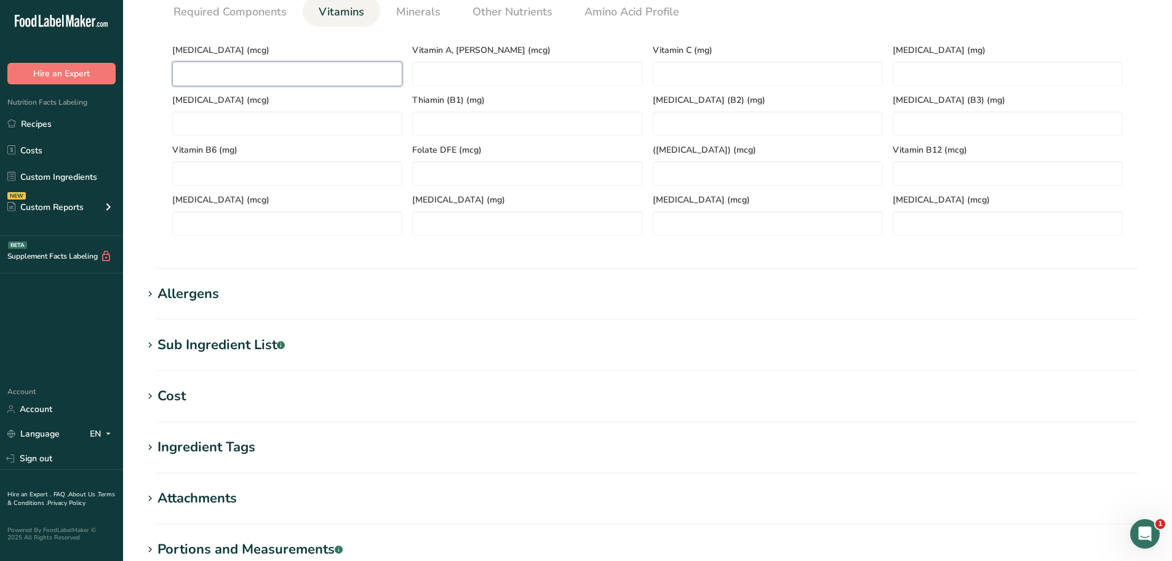
click at [245, 75] on D "number" at bounding box center [287, 74] width 230 height 25
type D "0"
click at [242, 4] on span "Required Components" at bounding box center [230, 12] width 113 height 17
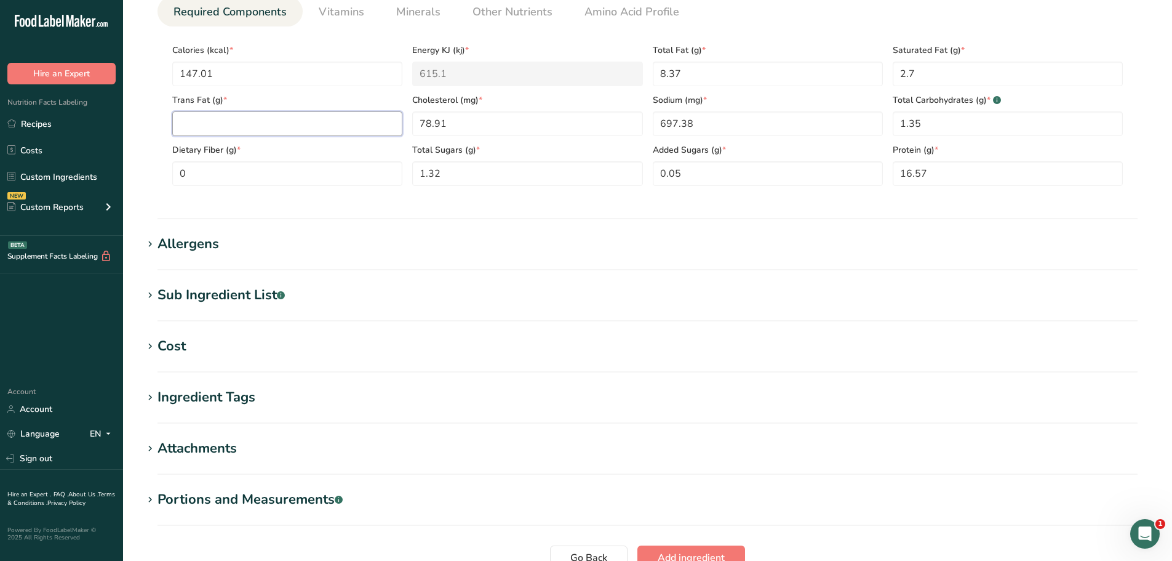
click at [269, 130] on Fat "number" at bounding box center [287, 123] width 230 height 25
type Fat "0"
click at [422, 283] on section "Add new ingredient Ingredient Spec Sheet .a-a{fill:#347362;}.b-a{fill:#fff;} Up…" at bounding box center [647, 40] width 1049 height 1189
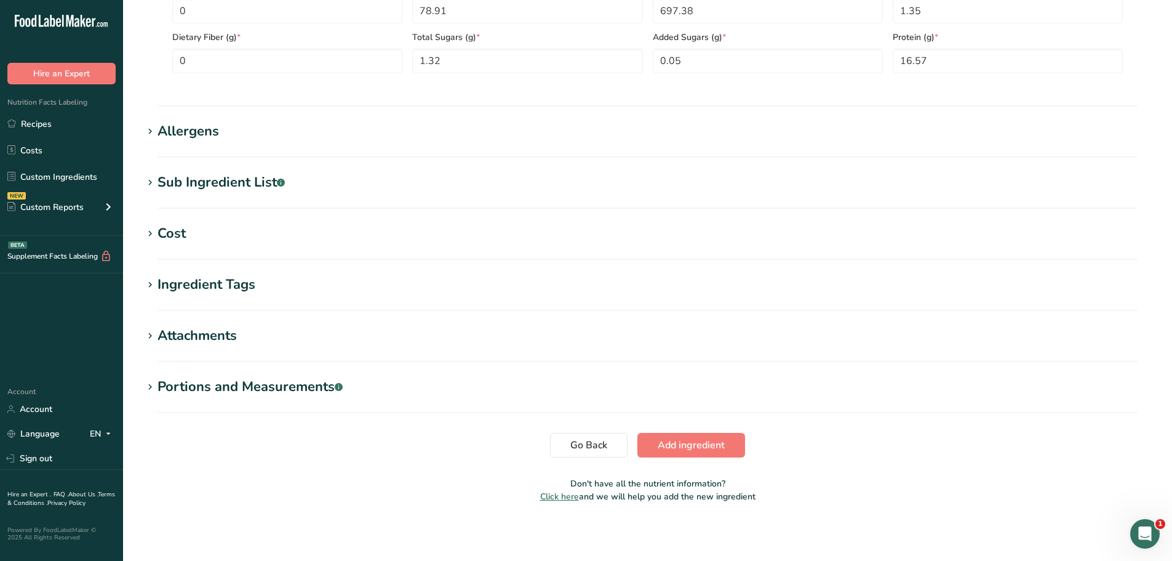
scroll to position [668, 0]
click at [681, 444] on span "Add ingredient" at bounding box center [691, 443] width 67 height 15
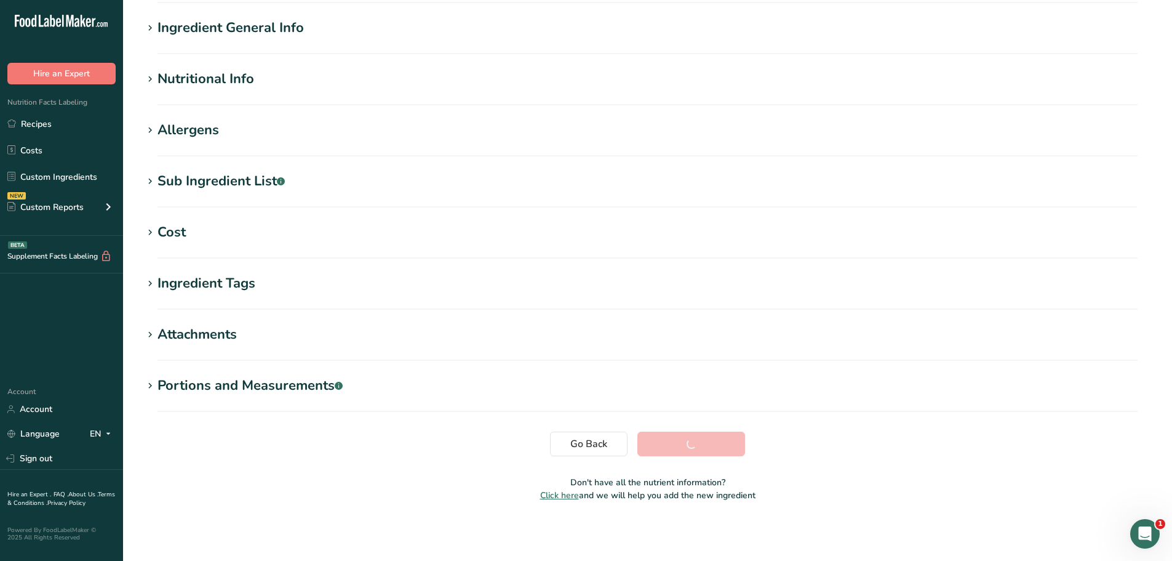
scroll to position [90, 0]
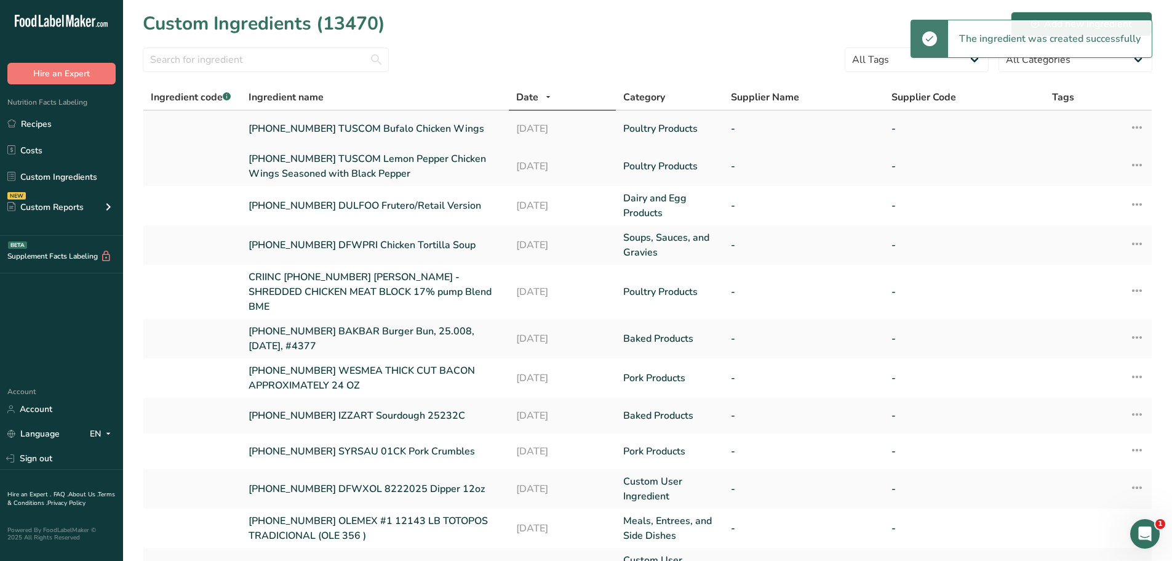
click at [426, 126] on link "[PHONE_NUMBER] TUSCOM Bufalo Chicken Wings" at bounding box center [375, 128] width 253 height 15
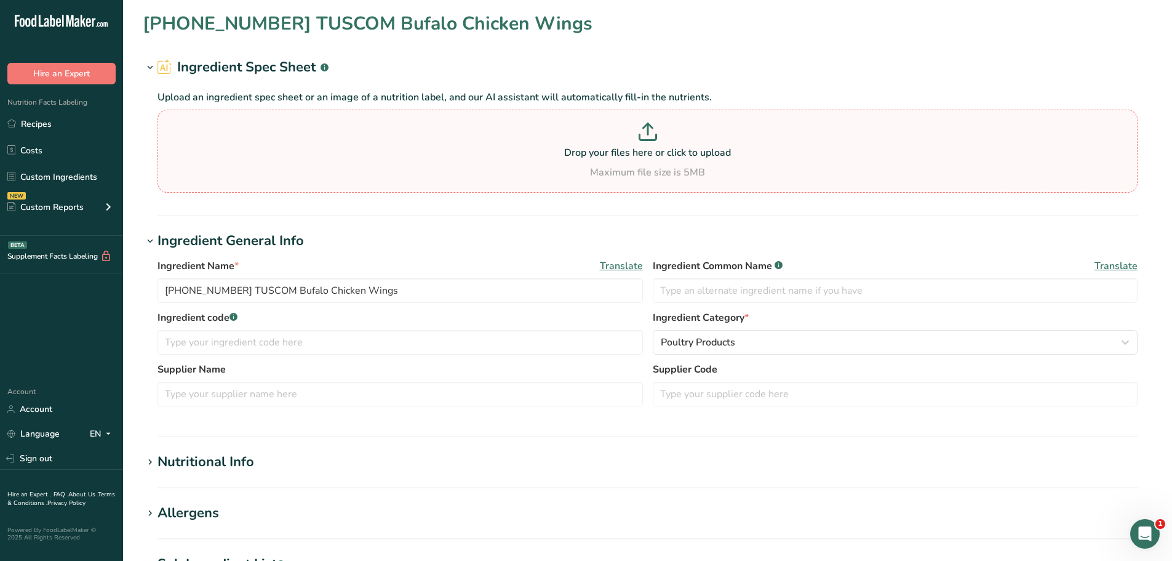
type input "[PHONE_NUMBER] TUSCOM Bufalo Chicken Wings"
drag, startPoint x: 388, startPoint y: 292, endPoint x: 152, endPoint y: 279, distance: 236.7
click at [152, 279] on div "Ingredient Name * Translate [PHONE_NUMBER] TUSCOM Bufalo Chicken Wings Ingredie…" at bounding box center [648, 336] width 1010 height 170
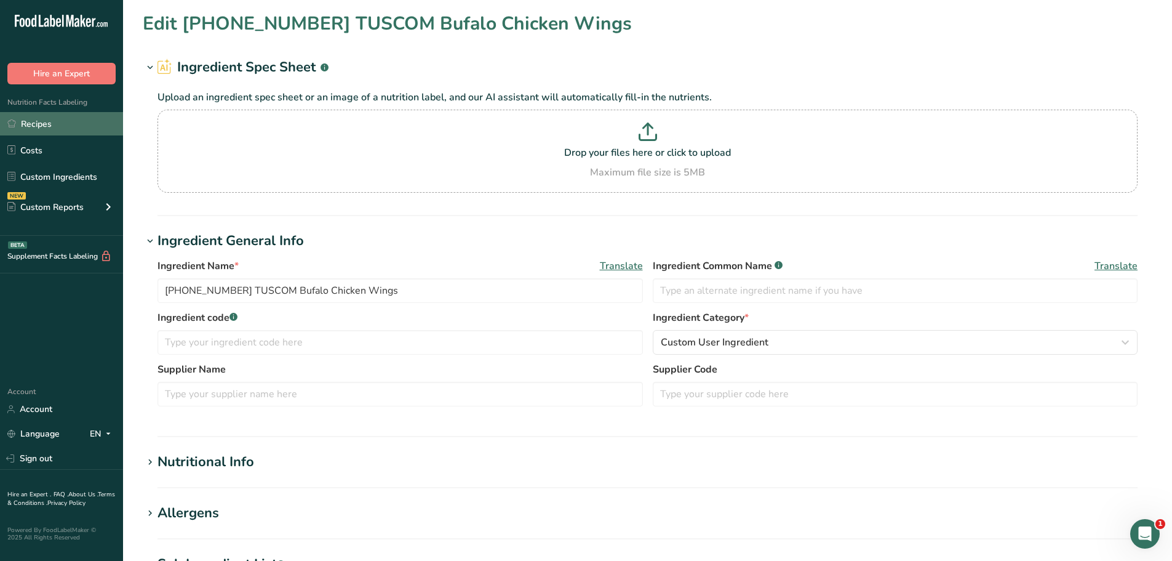
click at [49, 124] on link "Recipes" at bounding box center [61, 123] width 123 height 23
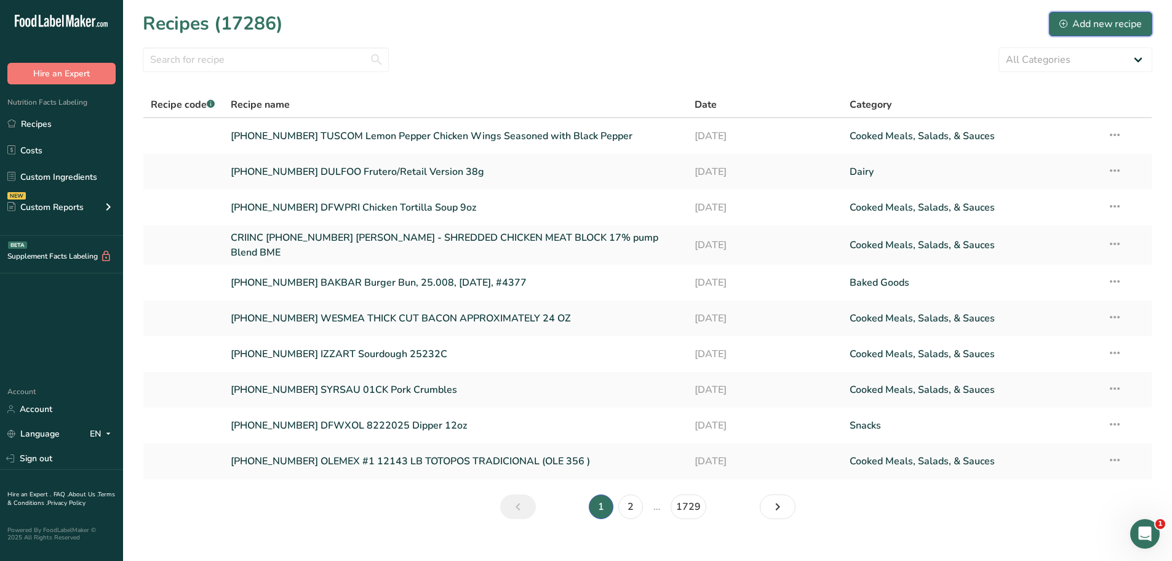
click at [1093, 20] on div "Add new recipe" at bounding box center [1101, 24] width 82 height 15
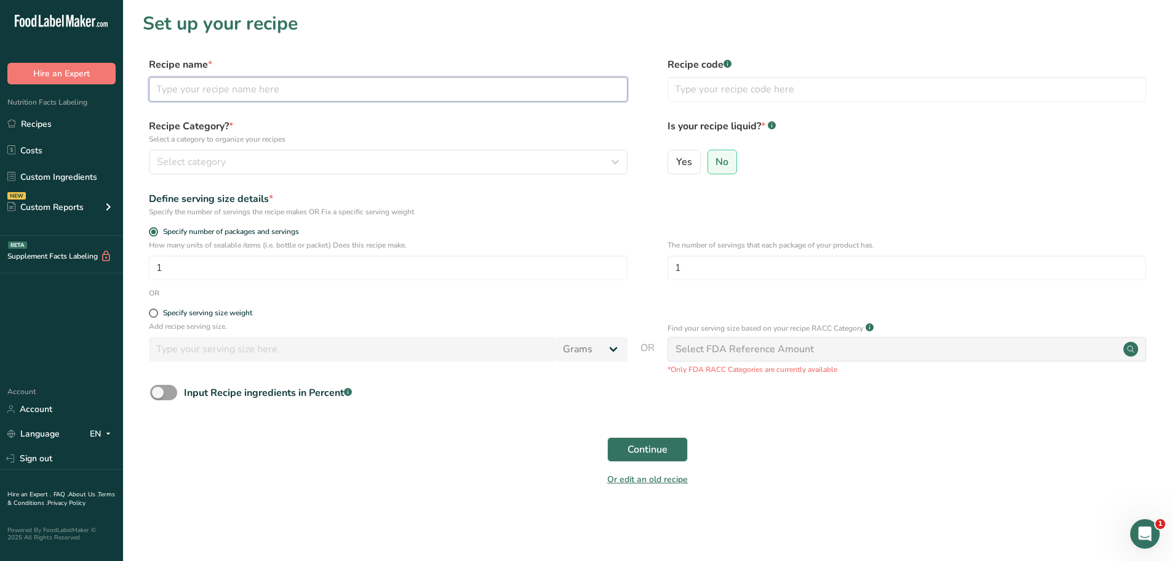
click at [224, 89] on input "text" at bounding box center [388, 89] width 479 height 25
paste input "[PHONE_NUMBER] TUSCOM Bufalo Chicken Wings"
type input "[PHONE_NUMBER] TUSCOM Bufalo Chicken Wings"
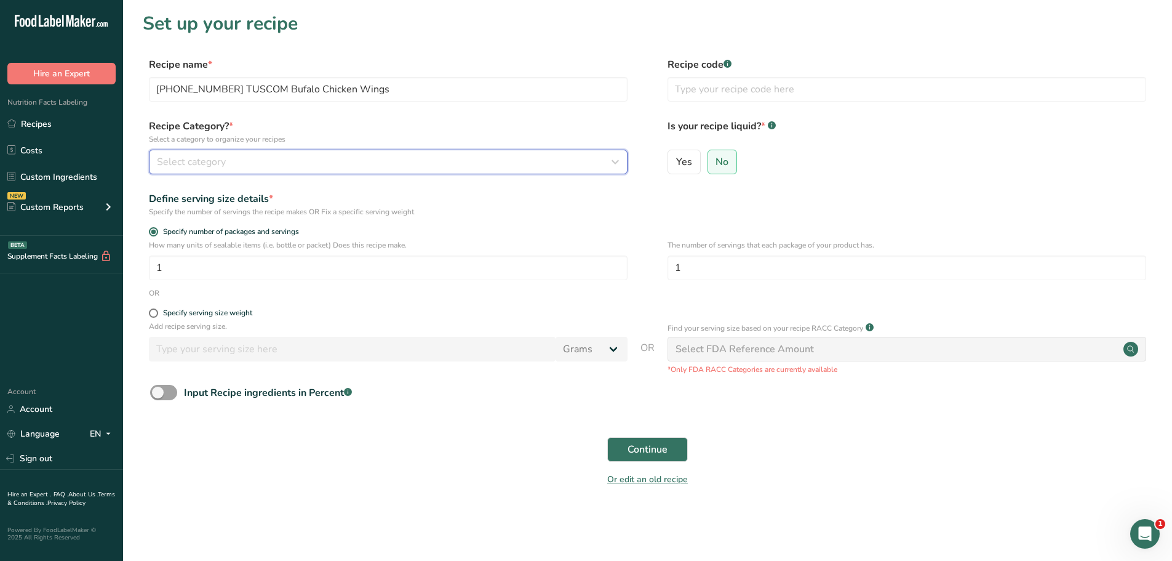
click at [278, 156] on div "Select category" at bounding box center [384, 161] width 455 height 15
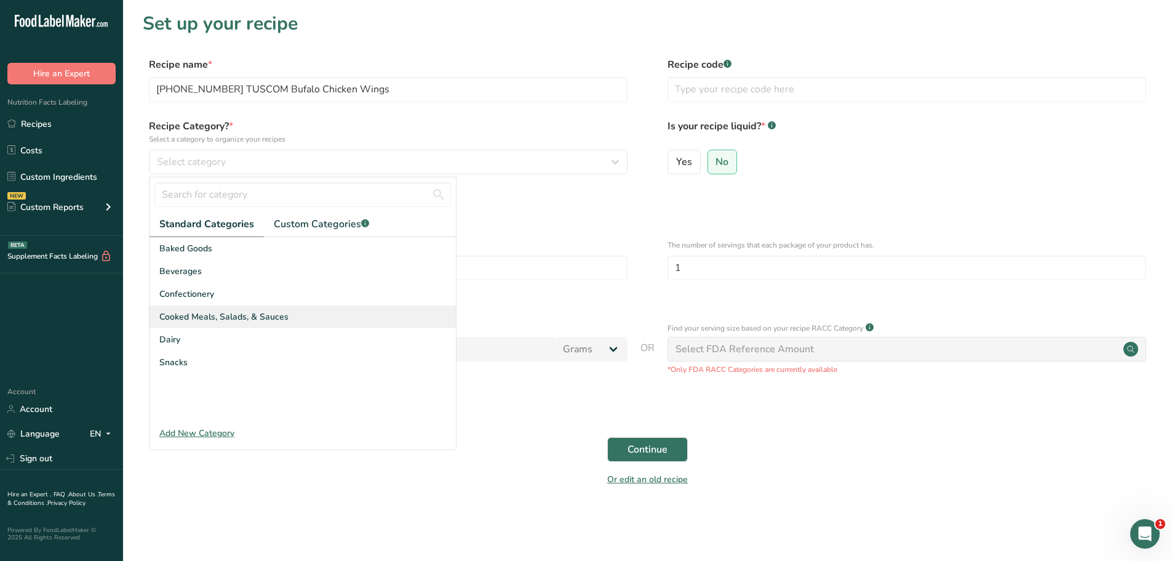
click at [239, 314] on span "Cooked Meals, Salads, & Sauces" at bounding box center [223, 316] width 129 height 13
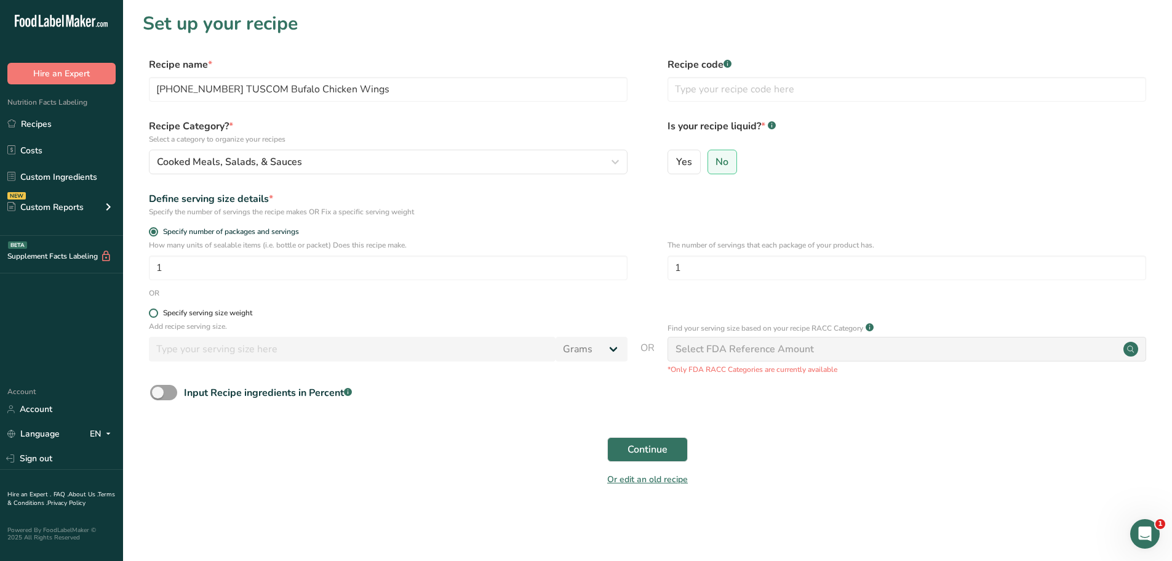
click at [151, 310] on span at bounding box center [153, 312] width 9 height 9
click at [151, 310] on input "Specify serving size weight" at bounding box center [153, 313] width 8 height 8
radio input "true"
radio input "false"
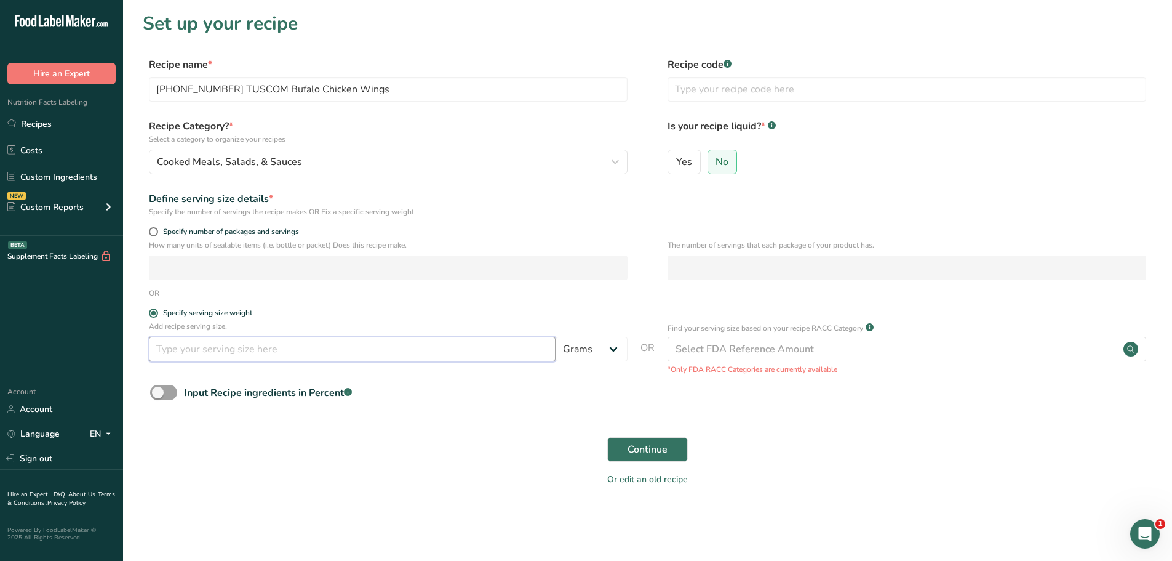
click at [214, 352] on input "number" at bounding box center [352, 349] width 407 height 25
type input "100"
click at [644, 444] on span "Continue" at bounding box center [648, 449] width 40 height 15
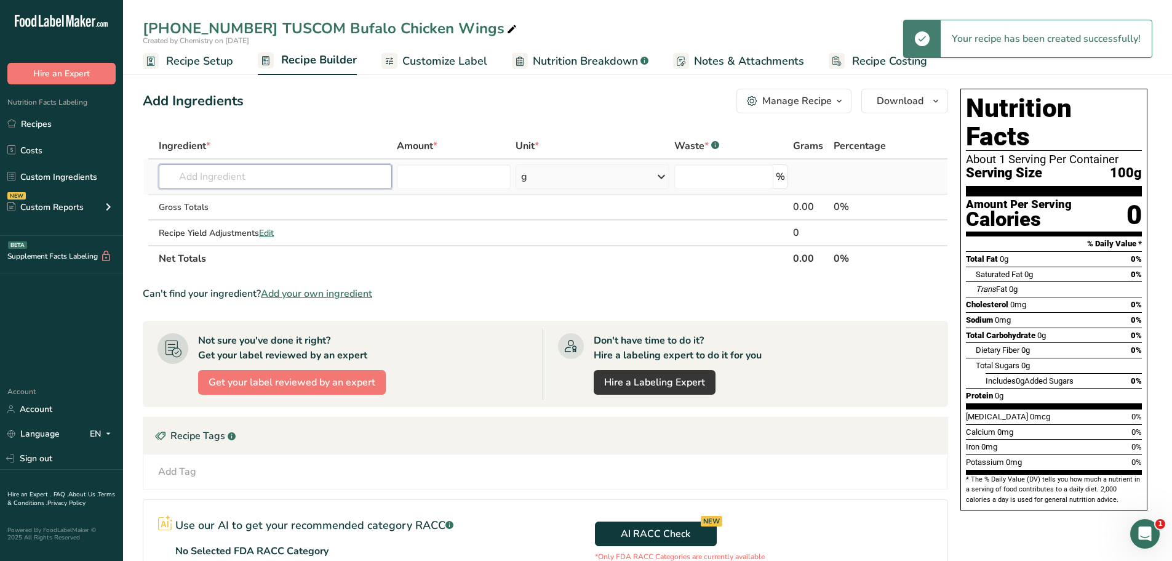
click at [221, 166] on input "text" at bounding box center [275, 176] width 233 height 25
paste input "[PHONE_NUMBER] TUSCOM Bufalo Chicken Wings"
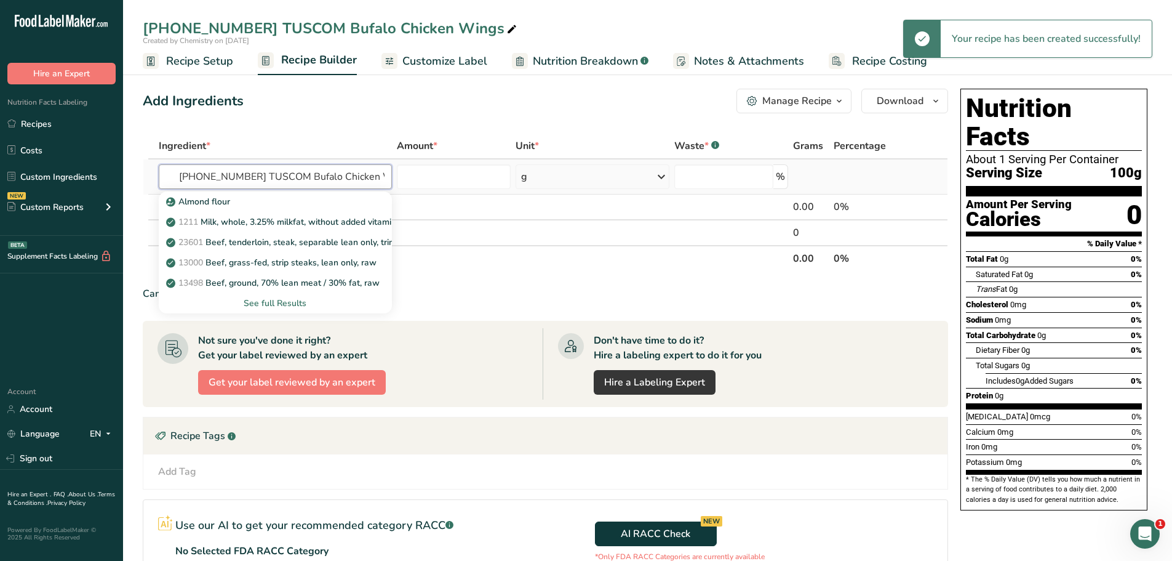
scroll to position [0, 13]
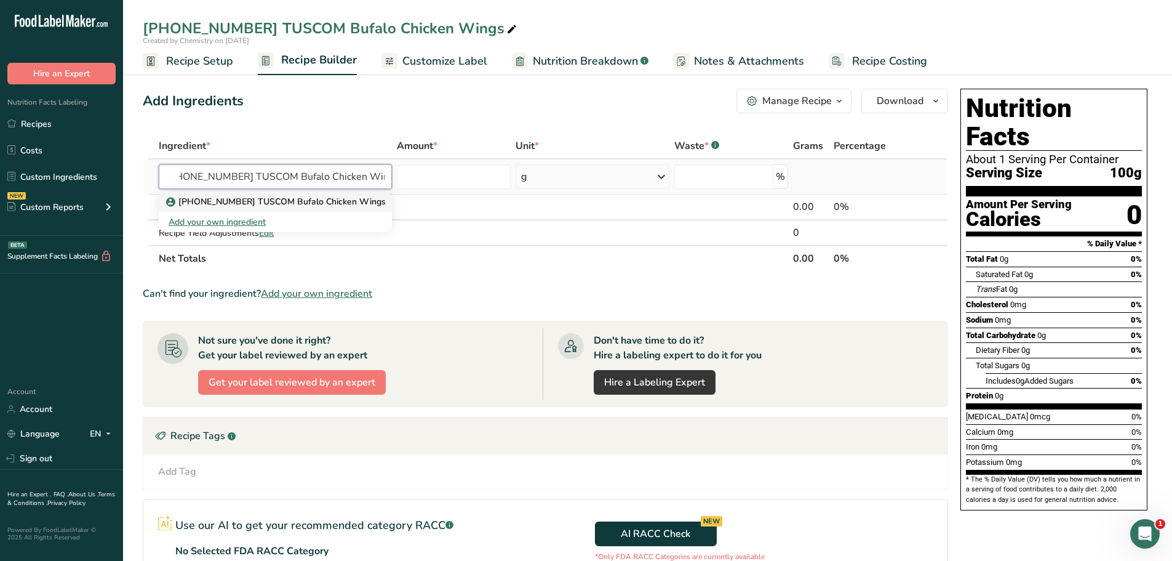
type input "[PHONE_NUMBER] TUSCOM Bufalo Chicken Wings"
click at [303, 207] on p "[PHONE_NUMBER] TUSCOM Bufalo Chicken Wings" at bounding box center [277, 201] width 217 height 13
type input "[PHONE_NUMBER] TUSCOM Bufalo Chicken Wings"
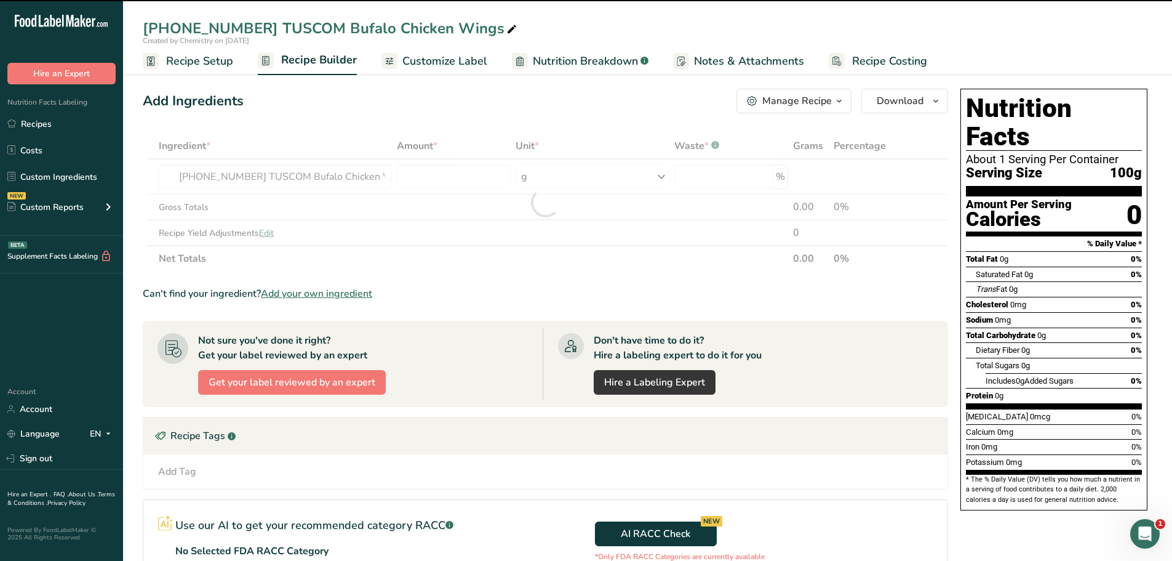
type input "0"
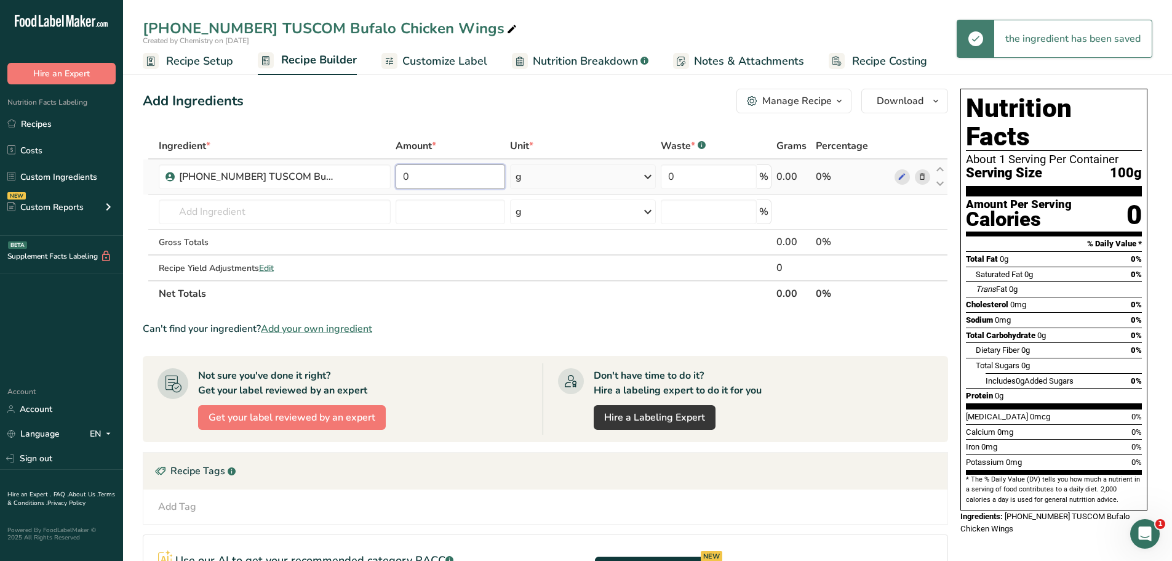
click at [430, 174] on input "0" at bounding box center [451, 176] width 110 height 25
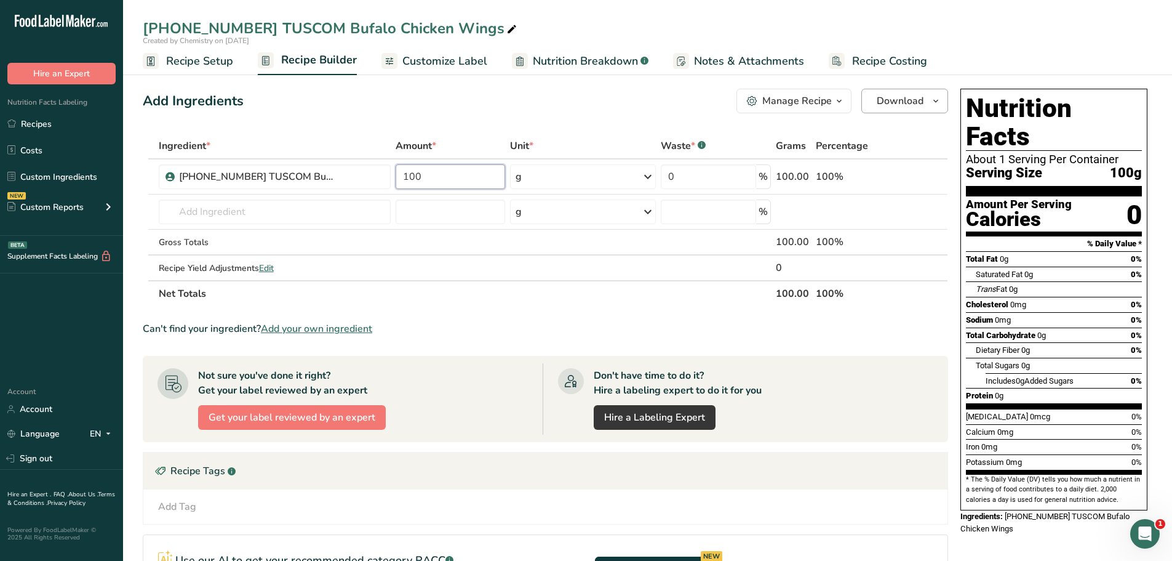
type input "100"
click at [936, 102] on icon "button" at bounding box center [936, 101] width 10 height 15
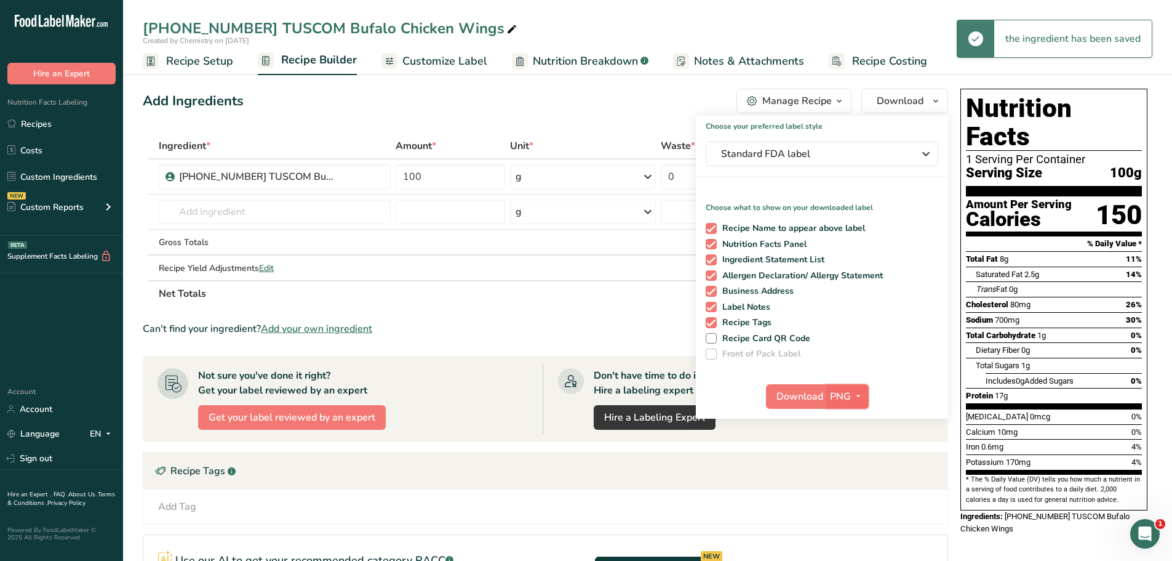
click at [858, 391] on icon "button" at bounding box center [858, 395] width 10 height 15
click at [849, 481] on link "PDF" at bounding box center [848, 482] width 39 height 20
click at [816, 399] on span "Download" at bounding box center [800, 396] width 47 height 15
click at [209, 62] on span "Recipe Setup" at bounding box center [199, 61] width 67 height 17
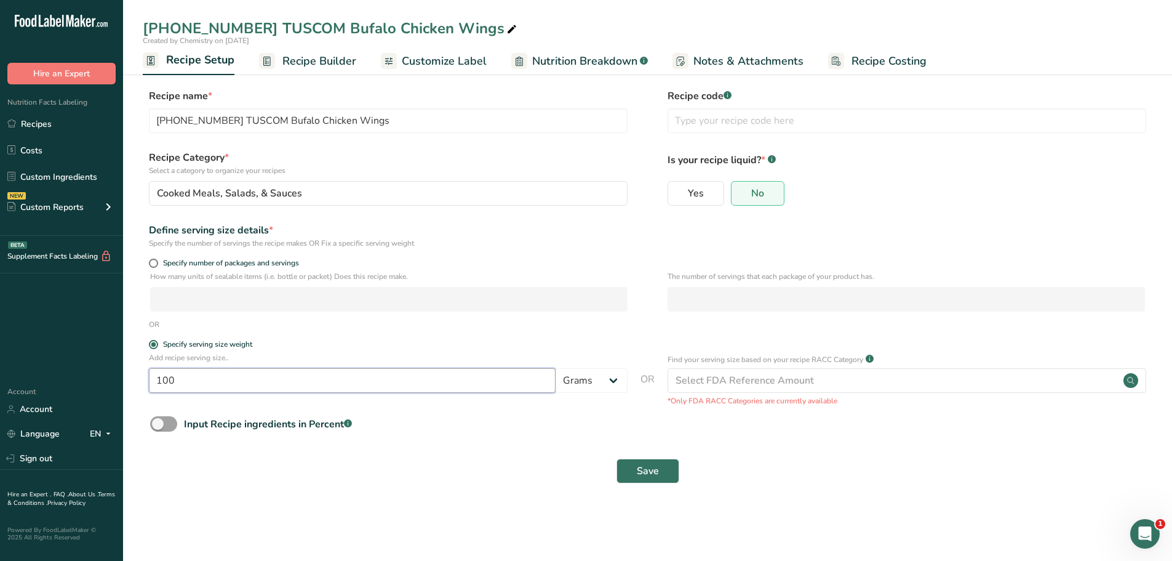
drag, startPoint x: 193, startPoint y: 379, endPoint x: 66, endPoint y: 385, distance: 127.5
click at [74, 390] on div ".a-20{fill:#fff;} Hire an Expert Nutrition Facts Labeling Recipes Costs Custom …" at bounding box center [586, 280] width 1172 height 561
type input "113"
click at [646, 473] on span "Save" at bounding box center [648, 470] width 22 height 15
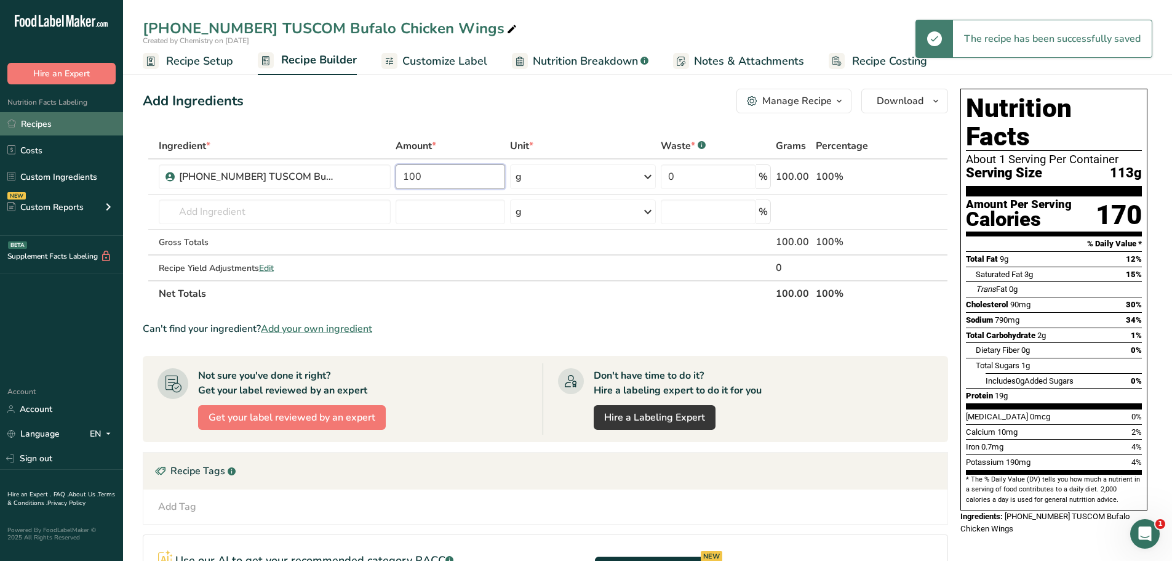
drag, startPoint x: 430, startPoint y: 172, endPoint x: 90, endPoint y: 124, distance: 342.9
click at [110, 126] on div ".a-20{fill:#fff;} Hire an Expert Nutrition Facts Labeling Recipes Costs Custom …" at bounding box center [586, 381] width 1172 height 762
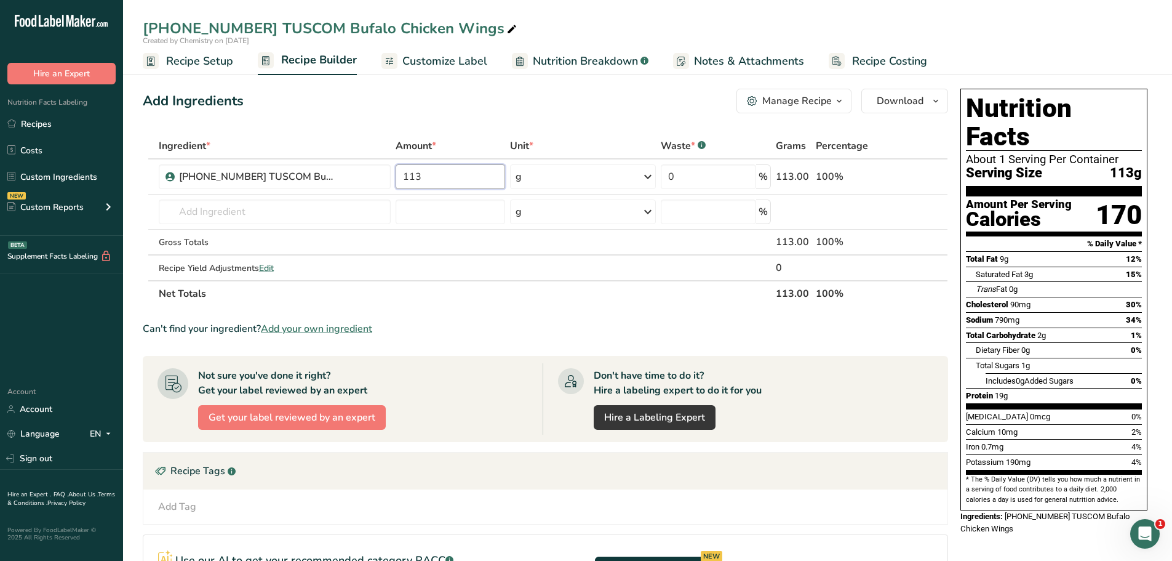
type input "113"
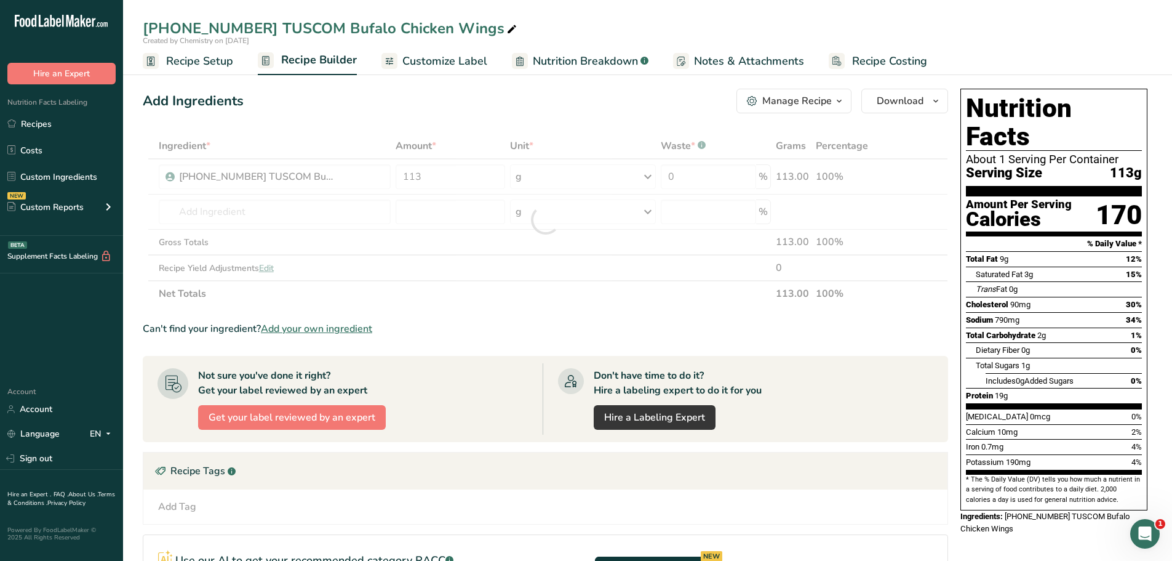
drag, startPoint x: 456, startPoint y: 61, endPoint x: 462, endPoint y: 57, distance: 7.5
click at [457, 60] on span "Customize Label" at bounding box center [444, 61] width 85 height 17
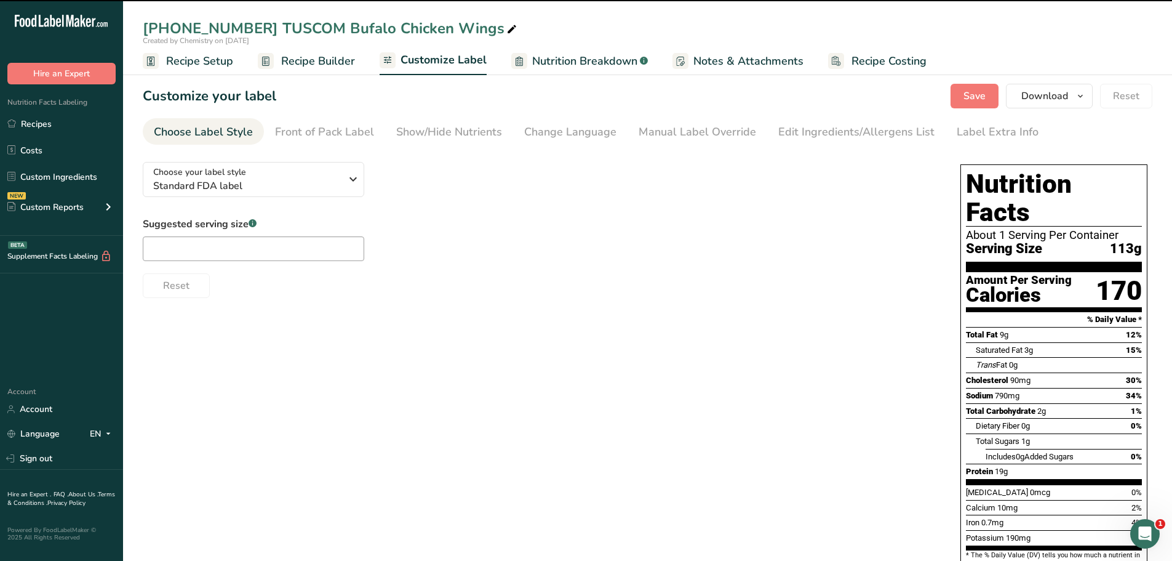
type input "1 Serving Per Container"
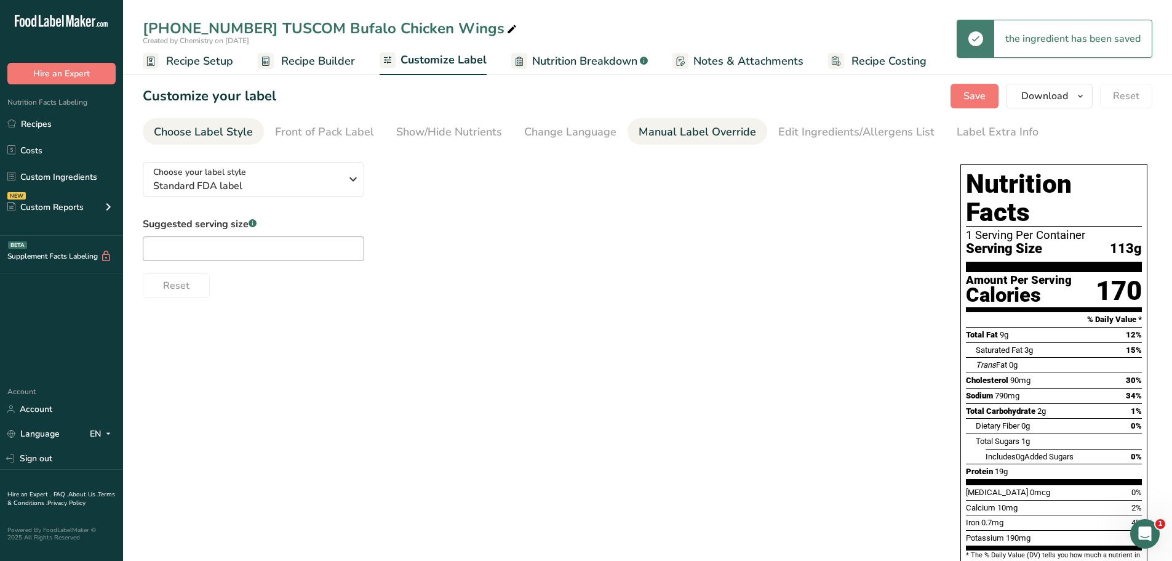
click at [655, 139] on div "Manual Label Override" at bounding box center [698, 132] width 118 height 17
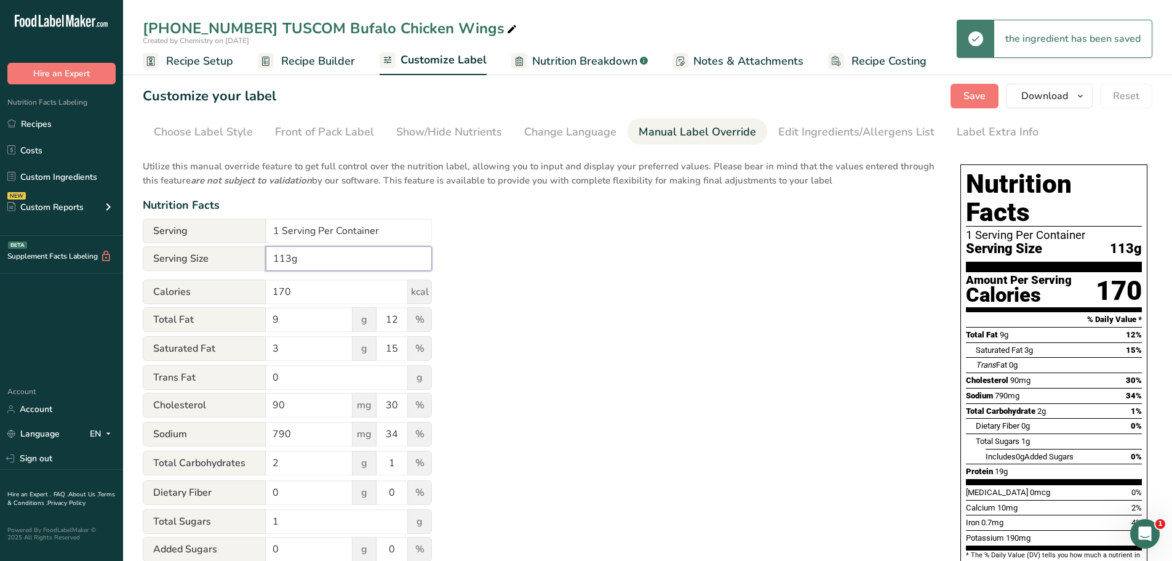
click at [271, 262] on input "113g" at bounding box center [349, 258] width 166 height 25
type input "4oz (113g)"
click at [274, 234] on input "1 Serving Per Container" at bounding box center [349, 230] width 166 height 25
click at [277, 231] on input "1 Serving Per Container" at bounding box center [349, 230] width 166 height 25
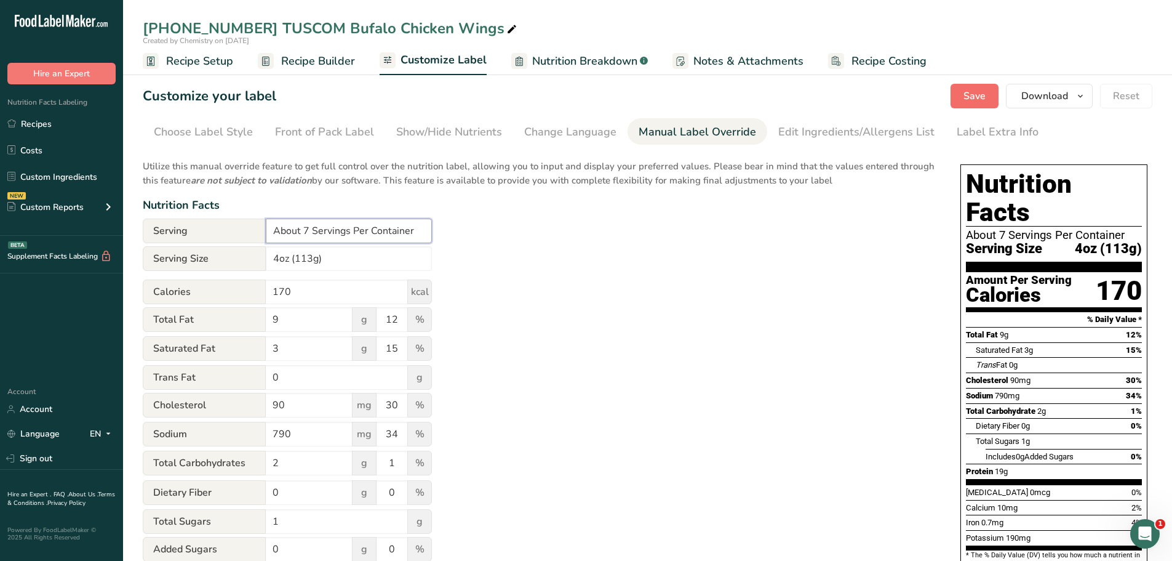
type input "About 7 Servings Per Container"
click at [969, 97] on span "Save" at bounding box center [975, 96] width 22 height 15
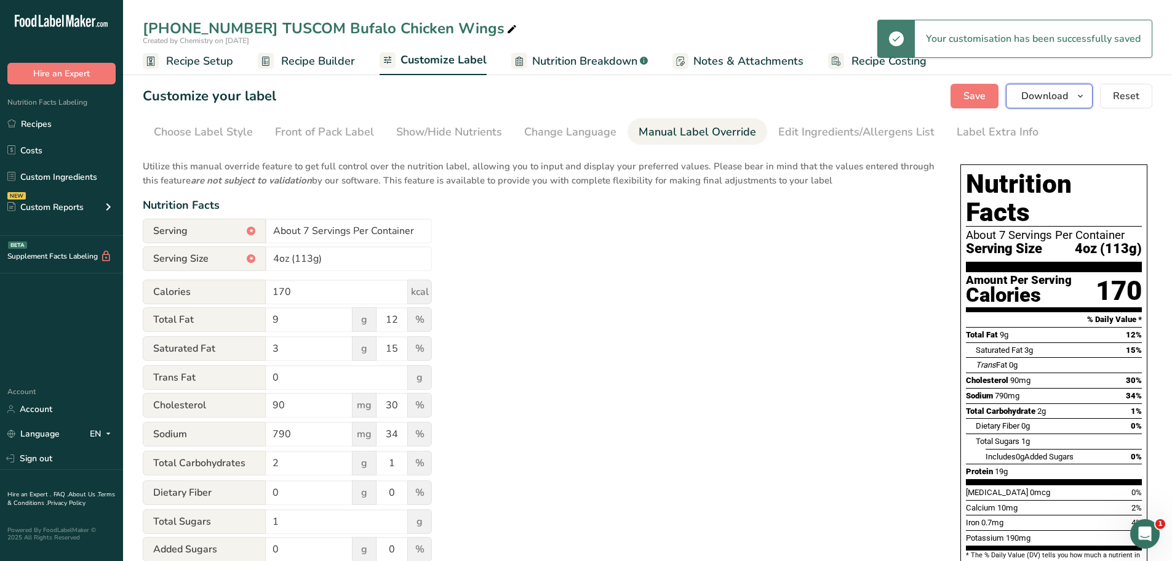
click at [1084, 97] on icon "button" at bounding box center [1081, 96] width 10 height 15
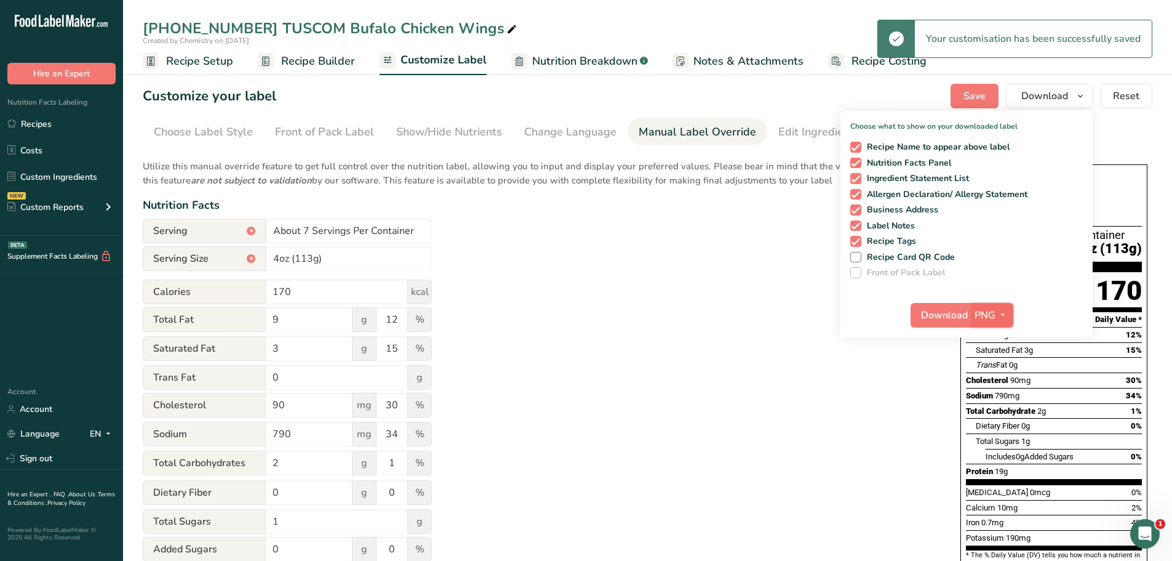
click at [1004, 310] on icon "button" at bounding box center [1003, 314] width 10 height 15
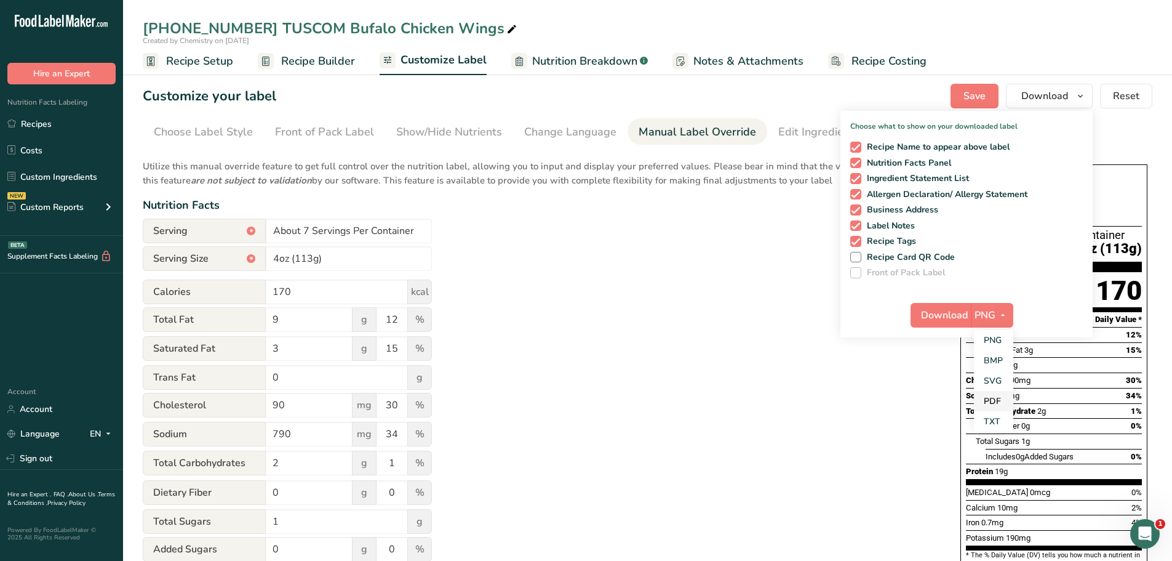
click at [999, 402] on link "PDF" at bounding box center [993, 401] width 39 height 20
click at [940, 316] on span "Download" at bounding box center [945, 315] width 47 height 15
